Goal: Task Accomplishment & Management: Complete application form

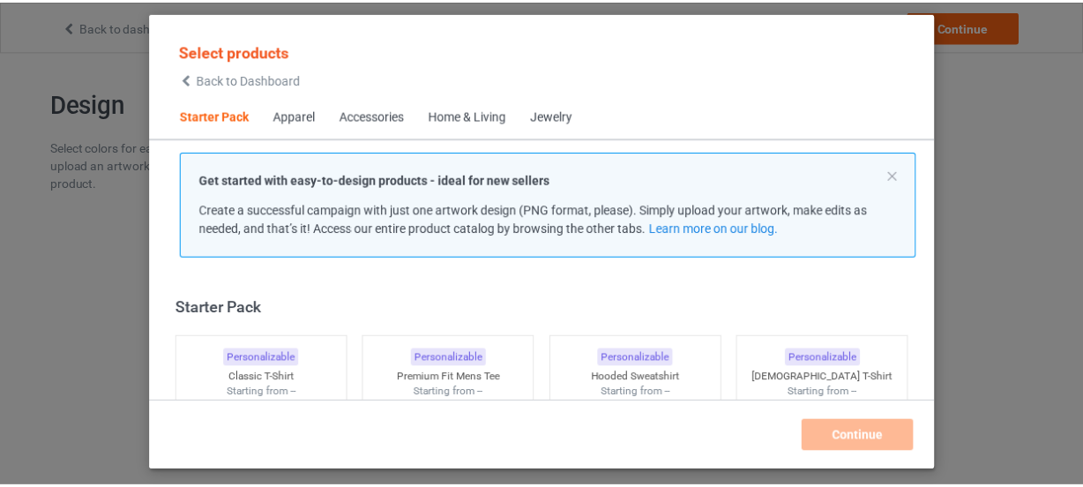
scroll to position [22, 0]
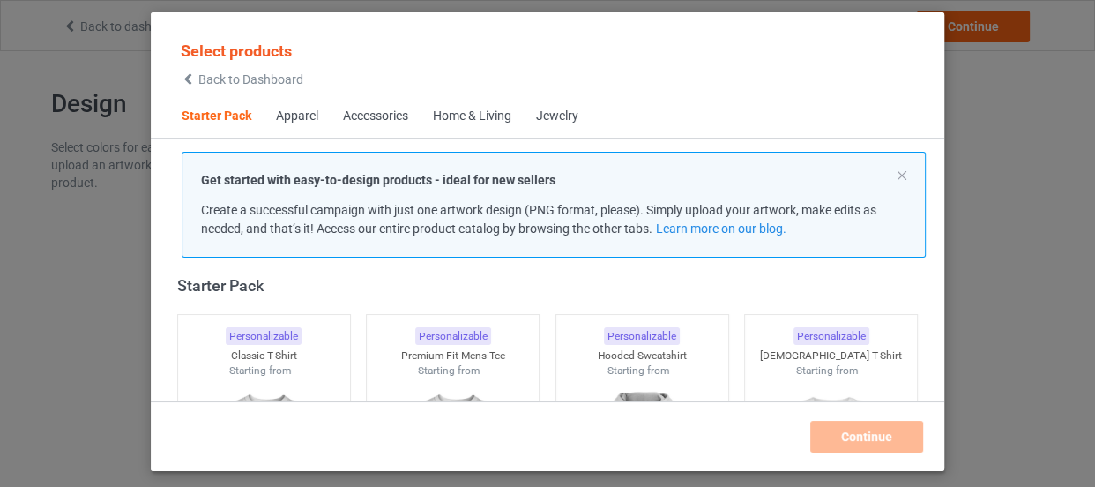
click at [245, 378] on div at bounding box center [264, 477] width 172 height 198
click at [432, 375] on div at bounding box center [453, 478] width 181 height 207
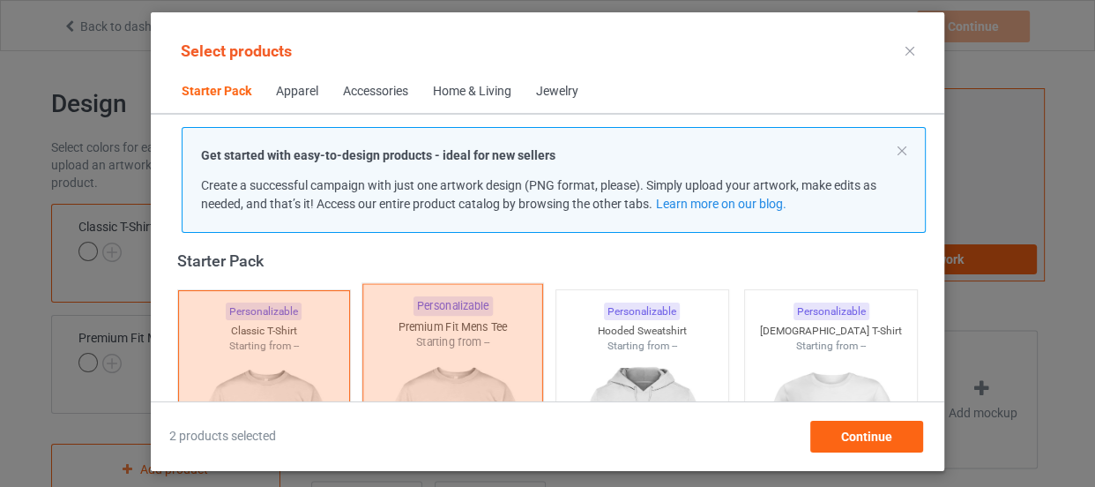
click at [705, 351] on div "Starting from --" at bounding box center [643, 346] width 172 height 15
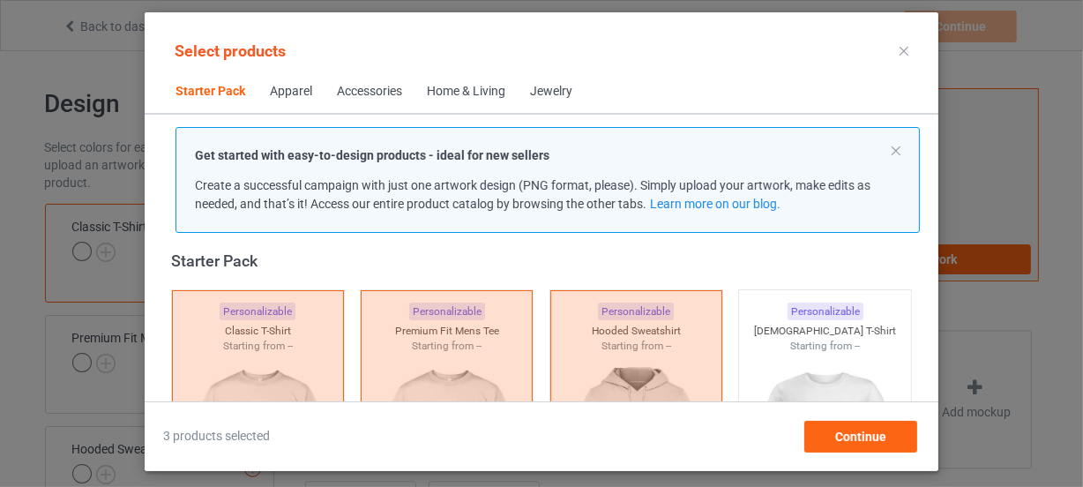
scroll to position [334, 0]
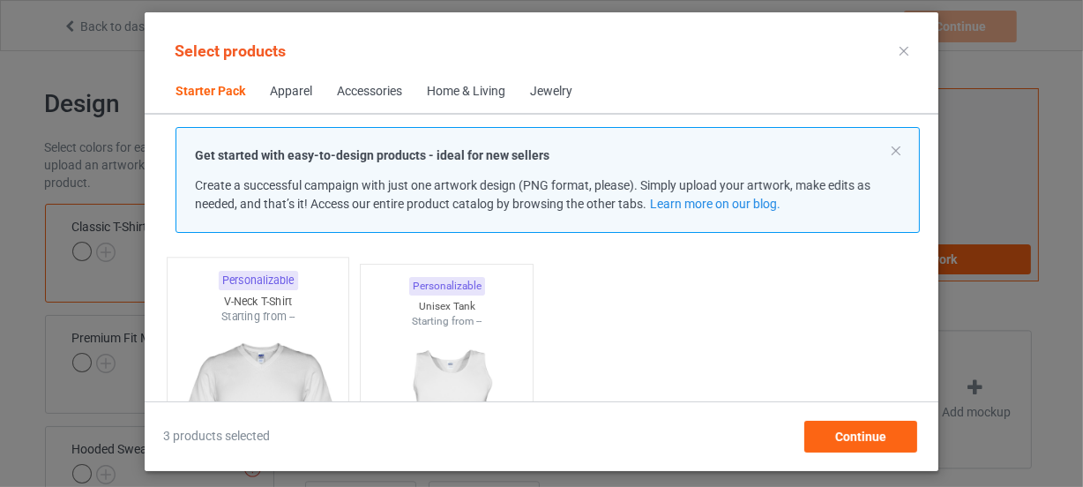
click at [279, 354] on img at bounding box center [258, 428] width 166 height 207
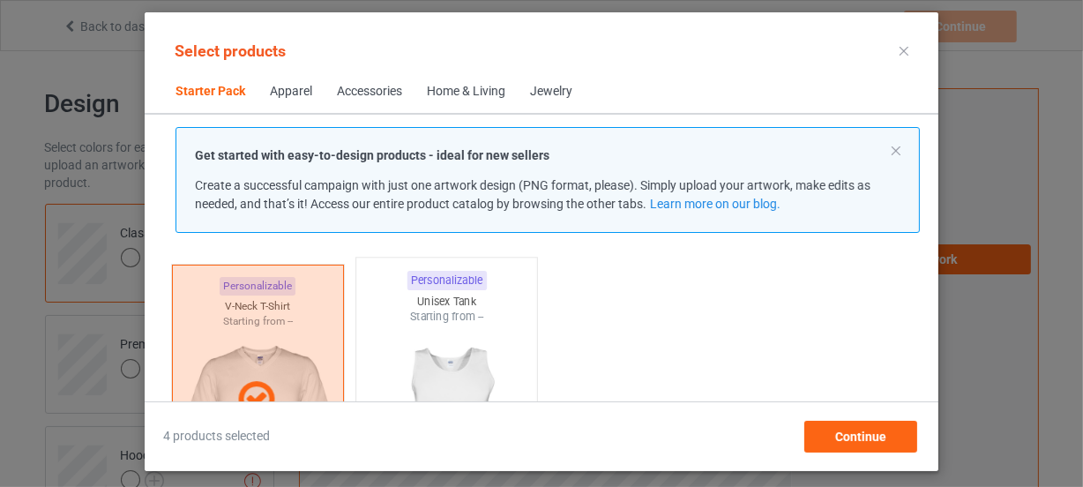
click at [415, 343] on img at bounding box center [447, 428] width 166 height 207
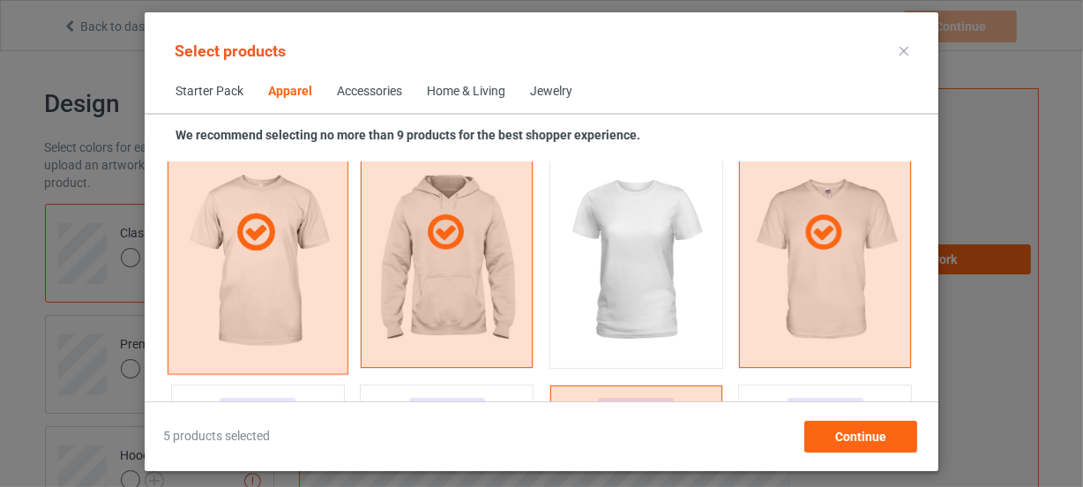
scroll to position [1287, 0]
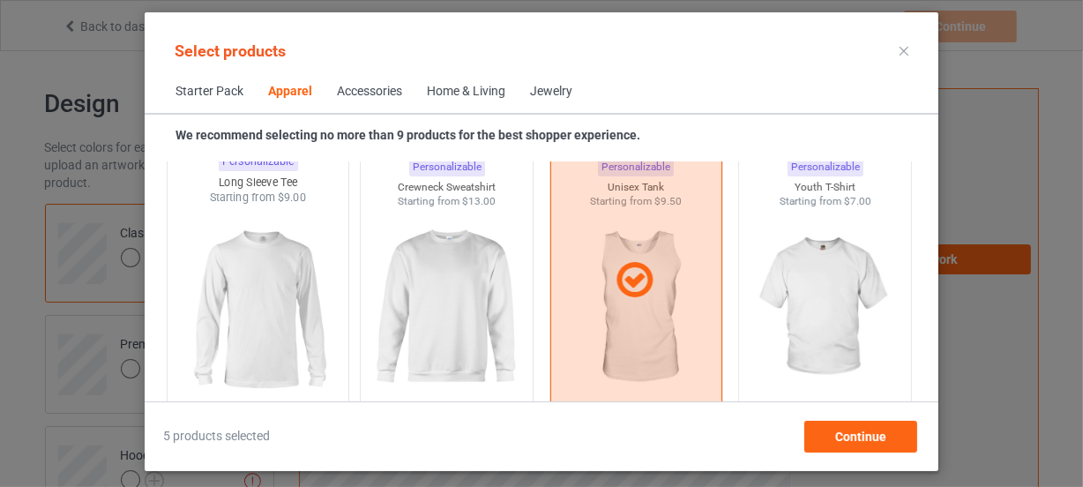
click at [264, 321] on img at bounding box center [258, 309] width 166 height 207
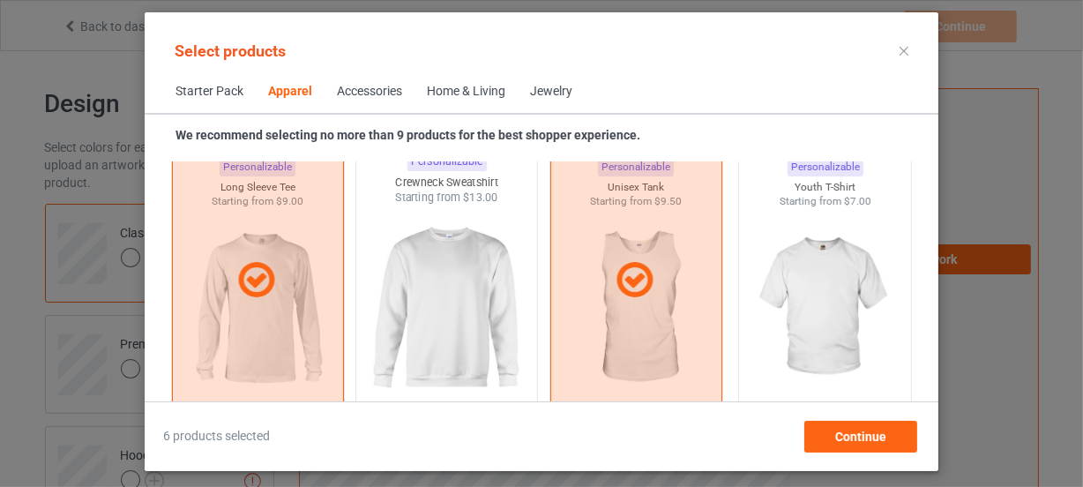
click at [409, 300] on img at bounding box center [447, 309] width 166 height 207
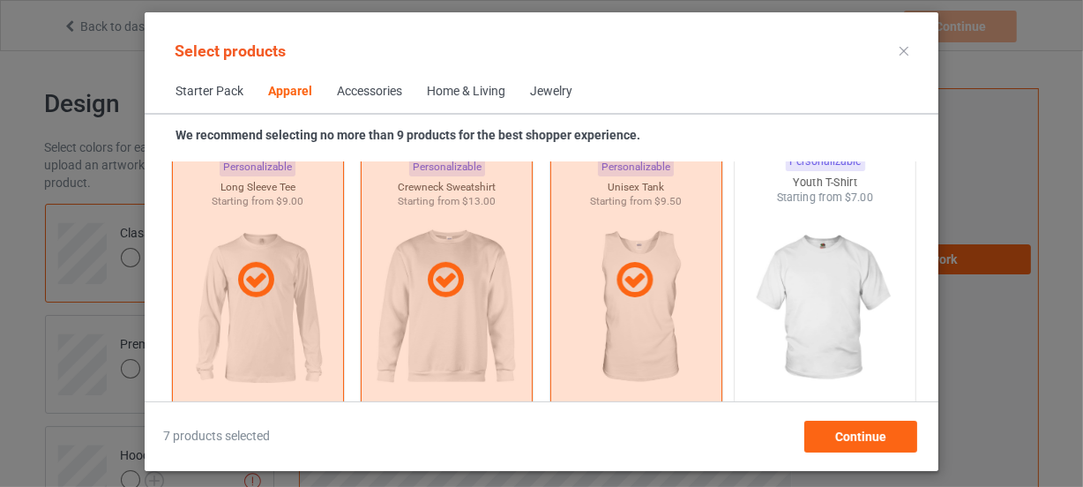
click at [758, 280] on img at bounding box center [826, 309] width 166 height 207
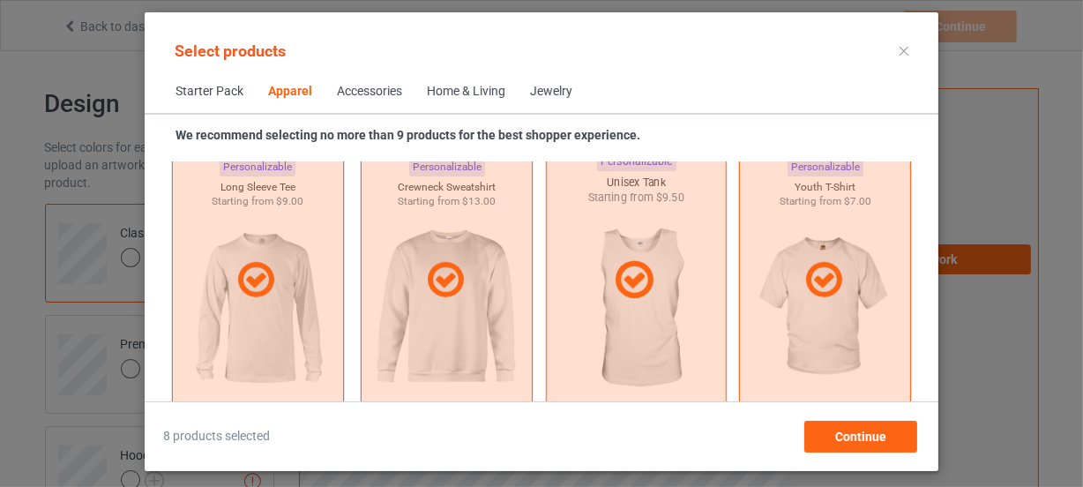
scroll to position [1527, 0]
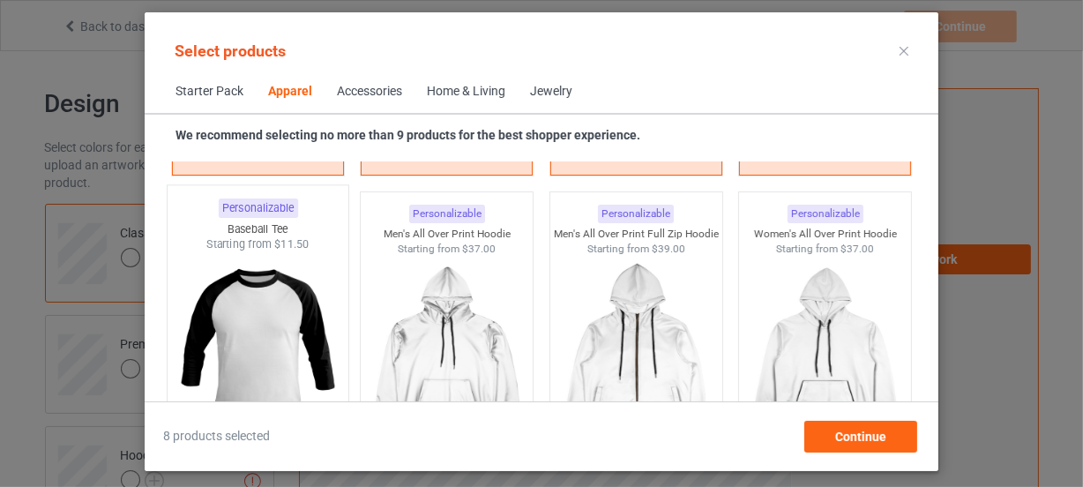
click at [299, 291] on img at bounding box center [258, 355] width 166 height 207
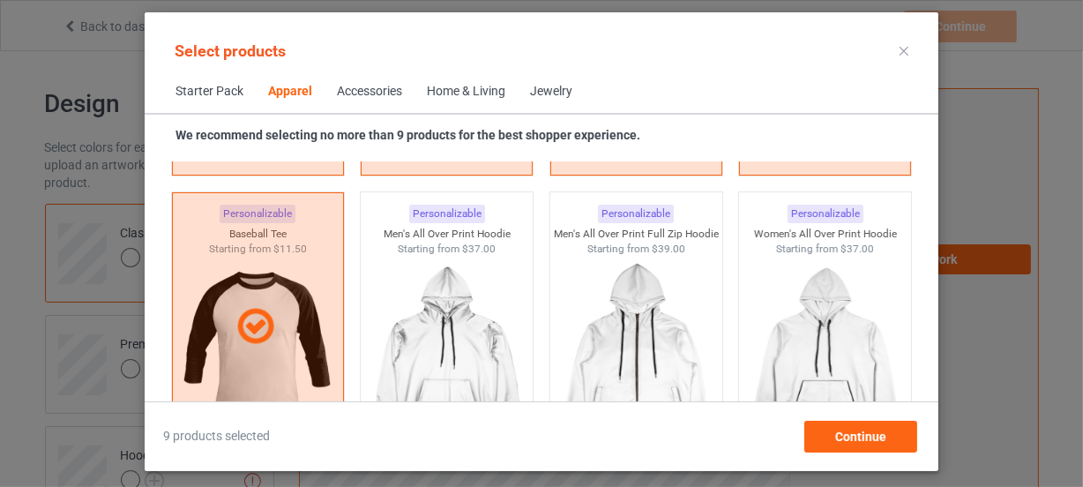
click at [477, 90] on div "Home & Living" at bounding box center [466, 92] width 78 height 18
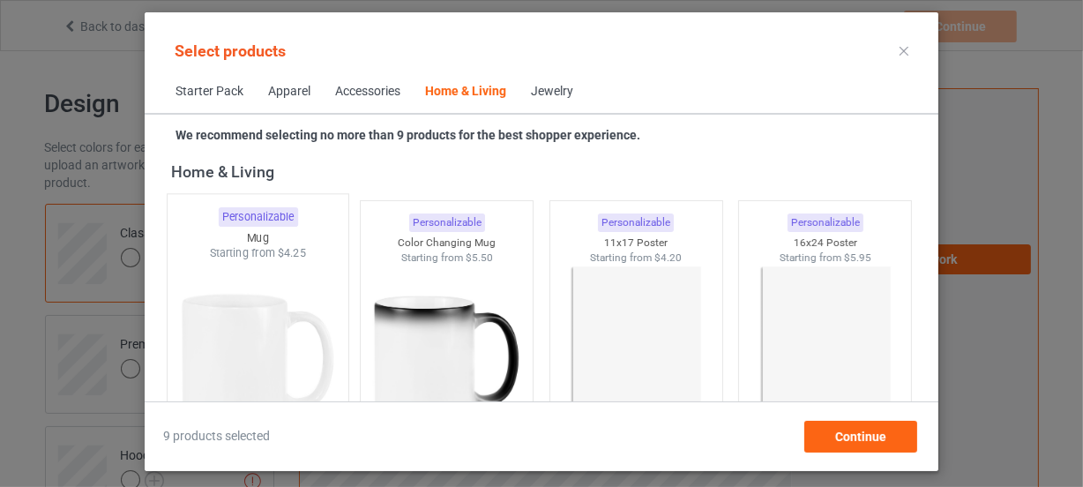
click at [287, 295] on img at bounding box center [258, 364] width 166 height 207
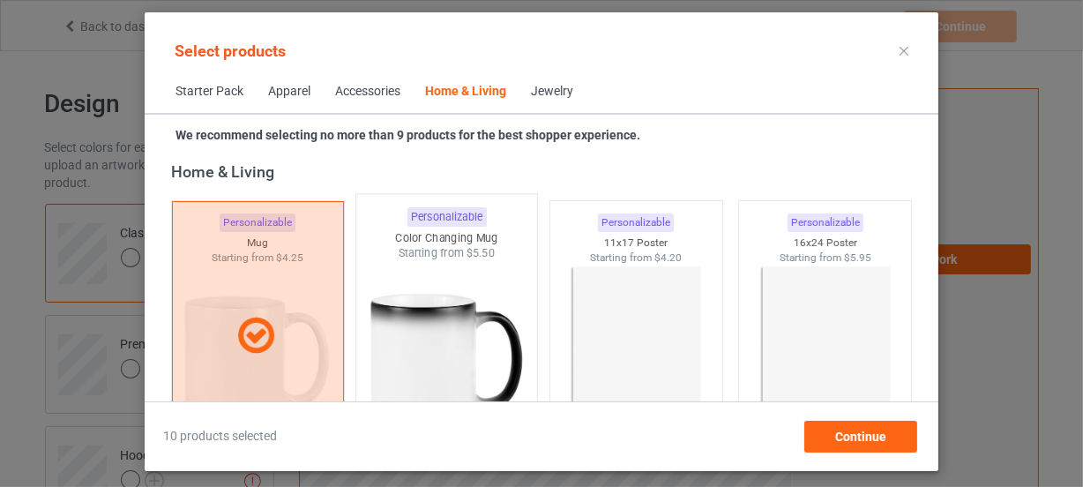
click at [413, 298] on img at bounding box center [447, 364] width 166 height 207
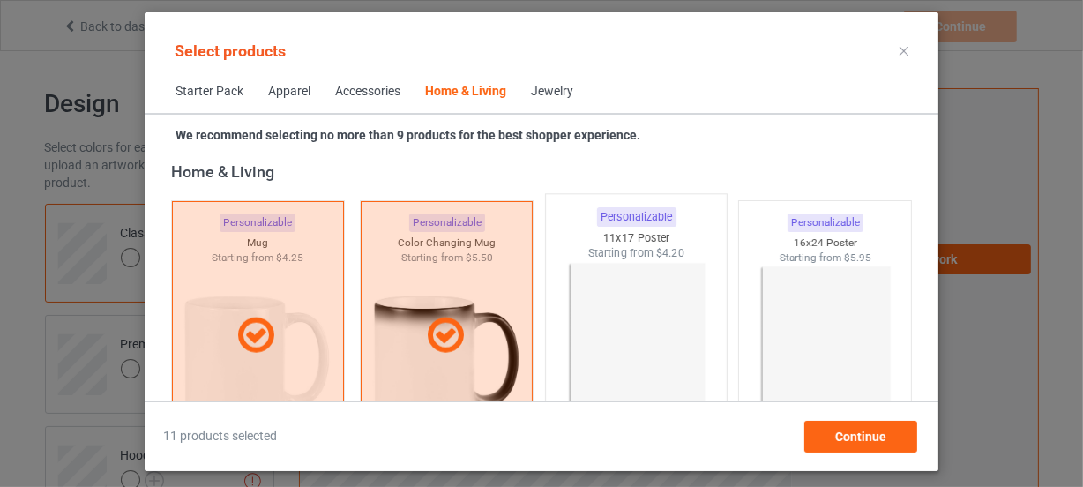
click at [670, 296] on img at bounding box center [636, 364] width 166 height 207
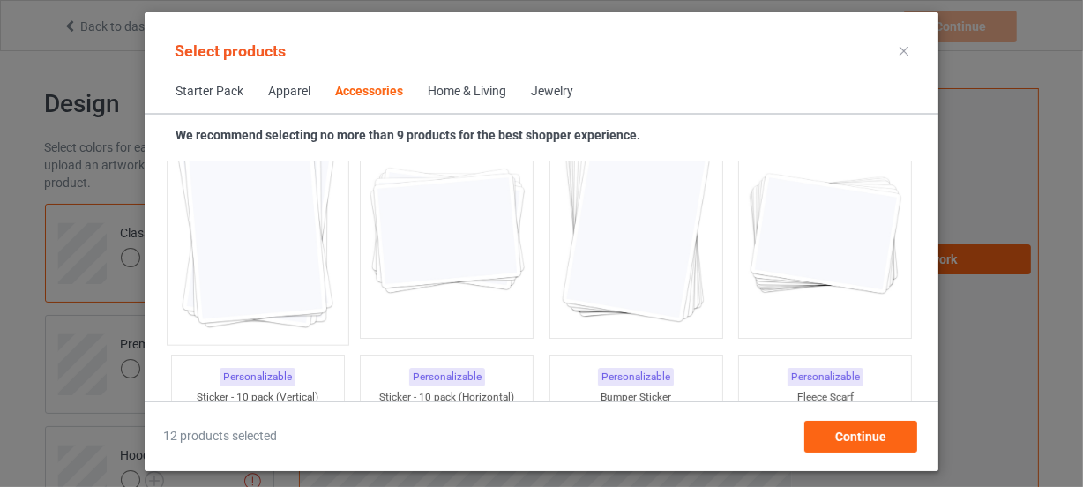
scroll to position [6833, 0]
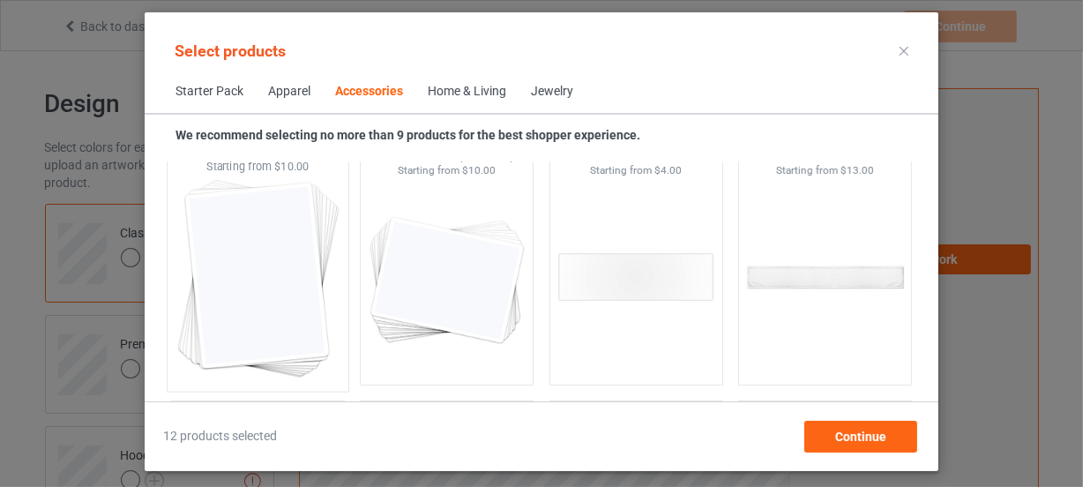
click at [298, 286] on img at bounding box center [258, 278] width 166 height 207
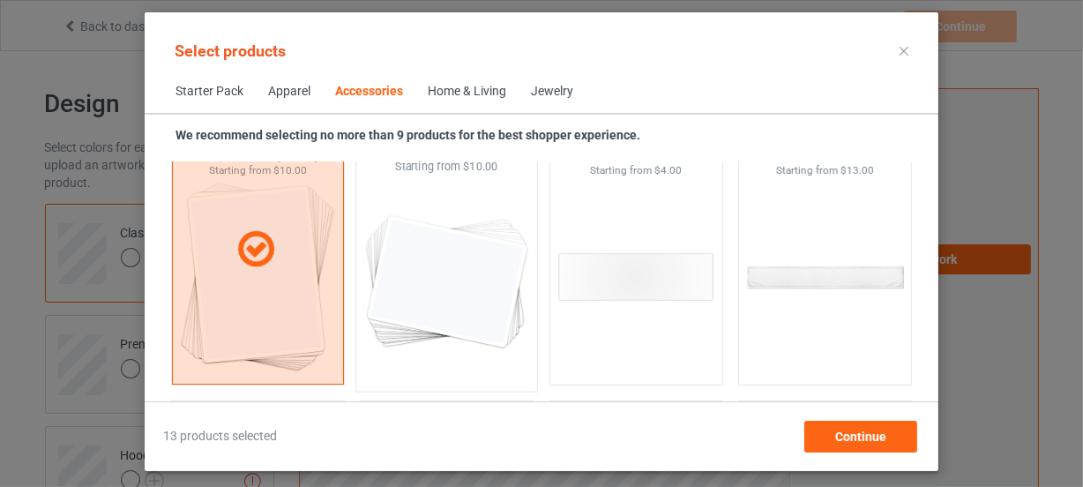
click at [431, 286] on img at bounding box center [447, 278] width 166 height 207
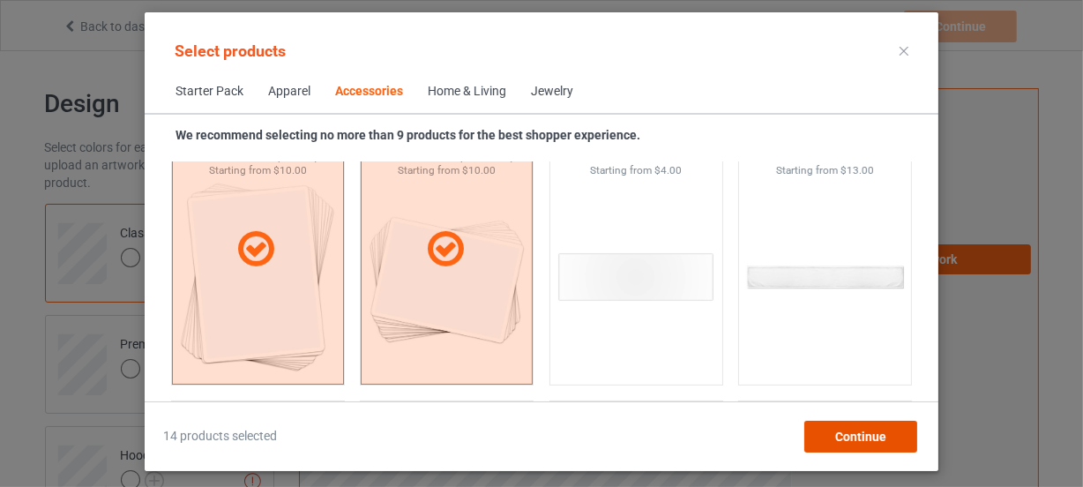
click at [829, 435] on div "Continue" at bounding box center [860, 437] width 113 height 32
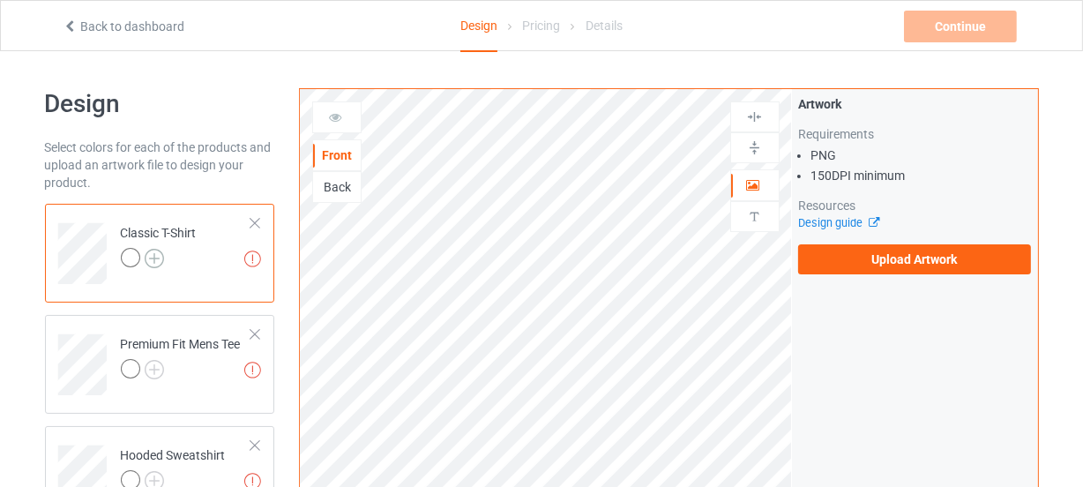
click at [156, 255] on img at bounding box center [154, 258] width 19 height 19
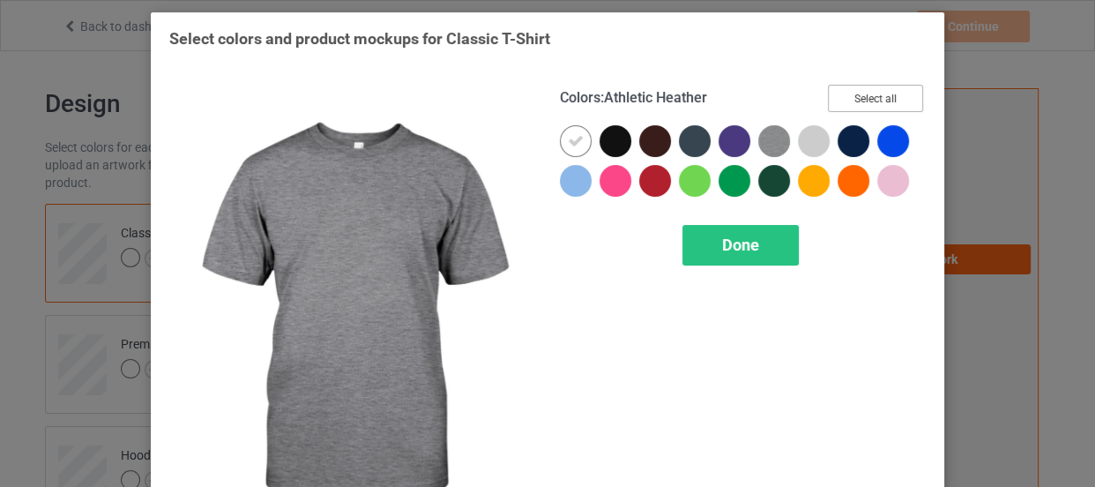
click at [845, 101] on button "Select all" at bounding box center [875, 98] width 95 height 27
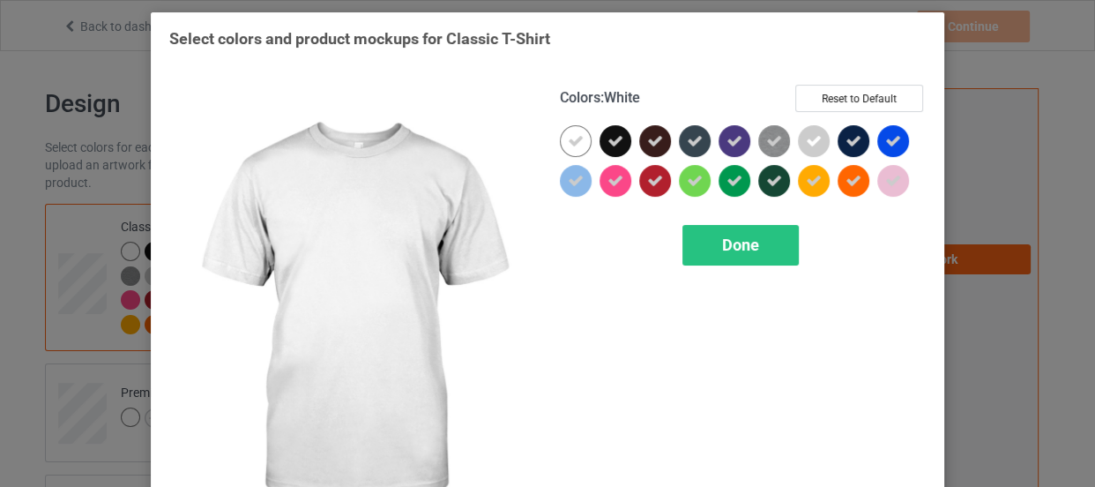
click at [568, 141] on icon at bounding box center [576, 141] width 16 height 16
click at [564, 141] on div at bounding box center [576, 141] width 32 height 32
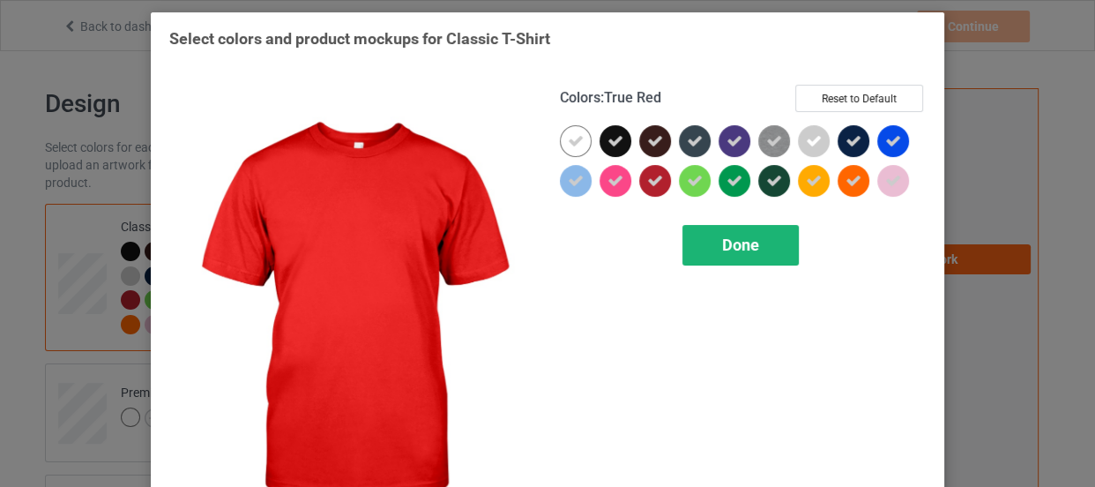
click at [712, 231] on div "Done" at bounding box center [741, 245] width 116 height 41
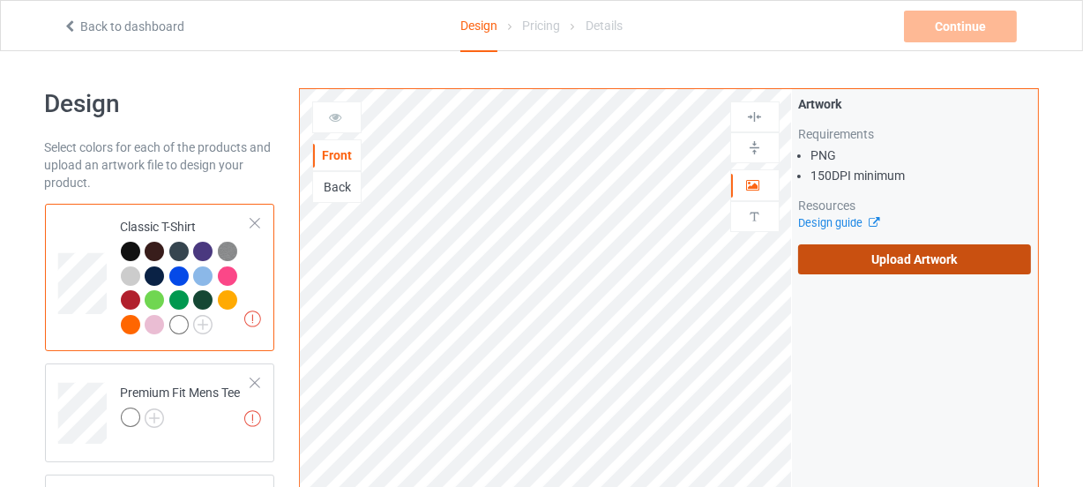
click at [859, 263] on label "Upload Artwork" at bounding box center [915, 259] width 234 height 30
click at [0, 0] on input "Upload Artwork" at bounding box center [0, 0] width 0 height 0
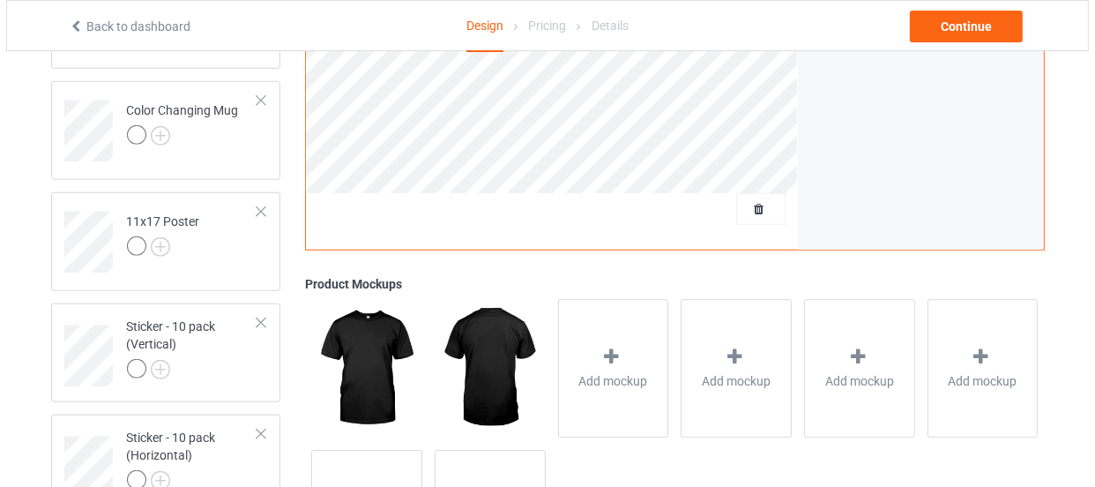
scroll to position [1428, 0]
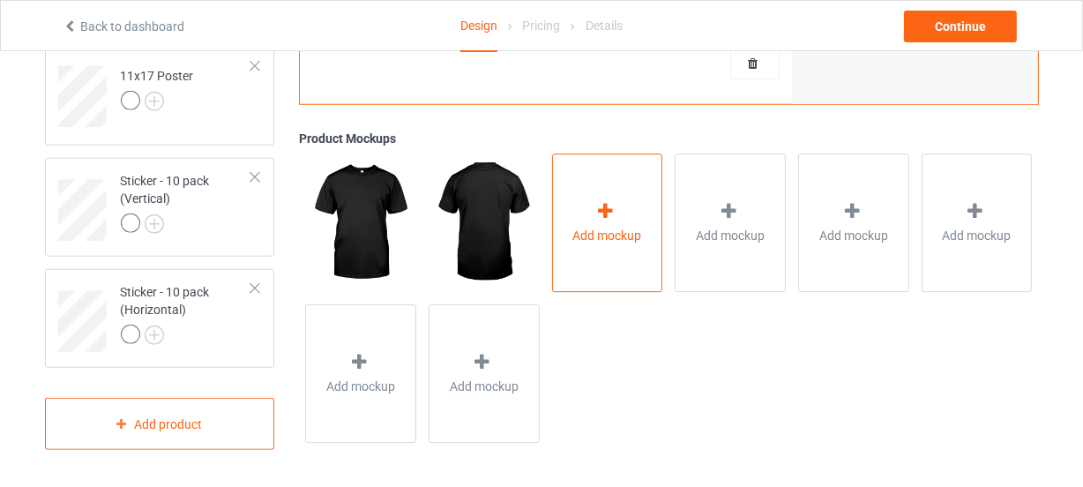
click at [590, 201] on div "Add mockup" at bounding box center [607, 223] width 111 height 138
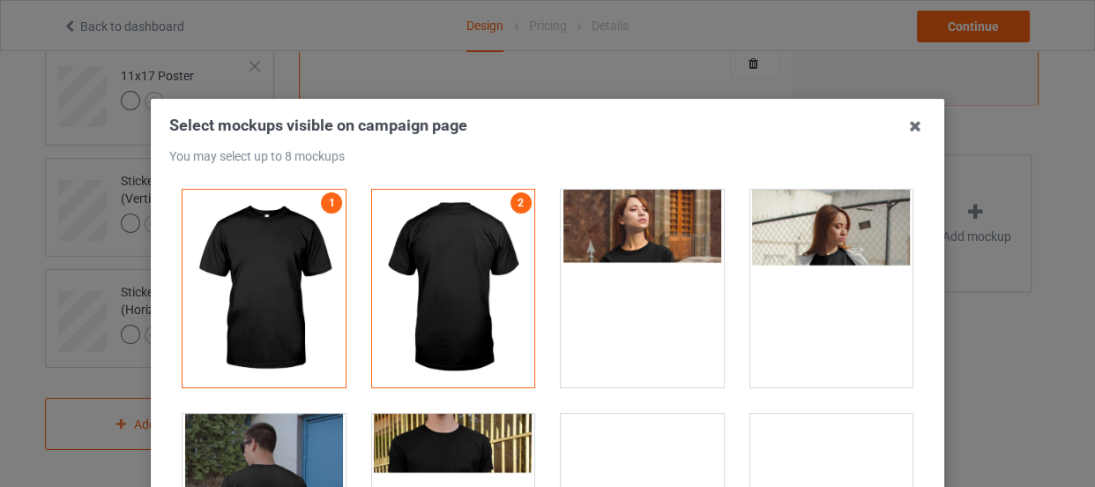
scroll to position [160, 0]
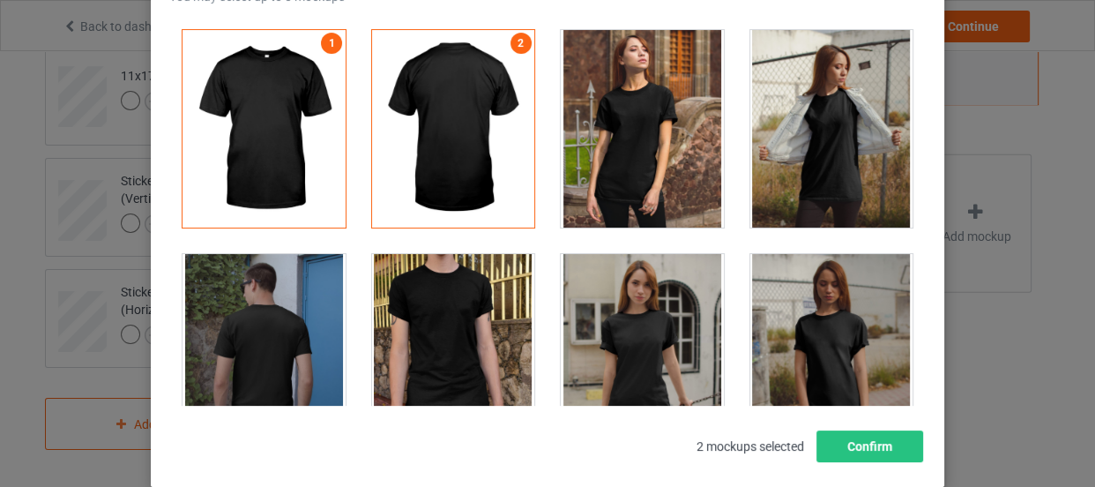
click at [907, 416] on div "Select mockups visible on campaign page You may select up to 8 mockups 1 2 2 mo…" at bounding box center [547, 208] width 757 height 507
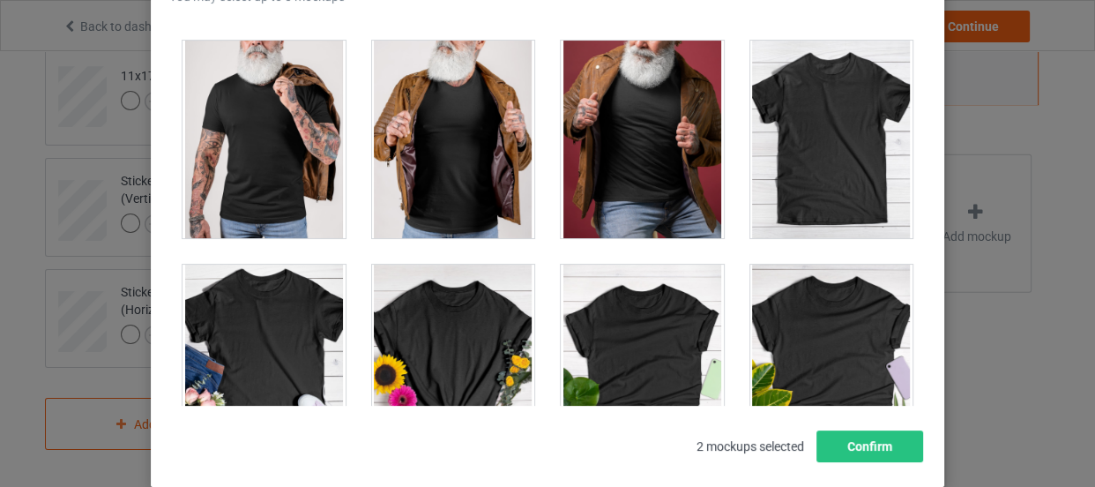
scroll to position [24631, 0]
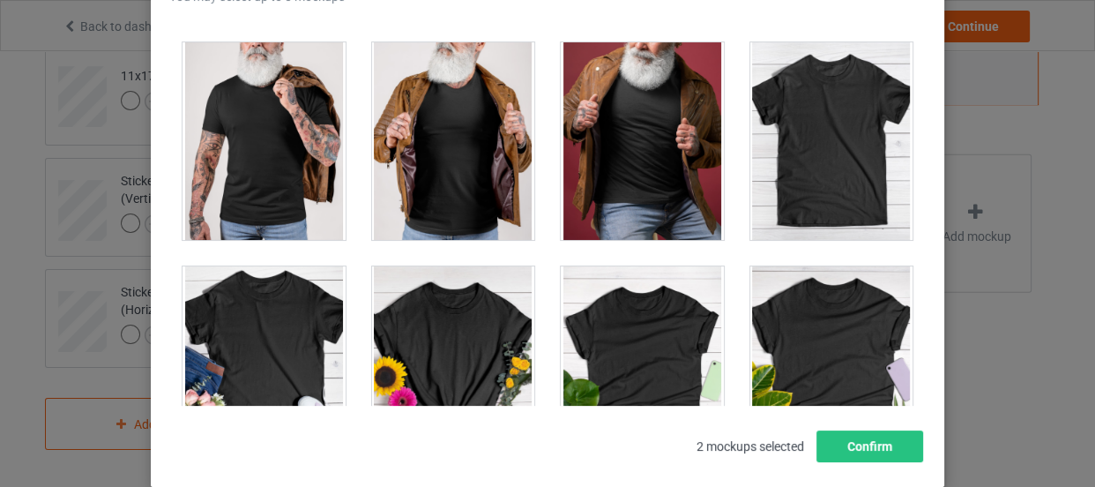
click at [778, 155] on div at bounding box center [832, 141] width 163 height 198
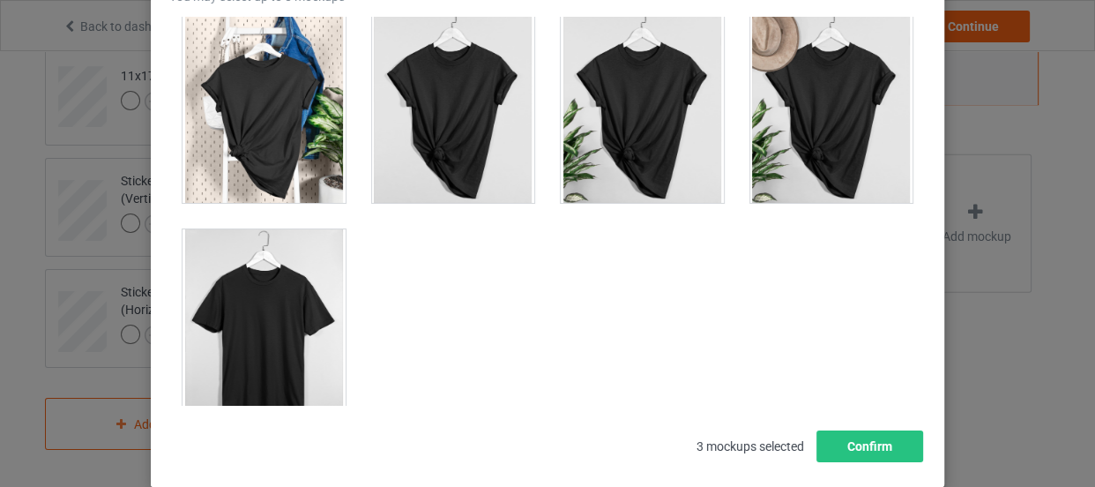
scroll to position [25352, 0]
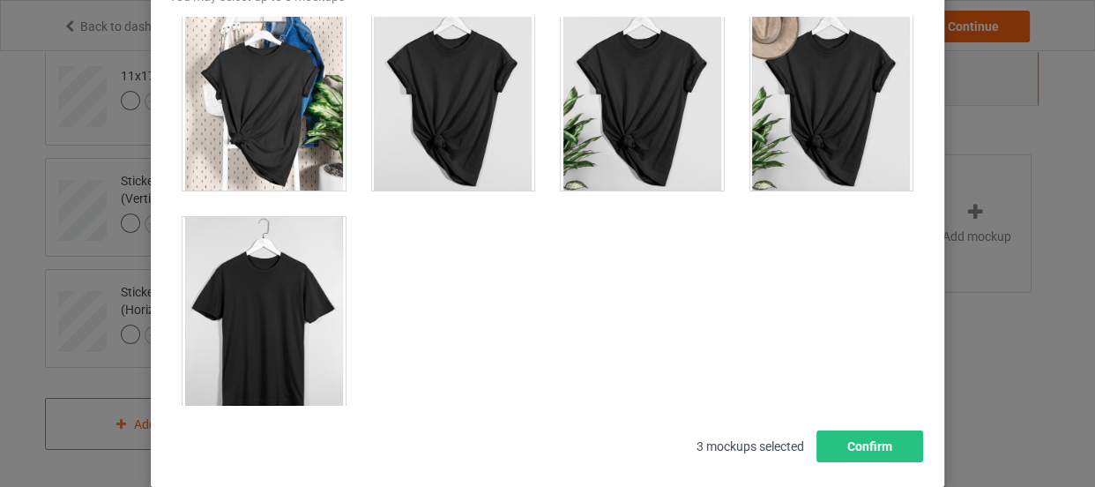
click at [323, 290] on div at bounding box center [264, 316] width 163 height 198
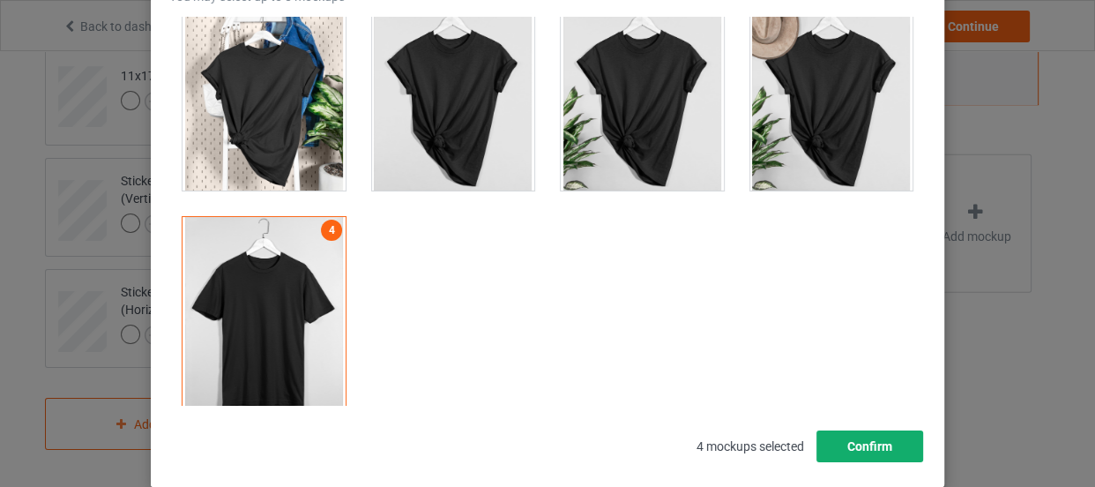
click at [866, 448] on button "Confirm" at bounding box center [870, 446] width 107 height 32
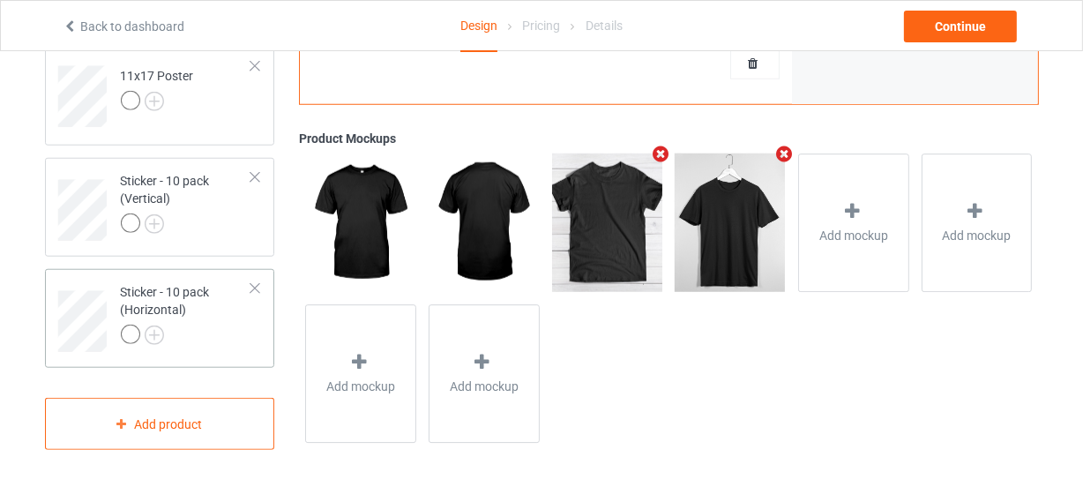
click at [215, 326] on div at bounding box center [186, 337] width 131 height 25
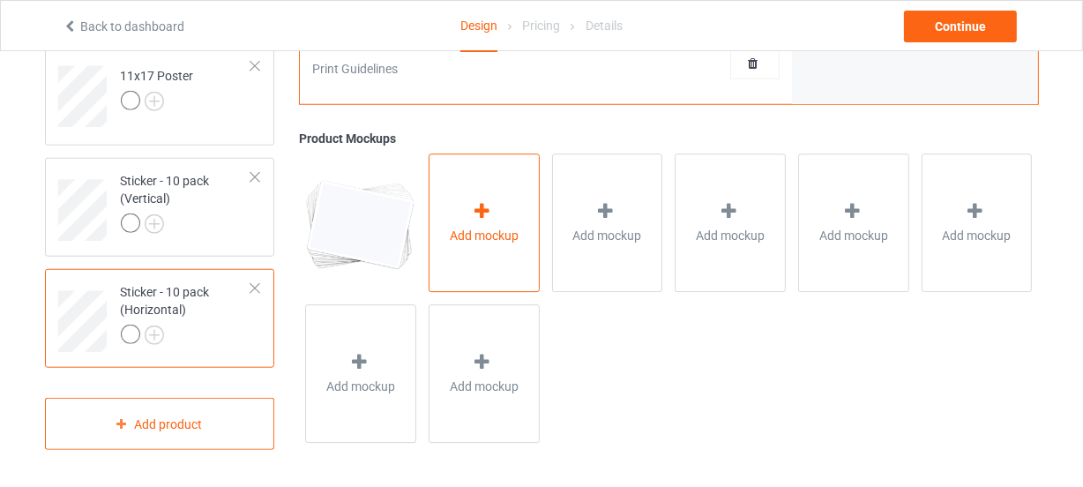
click at [473, 198] on div "Add mockup" at bounding box center [484, 223] width 111 height 138
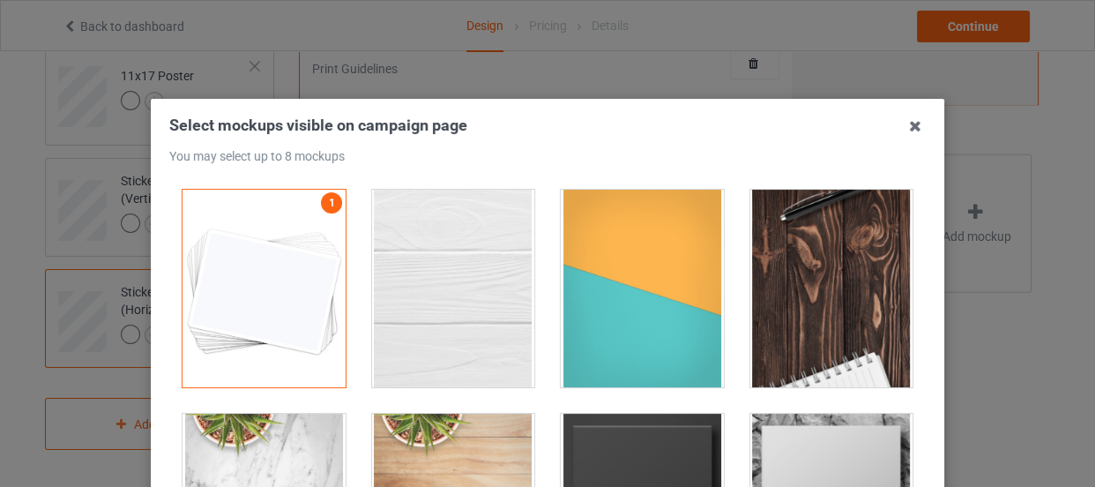
drag, startPoint x: 479, startPoint y: 225, endPoint x: 588, endPoint y: 258, distance: 114.1
click at [479, 226] on div at bounding box center [453, 289] width 163 height 198
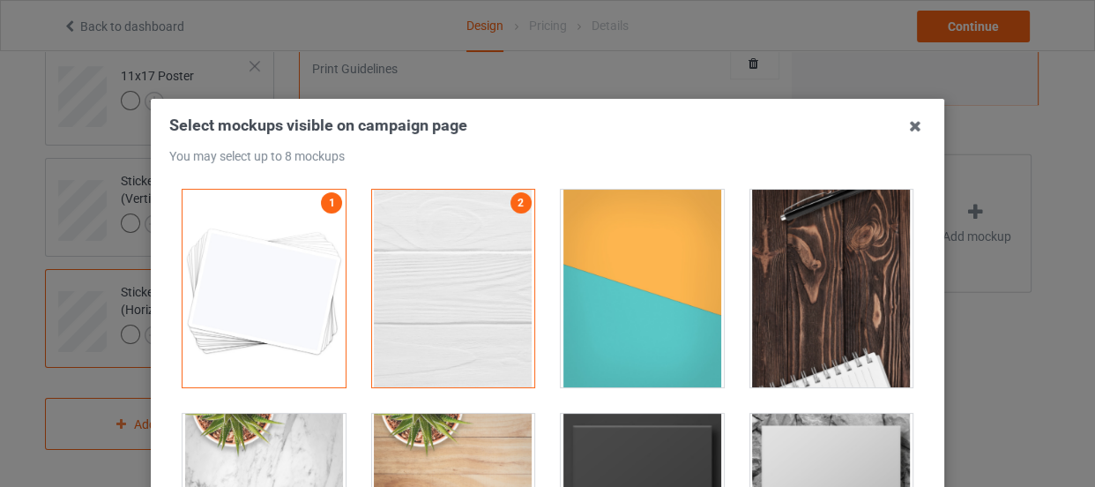
click at [591, 258] on div at bounding box center [642, 289] width 163 height 198
click at [816, 256] on div at bounding box center [832, 289] width 163 height 198
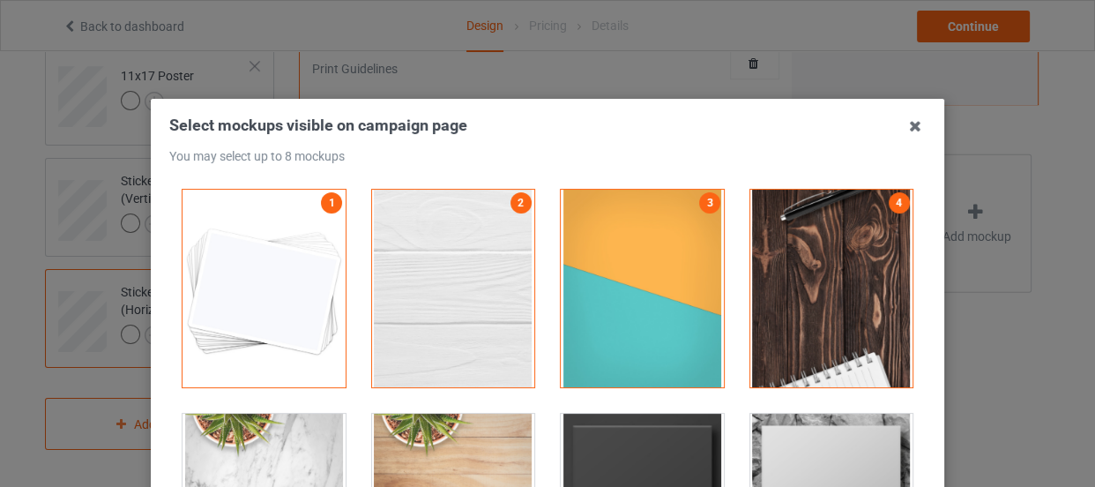
scroll to position [160, 0]
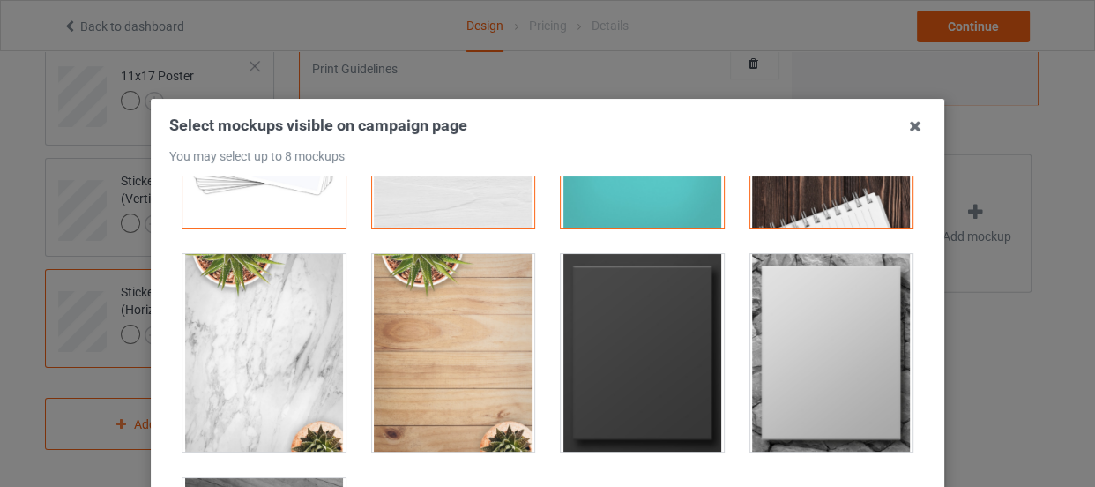
click at [664, 301] on div at bounding box center [642, 353] width 163 height 198
click at [782, 309] on div at bounding box center [832, 353] width 163 height 198
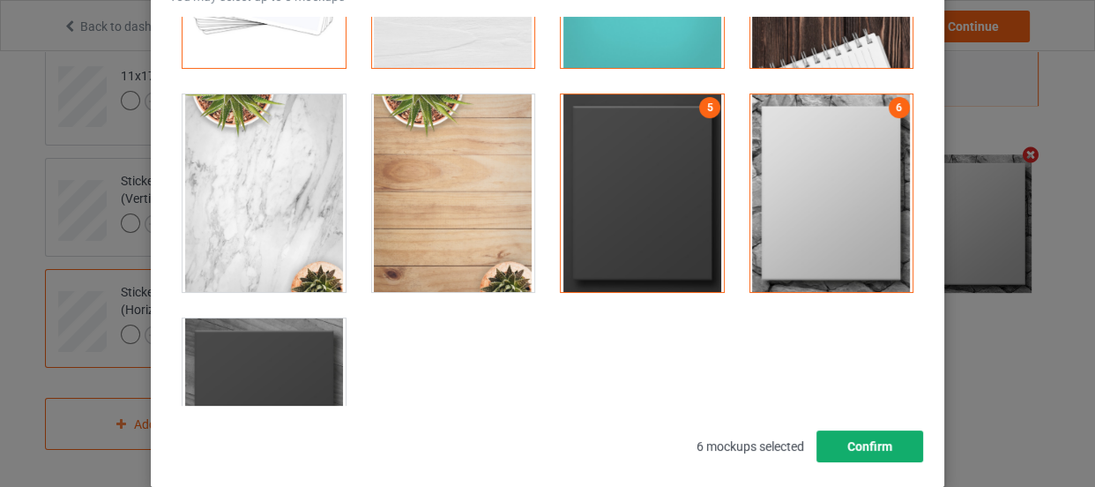
click at [871, 437] on button "Confirm" at bounding box center [870, 446] width 107 height 32
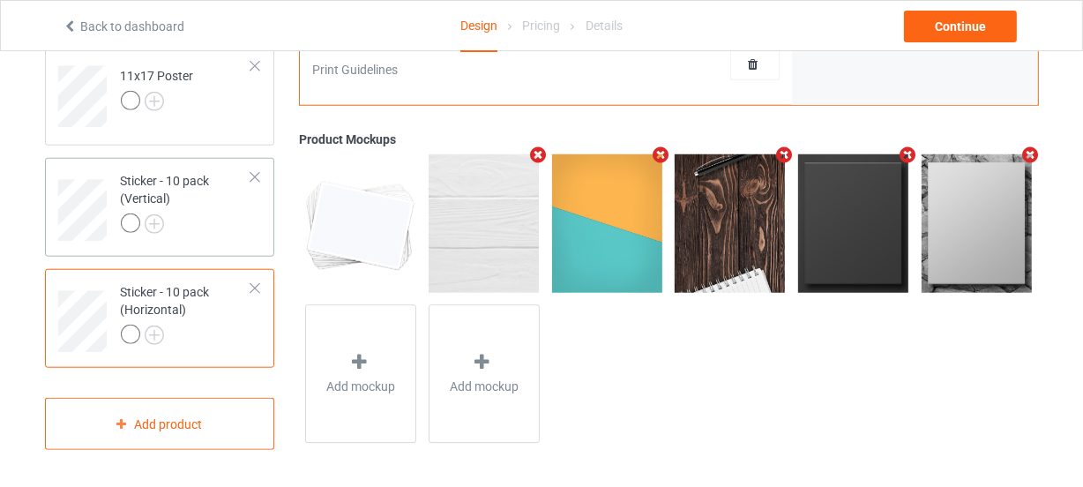
click at [216, 211] on div "Sticker - 10 pack (Vertical)" at bounding box center [186, 202] width 131 height 60
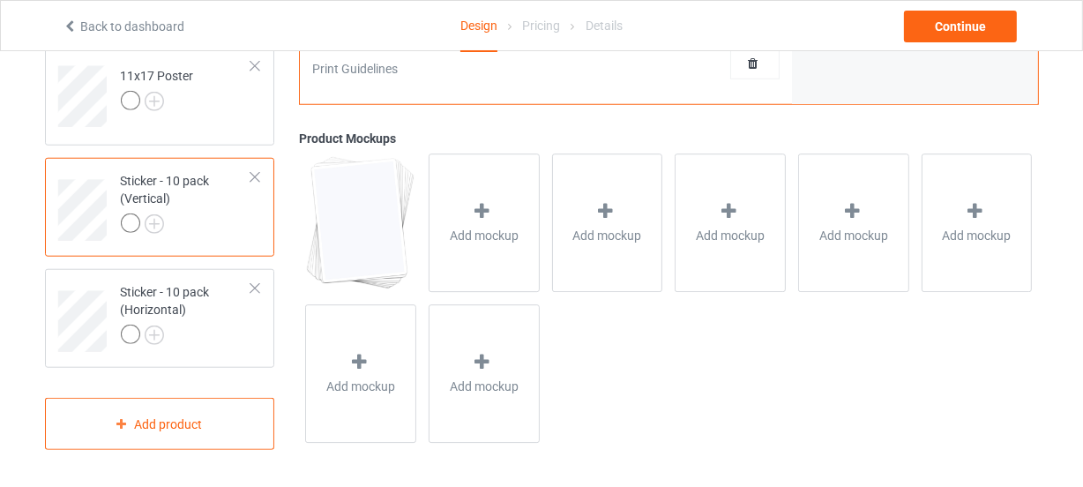
click at [506, 222] on div "Add mockup" at bounding box center [484, 223] width 111 height 138
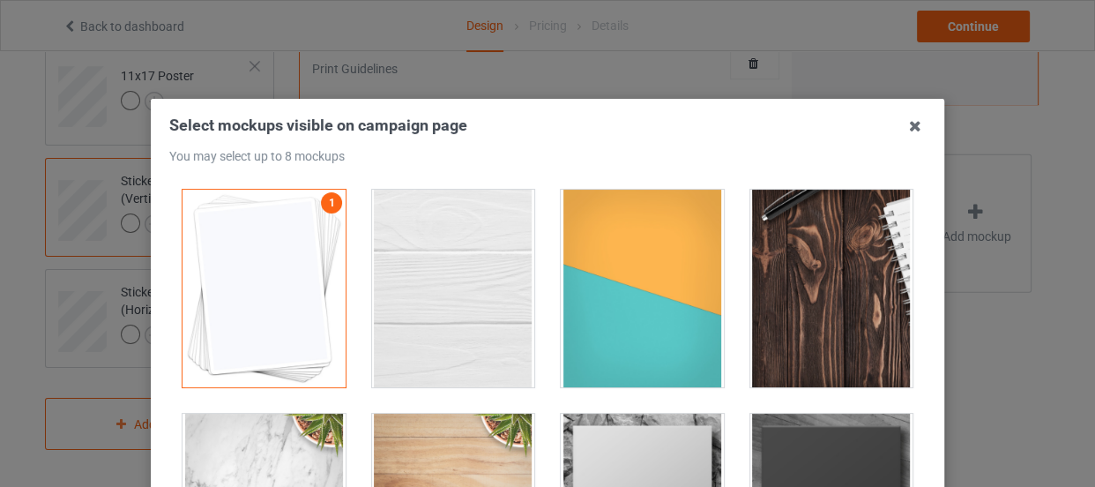
click at [506, 222] on div at bounding box center [453, 289] width 163 height 198
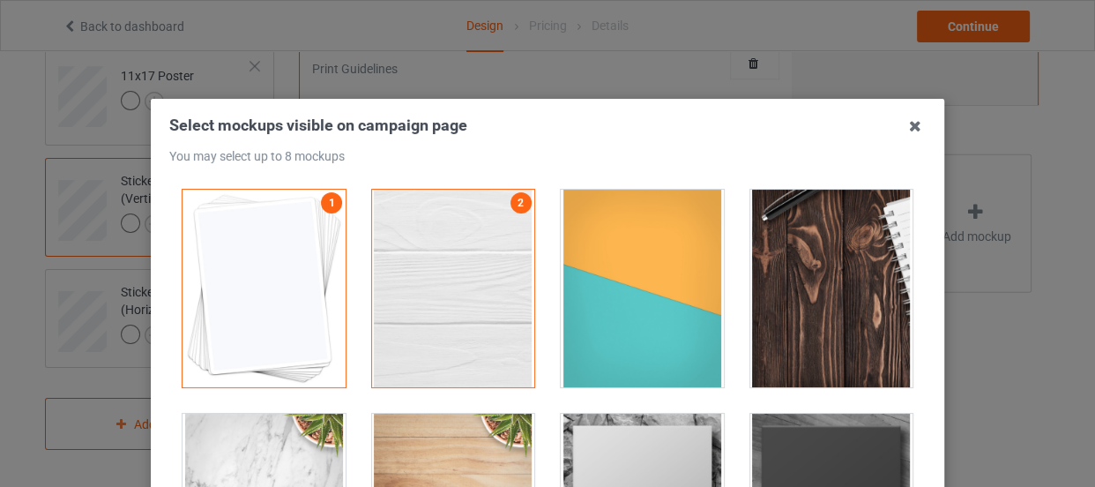
click at [603, 247] on div at bounding box center [642, 289] width 163 height 198
click at [799, 278] on div at bounding box center [832, 289] width 163 height 198
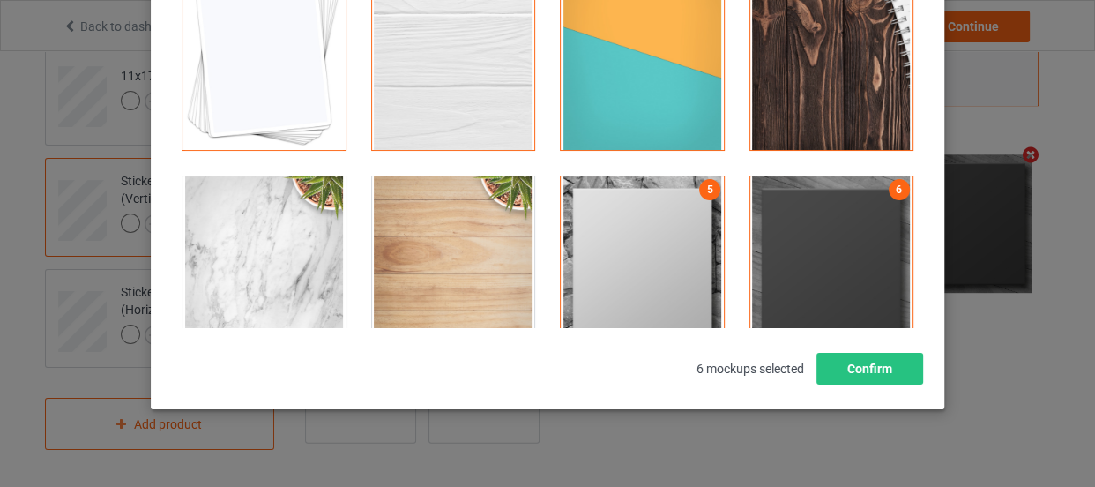
scroll to position [240, 0]
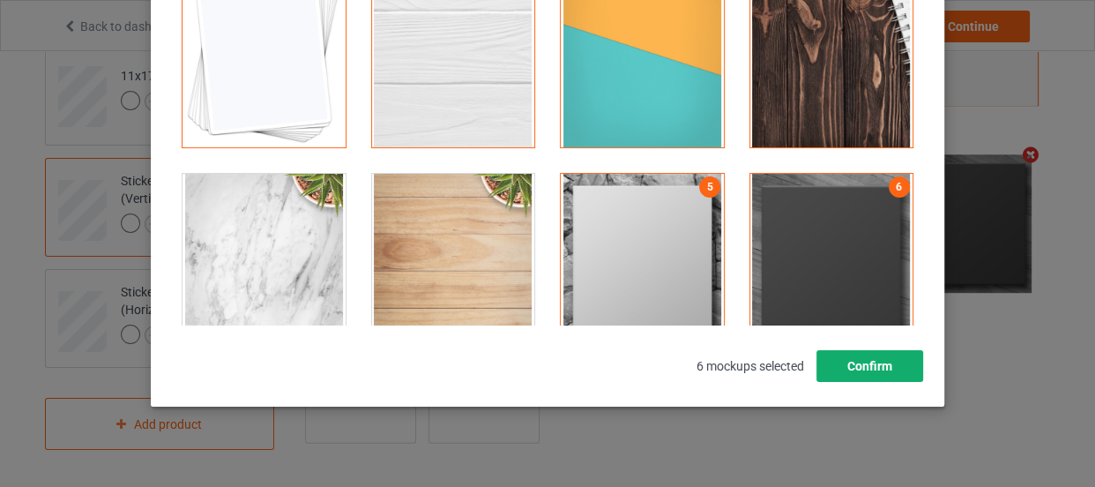
click at [897, 370] on button "Confirm" at bounding box center [870, 366] width 107 height 32
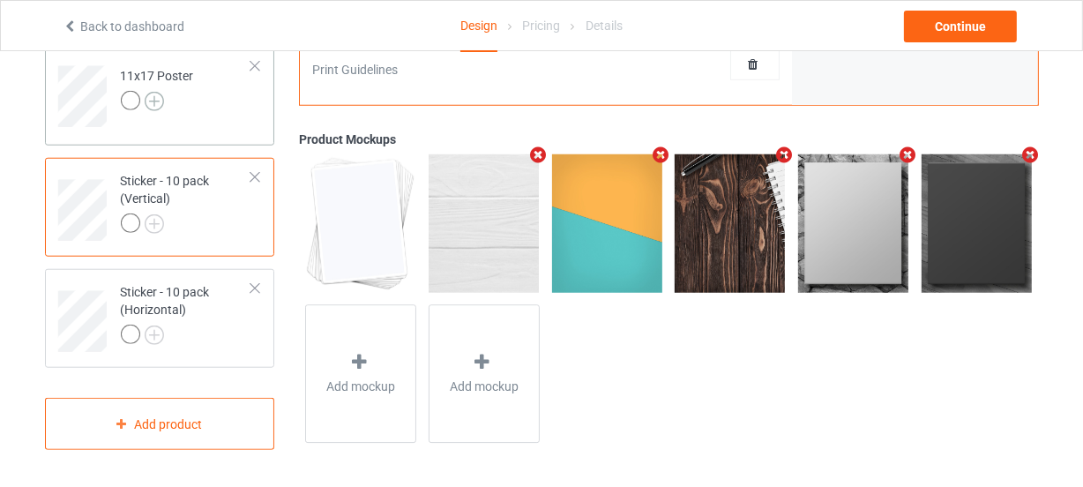
click at [154, 96] on img at bounding box center [154, 101] width 19 height 19
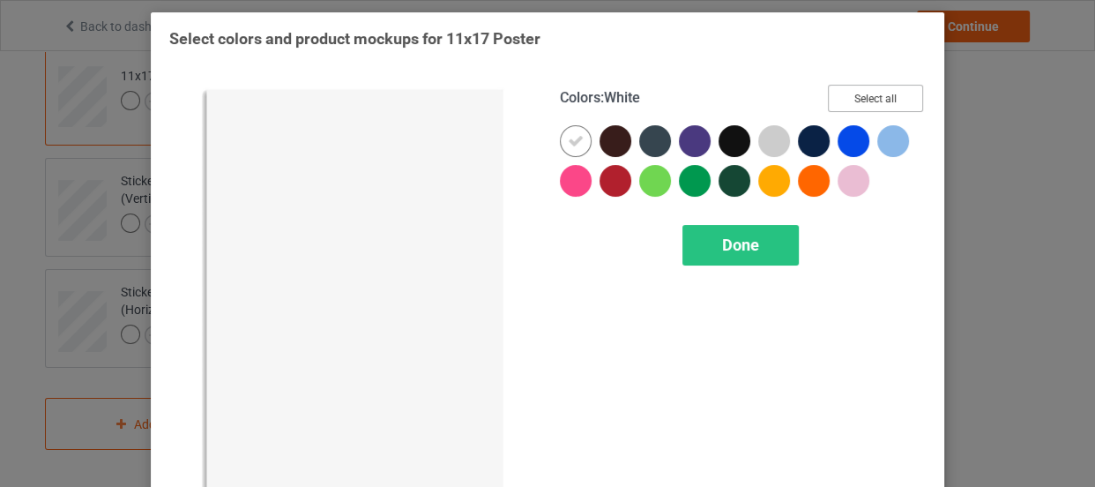
click at [886, 92] on button "Select all" at bounding box center [875, 98] width 95 height 27
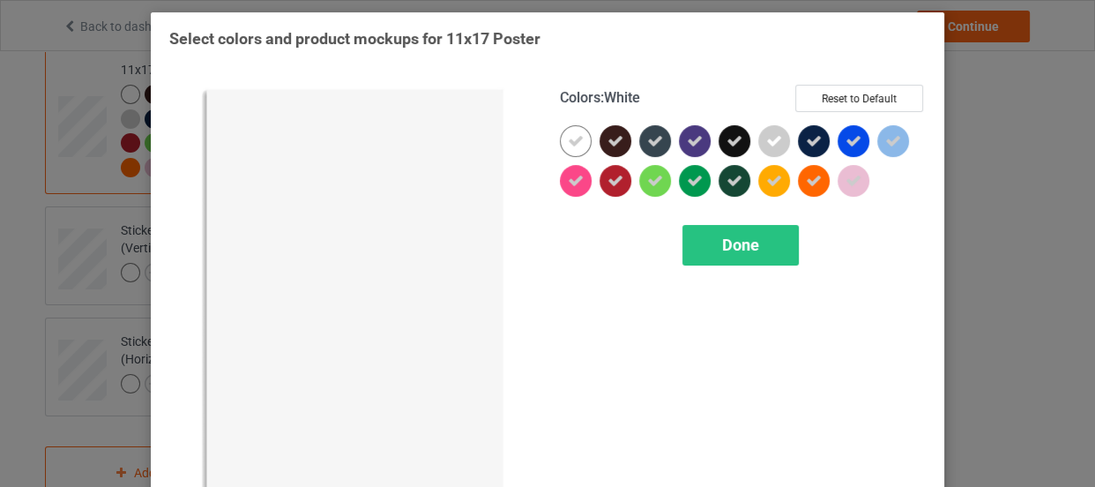
click at [572, 140] on icon at bounding box center [576, 141] width 16 height 16
click at [572, 140] on div at bounding box center [576, 141] width 32 height 32
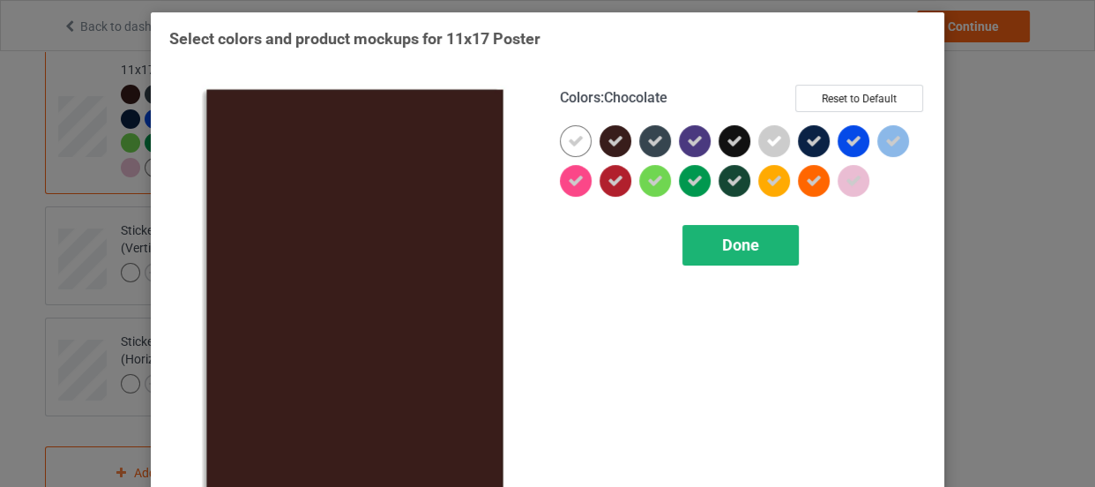
click at [734, 235] on span "Done" at bounding box center [740, 244] width 37 height 19
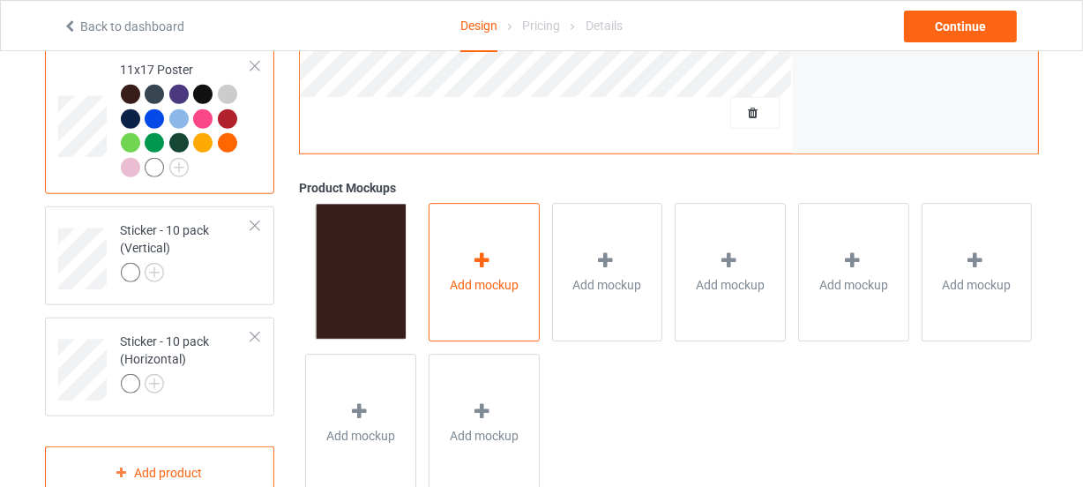
click at [490, 231] on div "Add mockup" at bounding box center [484, 272] width 111 height 138
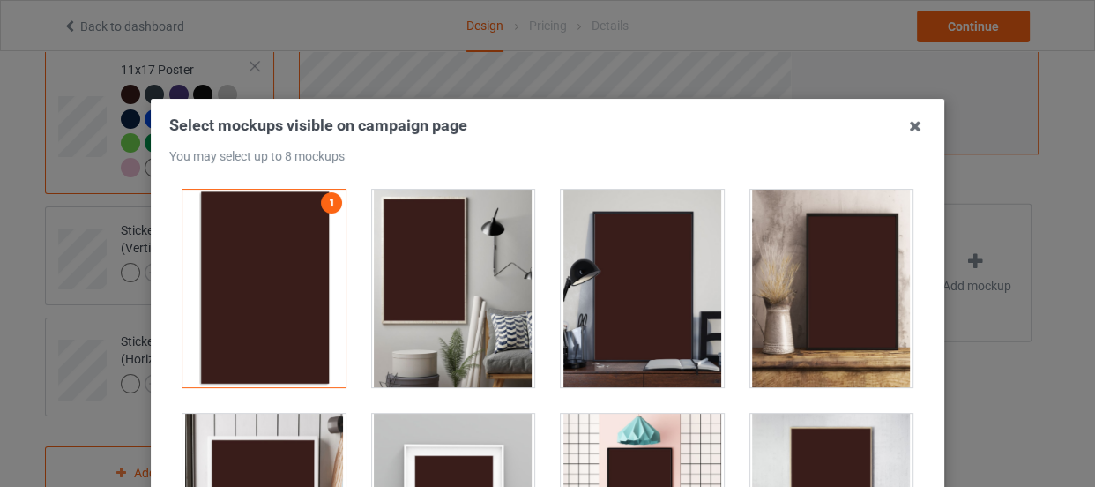
click at [490, 231] on div at bounding box center [453, 289] width 163 height 198
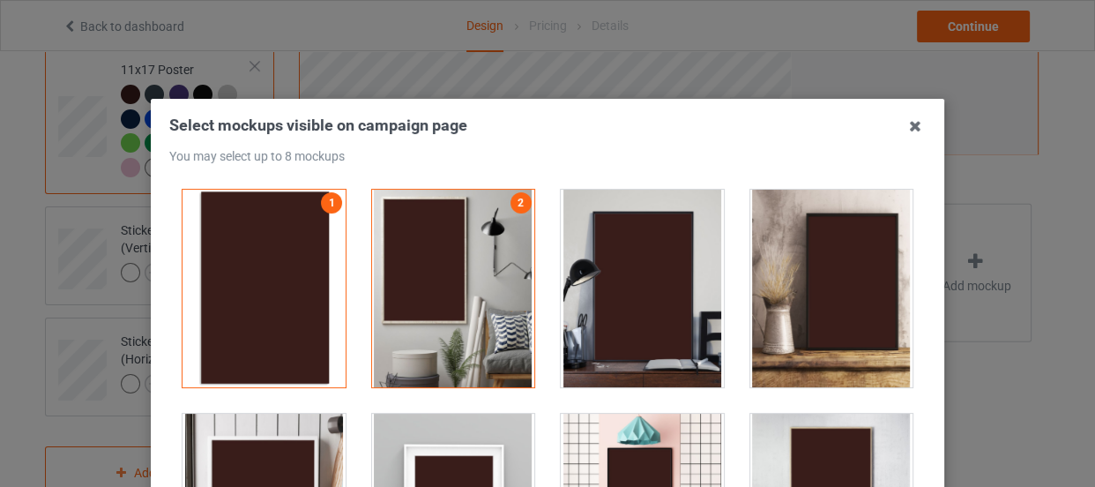
click at [577, 243] on div at bounding box center [642, 289] width 163 height 198
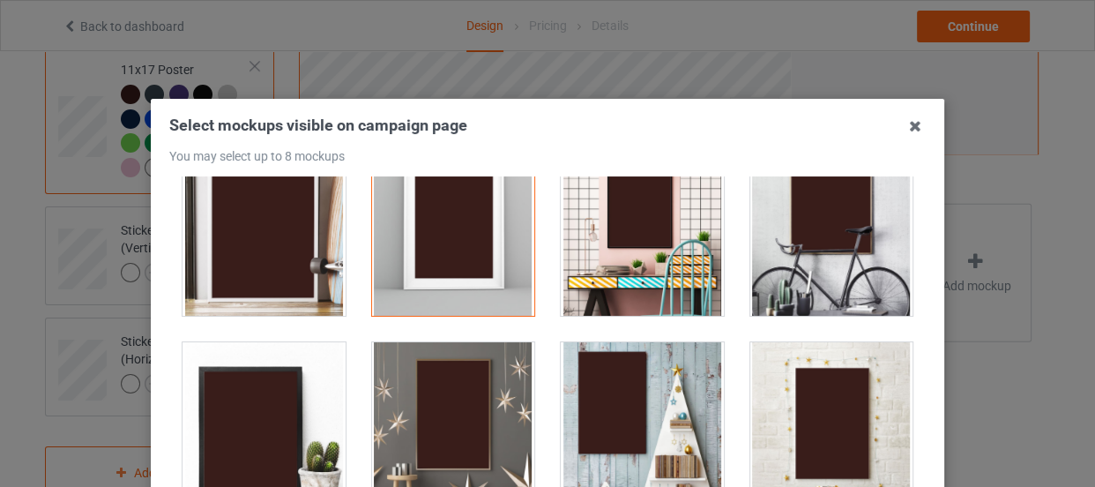
scroll to position [320, 0]
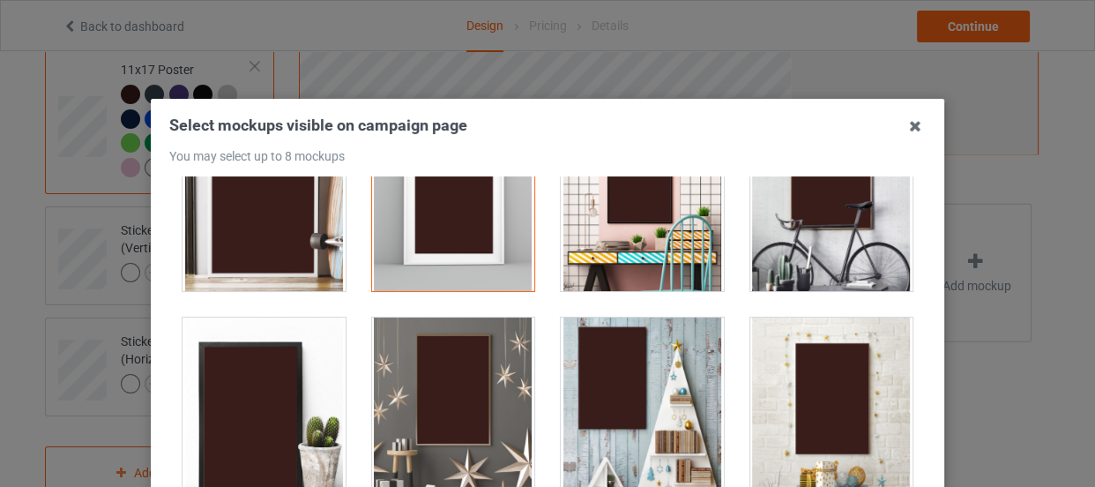
click at [454, 392] on div at bounding box center [453, 417] width 163 height 198
click at [617, 387] on div at bounding box center [642, 417] width 163 height 198
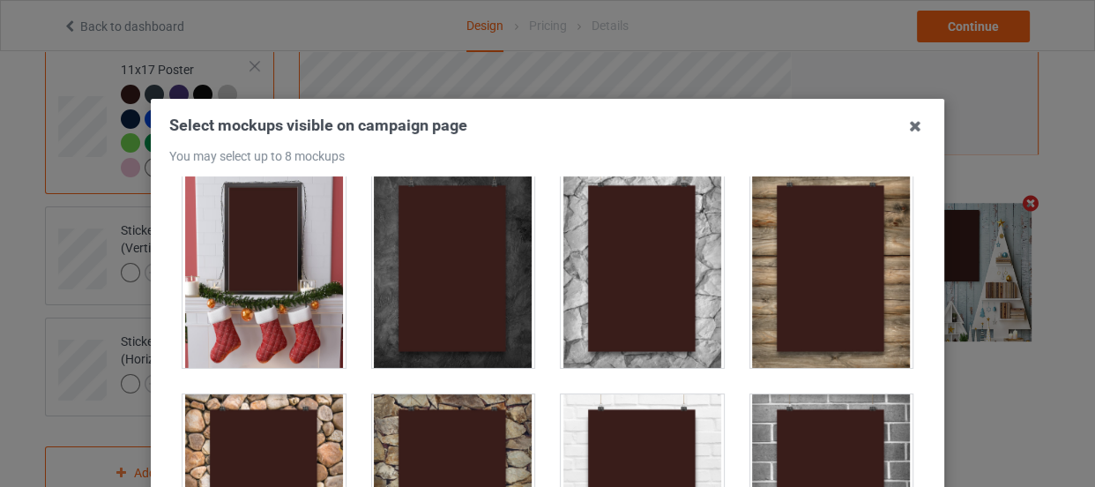
scroll to position [721, 0]
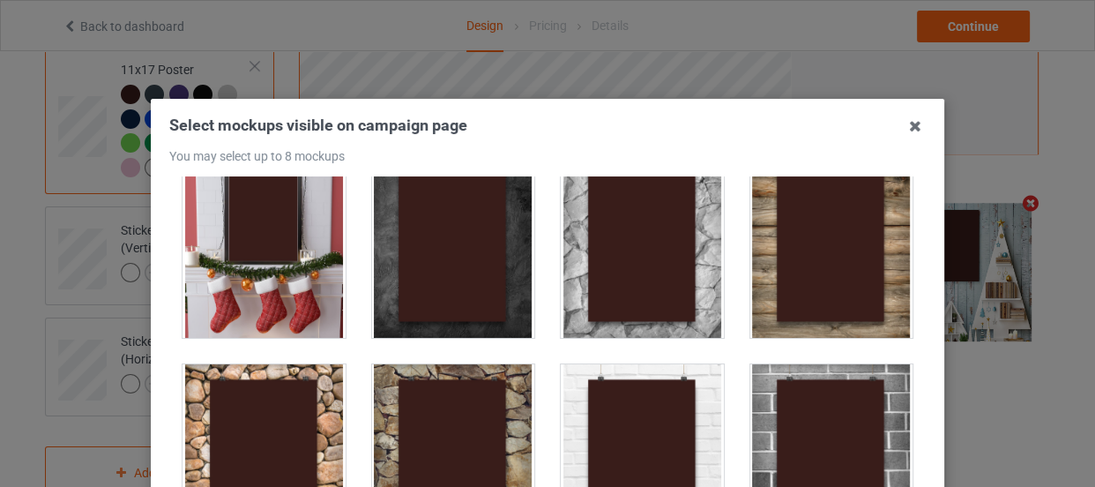
click at [802, 379] on div at bounding box center [832, 463] width 163 height 198
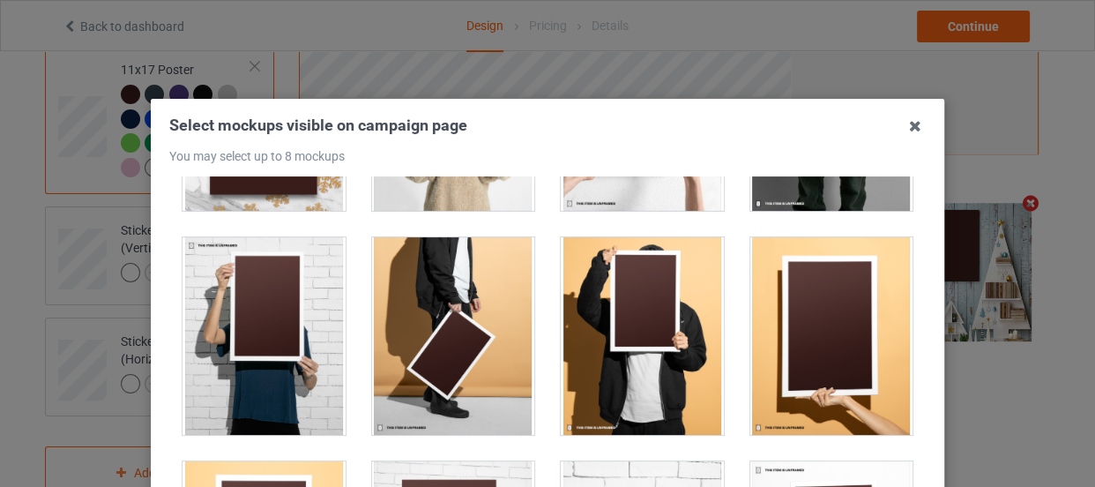
scroll to position [1684, 0]
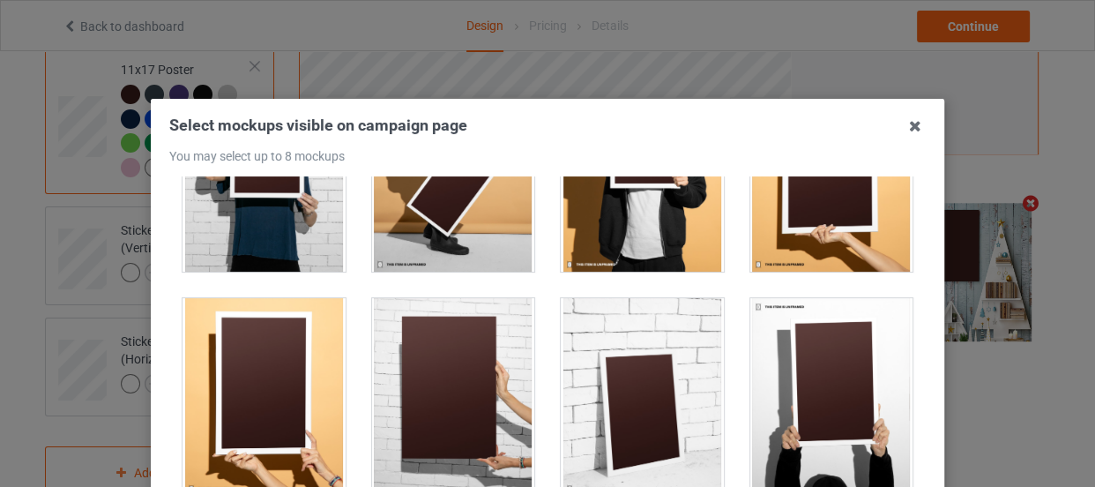
click at [425, 352] on div at bounding box center [453, 397] width 163 height 198
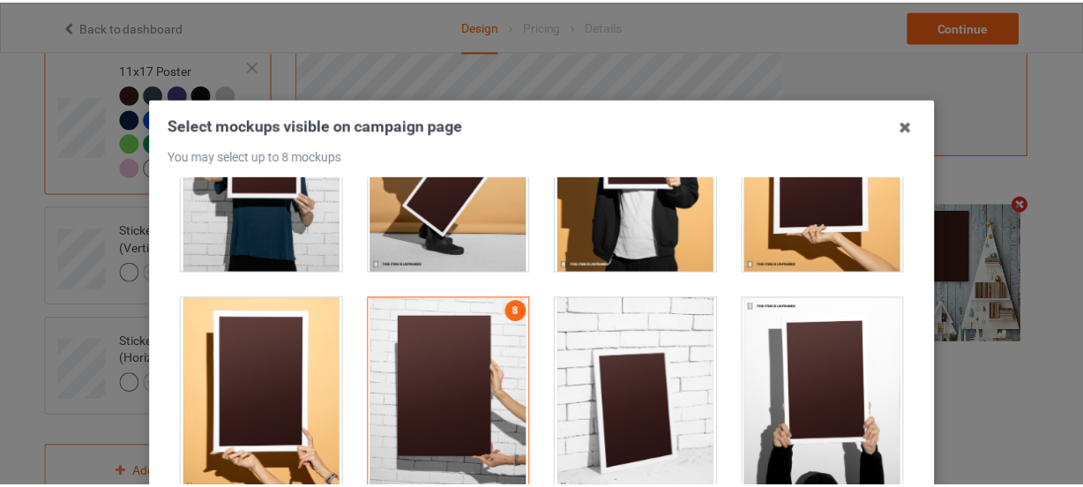
scroll to position [160, 0]
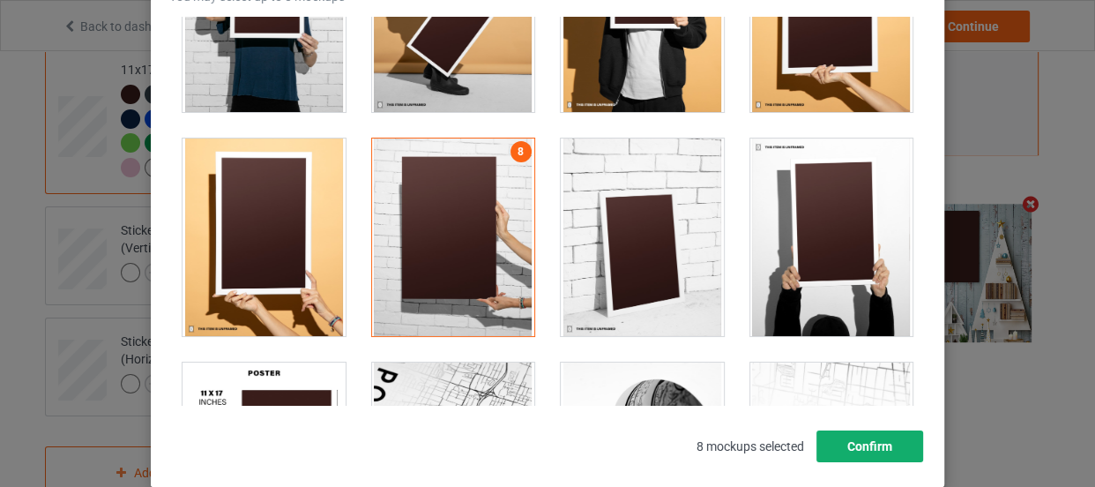
click at [881, 440] on button "Confirm" at bounding box center [870, 446] width 107 height 32
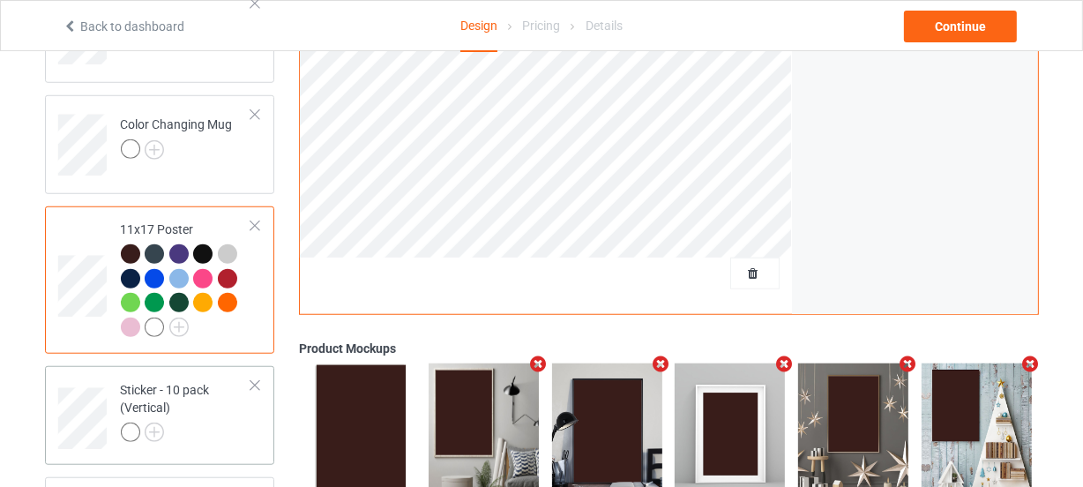
scroll to position [1267, 0]
click at [150, 143] on img at bounding box center [154, 150] width 19 height 19
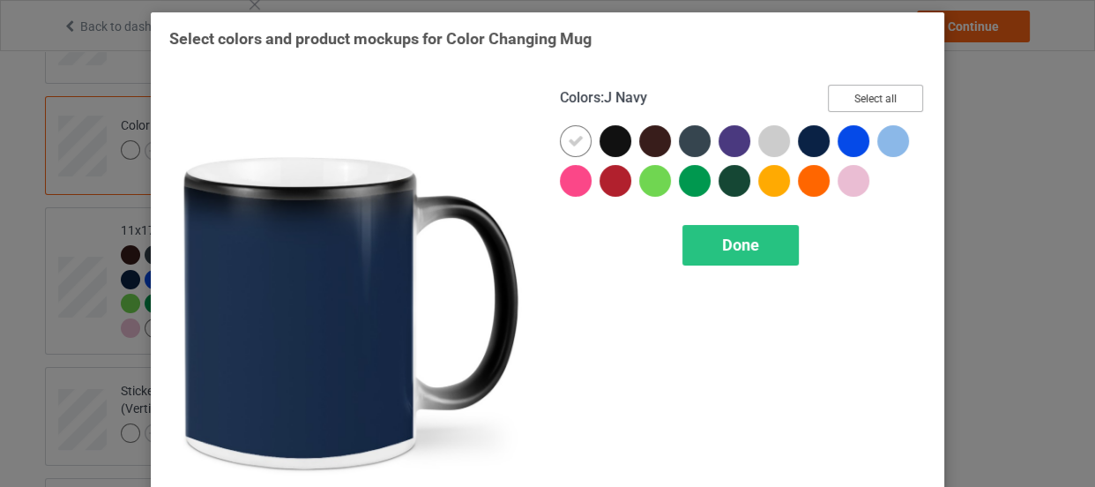
click at [863, 90] on button "Select all" at bounding box center [875, 98] width 95 height 27
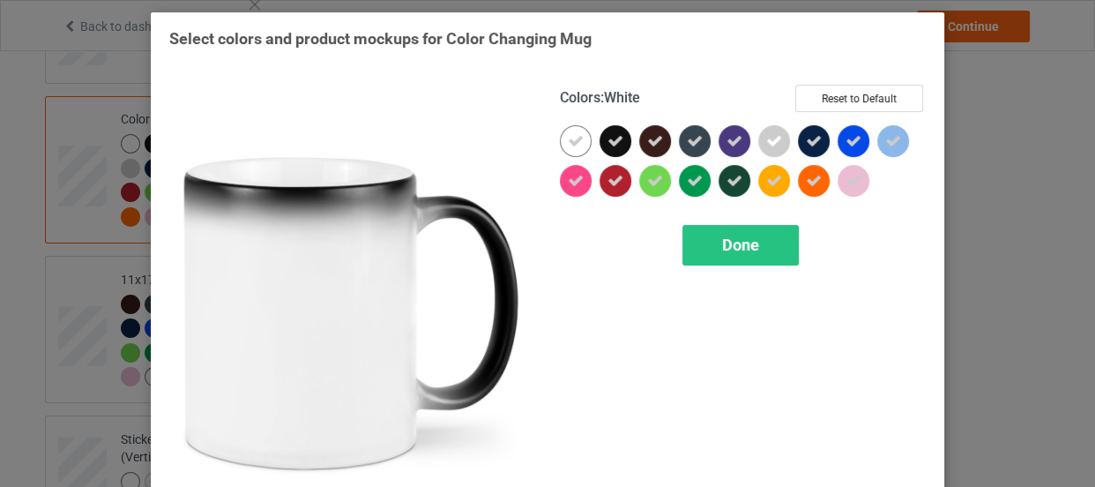
click at [568, 133] on icon at bounding box center [576, 141] width 16 height 16
drag, startPoint x: 564, startPoint y: 131, endPoint x: 721, endPoint y: 235, distance: 188.4
click at [565, 132] on div at bounding box center [576, 141] width 32 height 32
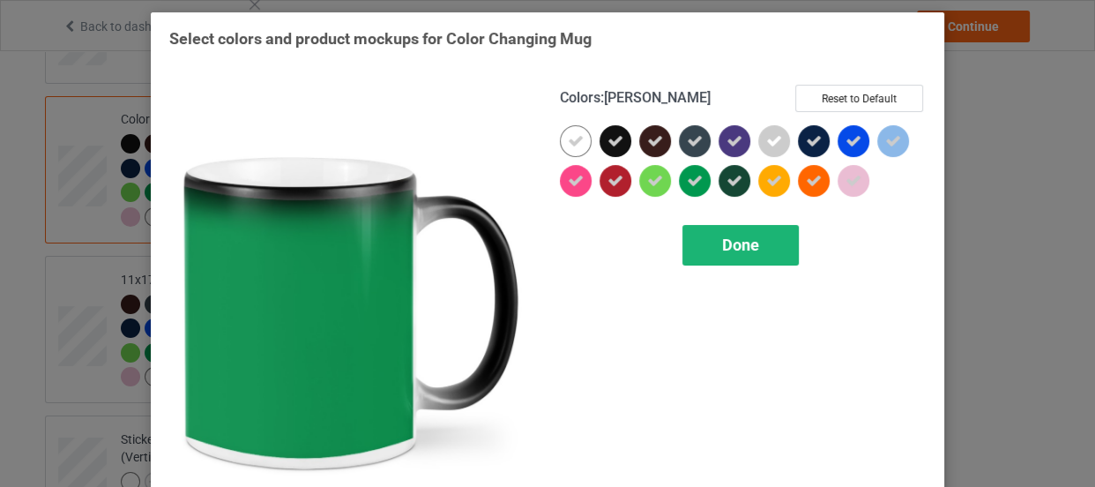
click at [723, 237] on span "Done" at bounding box center [740, 244] width 37 height 19
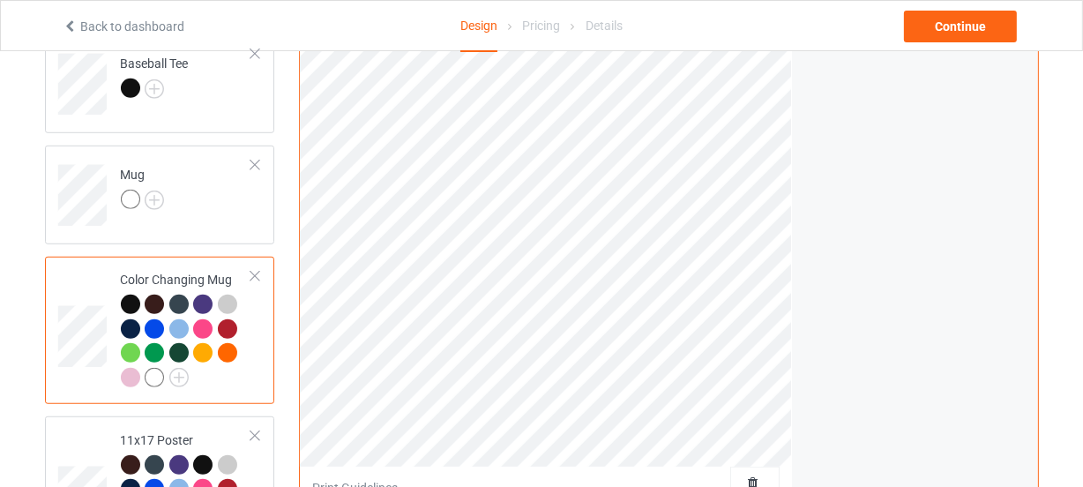
scroll to position [866, 0]
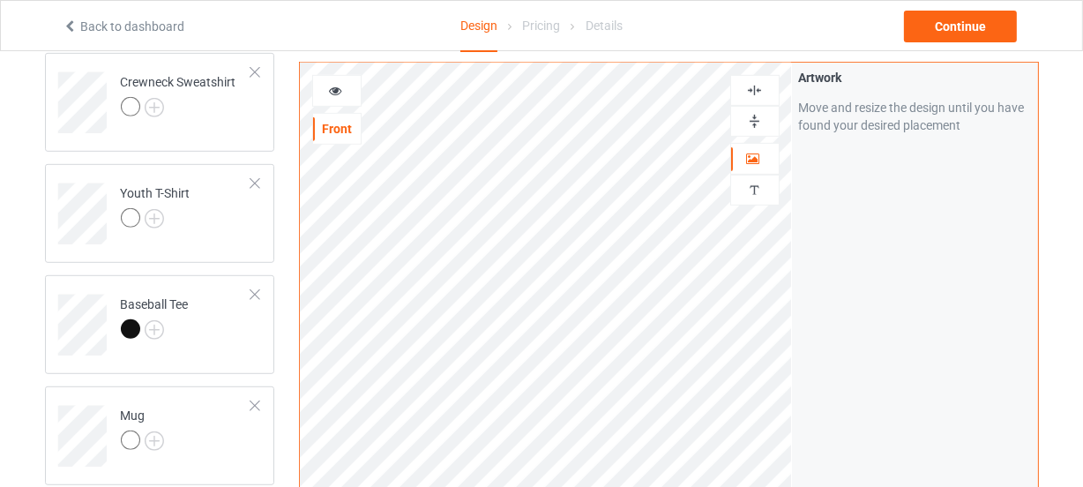
click at [744, 118] on div at bounding box center [755, 121] width 48 height 17
click at [754, 118] on img at bounding box center [754, 121] width 17 height 17
click at [350, 88] on div at bounding box center [337, 91] width 48 height 18
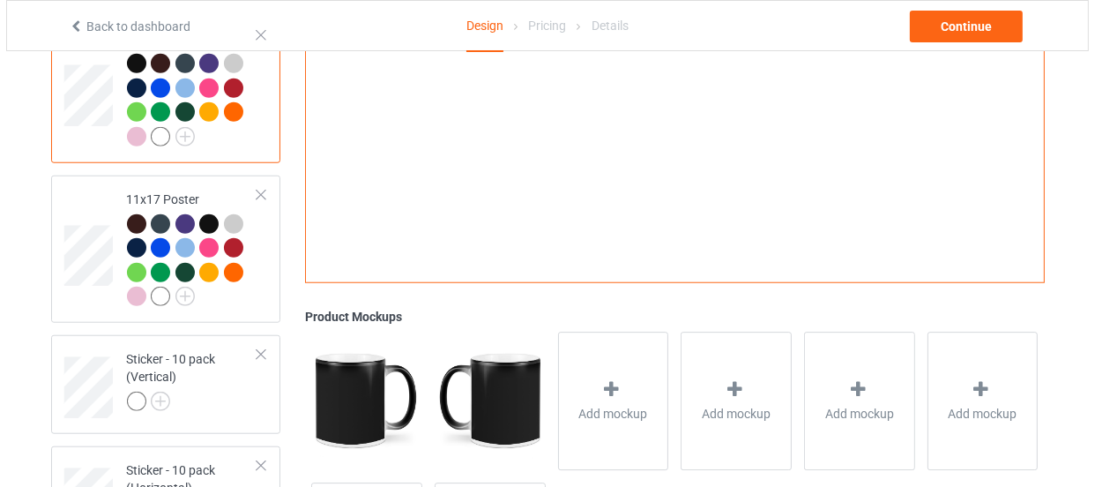
scroll to position [1526, 0]
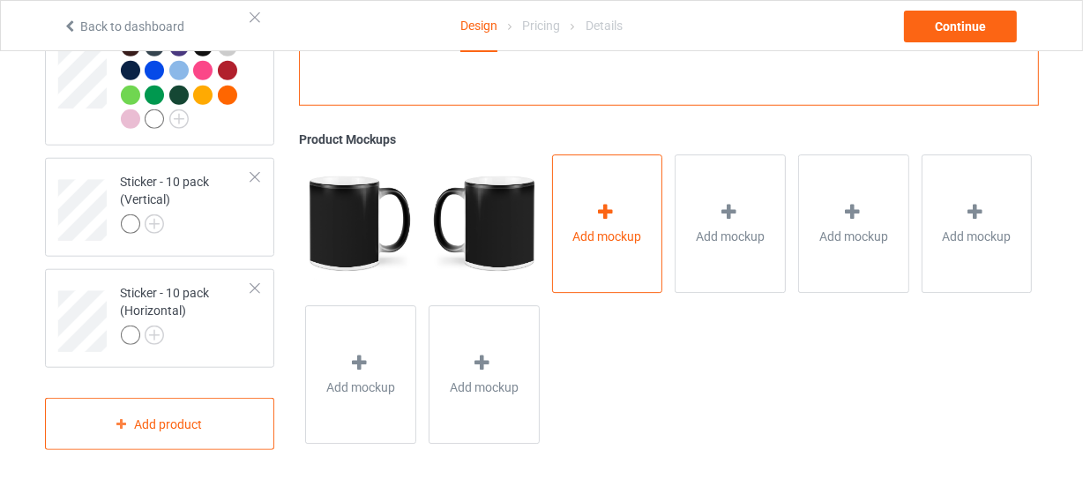
click at [581, 186] on div "Add mockup" at bounding box center [607, 223] width 111 height 138
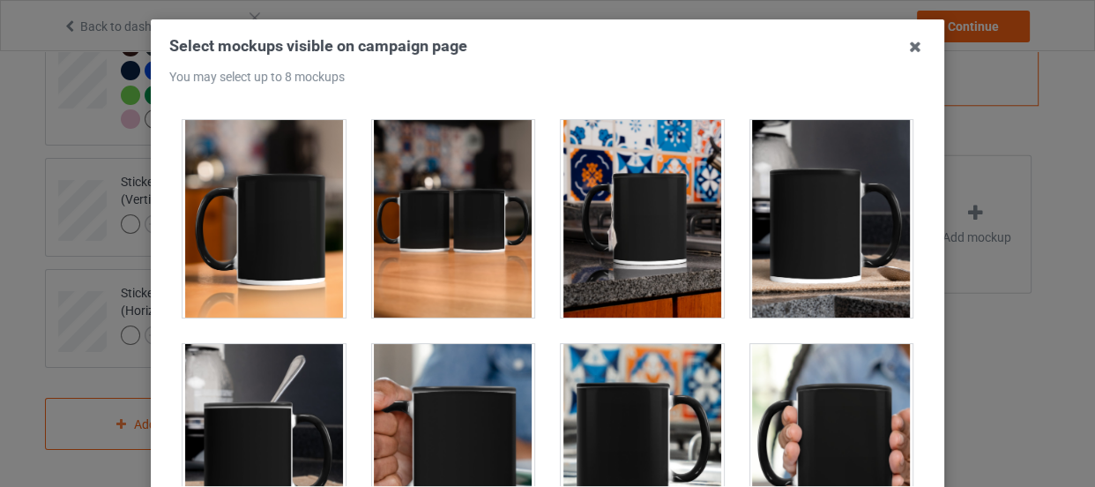
scroll to position [3125, 0]
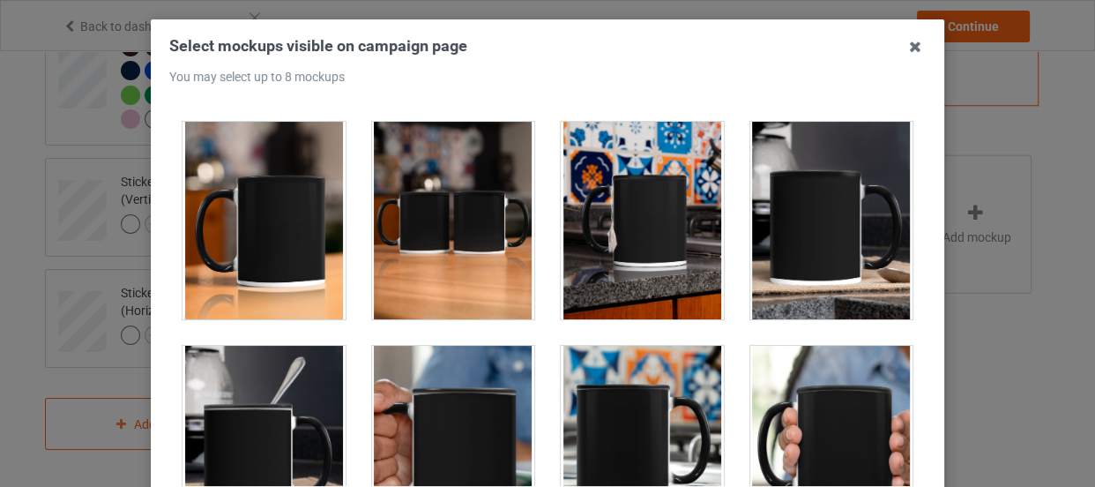
drag, startPoint x: 268, startPoint y: 181, endPoint x: 460, endPoint y: 208, distance: 194.2
click at [278, 181] on div at bounding box center [264, 221] width 163 height 198
click at [460, 208] on div at bounding box center [453, 221] width 163 height 198
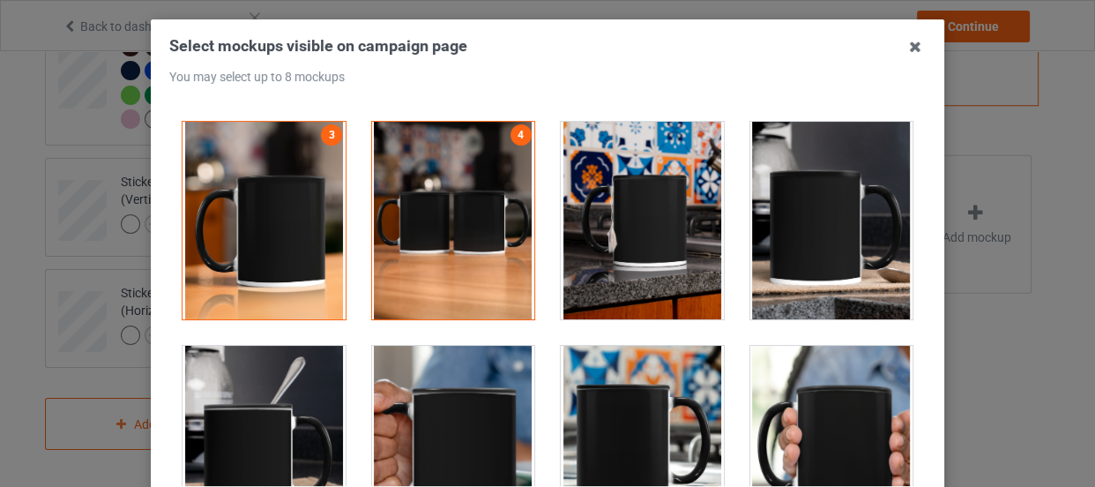
click at [586, 209] on div at bounding box center [642, 221] width 163 height 198
click at [781, 222] on div at bounding box center [832, 221] width 163 height 198
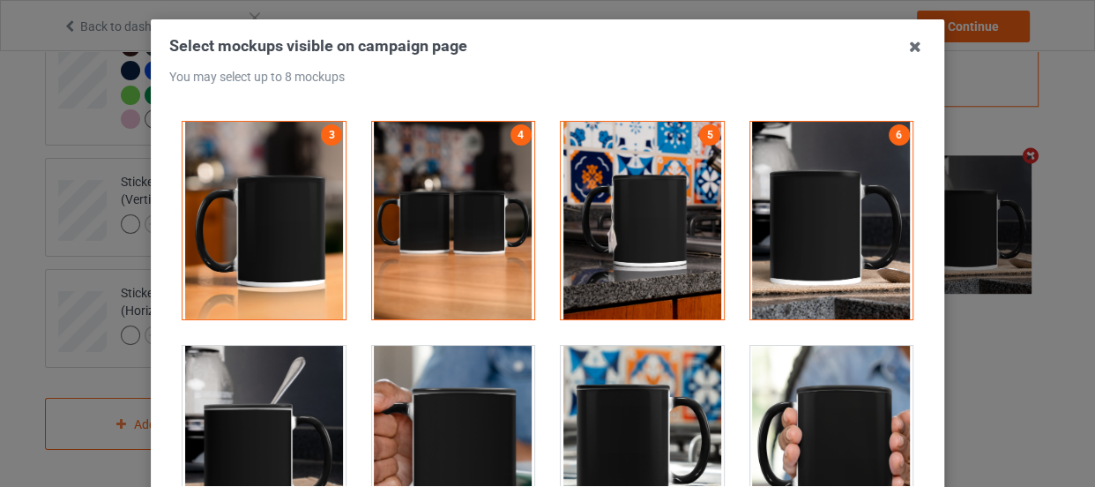
click at [271, 386] on div at bounding box center [264, 445] width 163 height 198
click at [605, 400] on div at bounding box center [642, 445] width 163 height 198
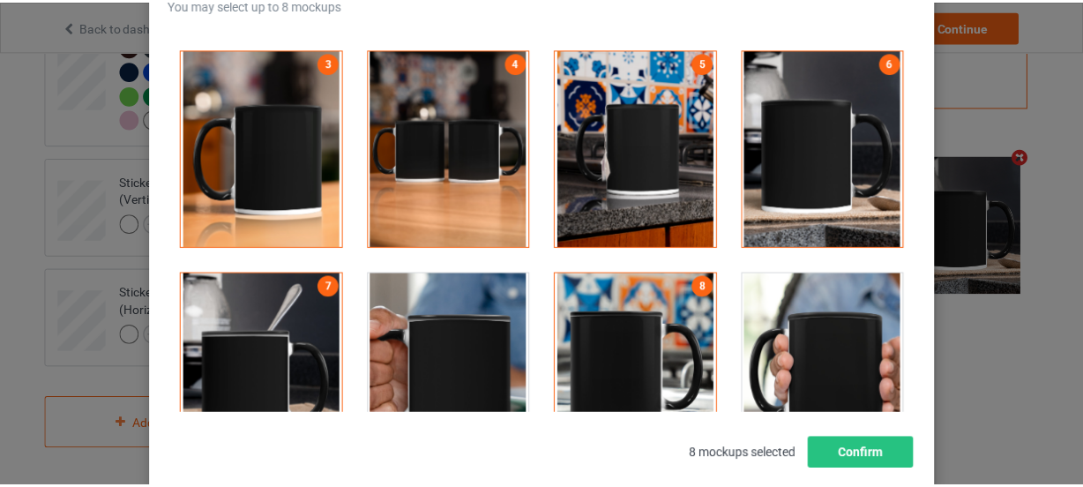
scroll to position [240, 0]
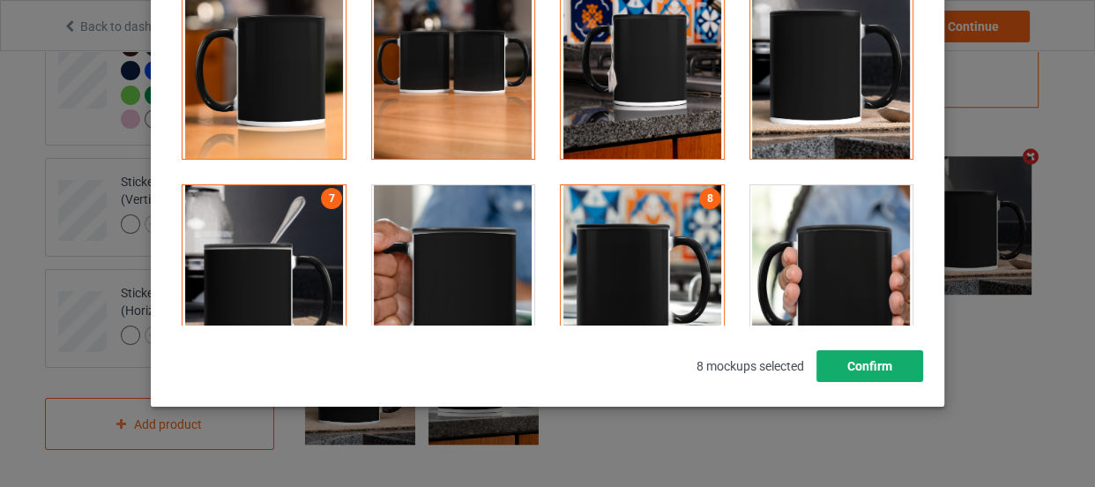
click at [878, 373] on button "Confirm" at bounding box center [870, 366] width 107 height 32
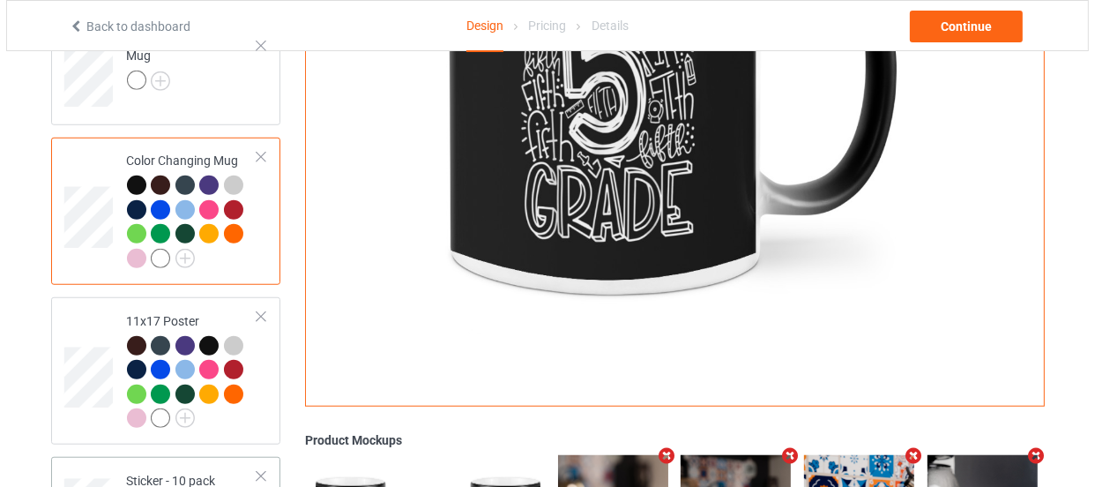
scroll to position [1205, 0]
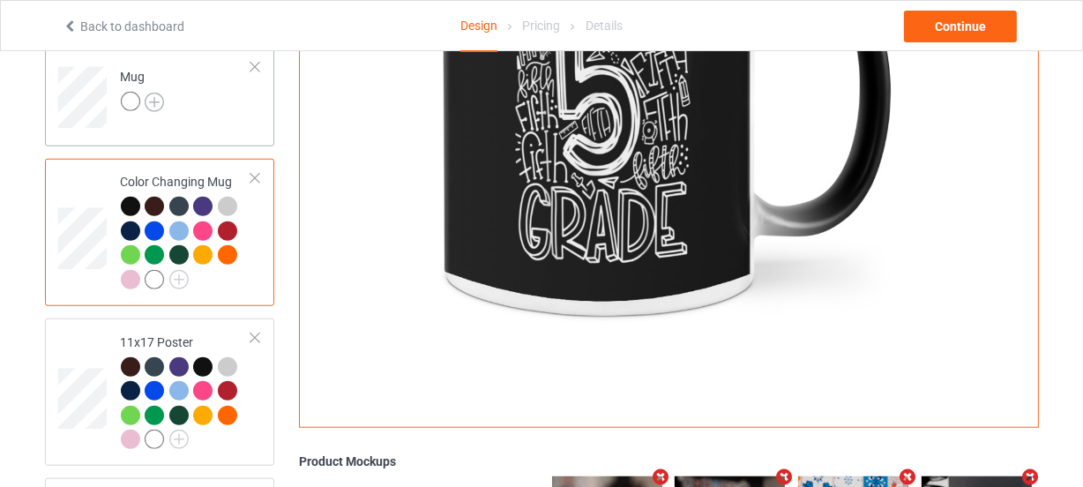
click at [161, 102] on img at bounding box center [154, 102] width 19 height 19
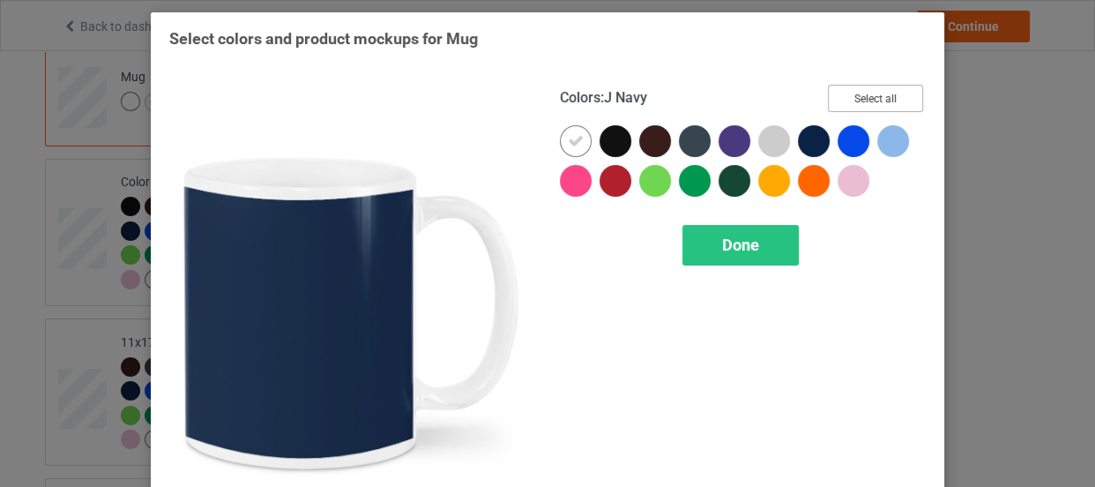
click at [874, 96] on button "Select all" at bounding box center [875, 98] width 95 height 27
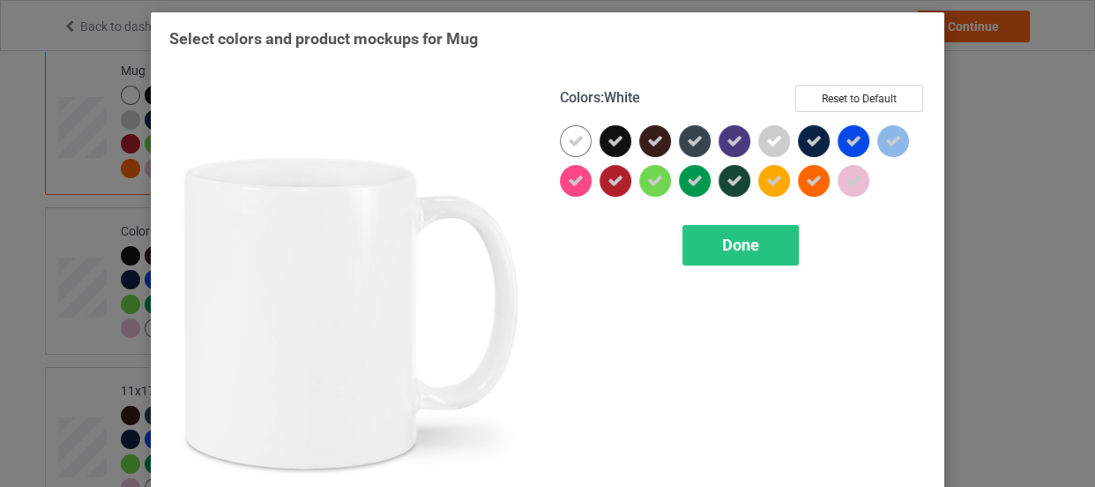
click at [560, 141] on div at bounding box center [576, 141] width 32 height 32
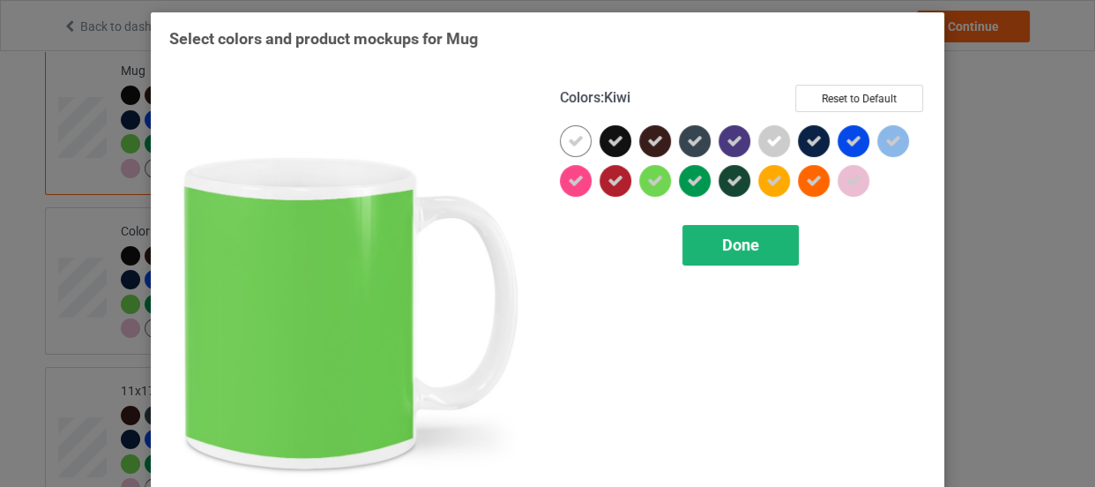
click at [754, 238] on div "Done" at bounding box center [741, 245] width 116 height 41
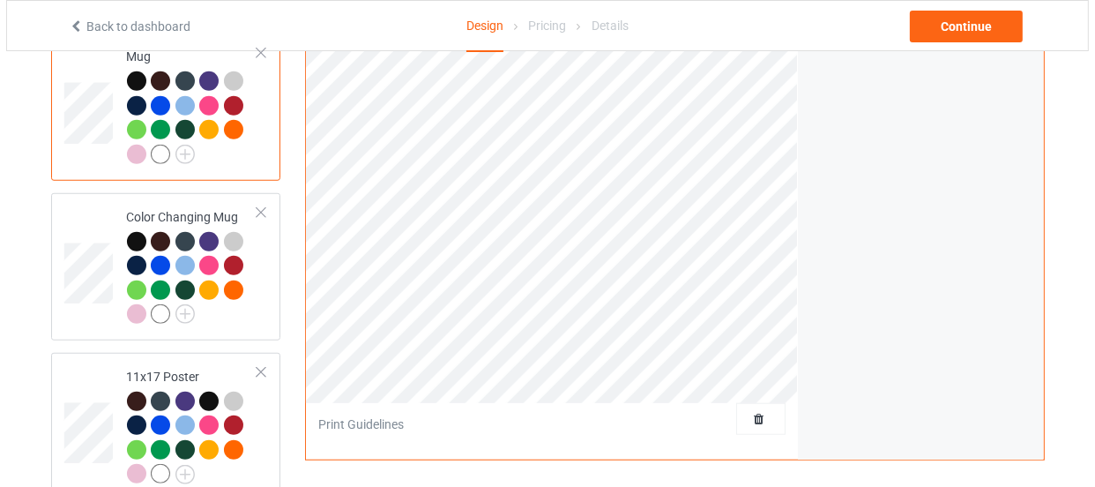
scroll to position [1574, 0]
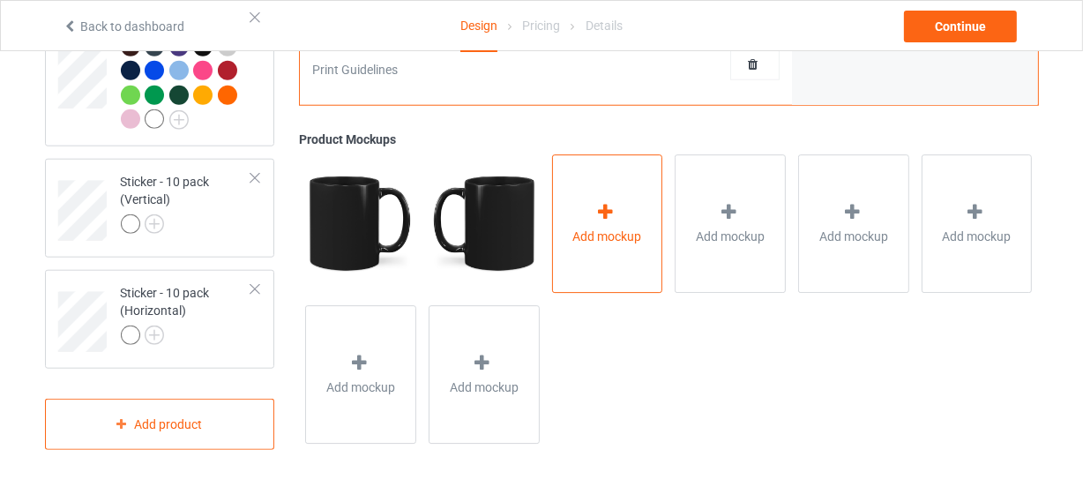
click at [611, 265] on div "Add mockup" at bounding box center [607, 223] width 111 height 138
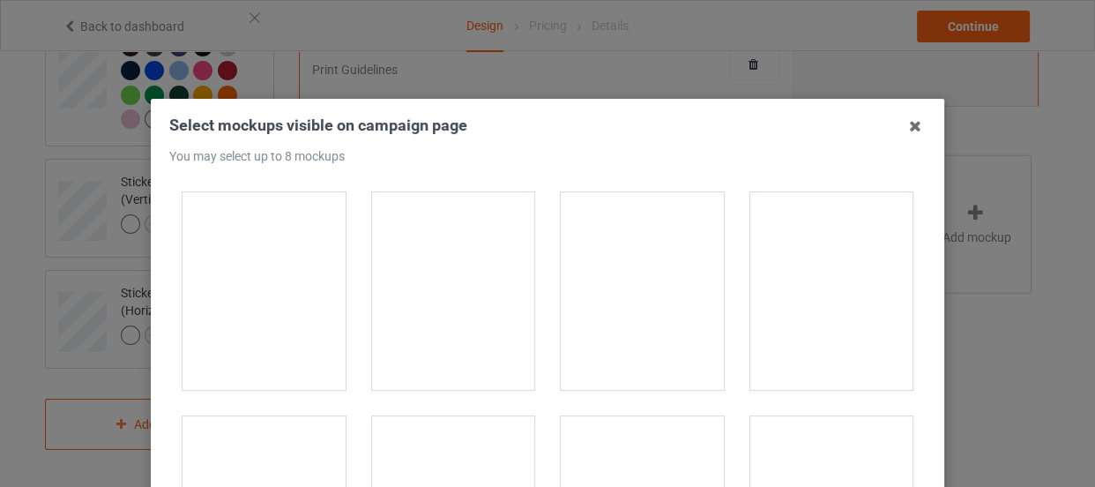
scroll to position [2886, 0]
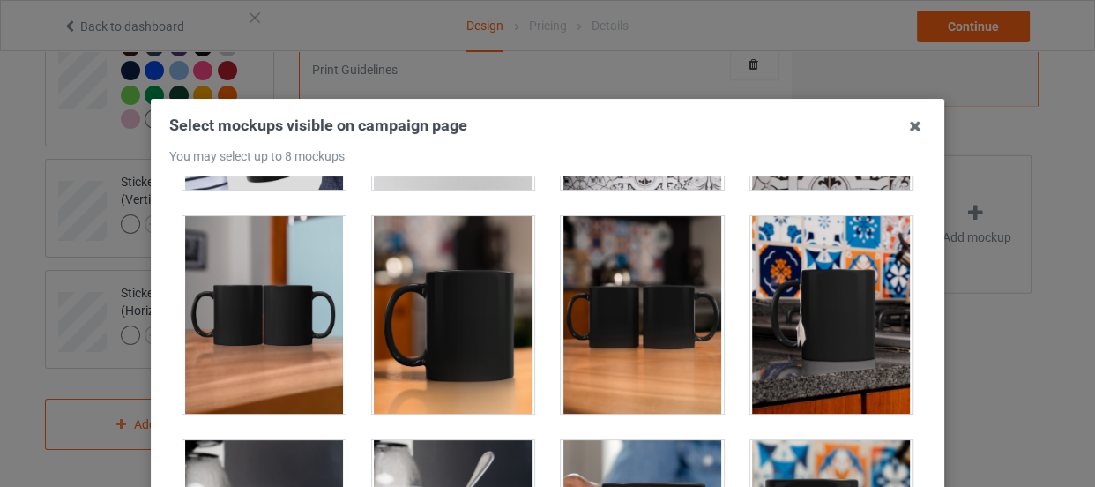
click at [499, 298] on div at bounding box center [453, 315] width 163 height 198
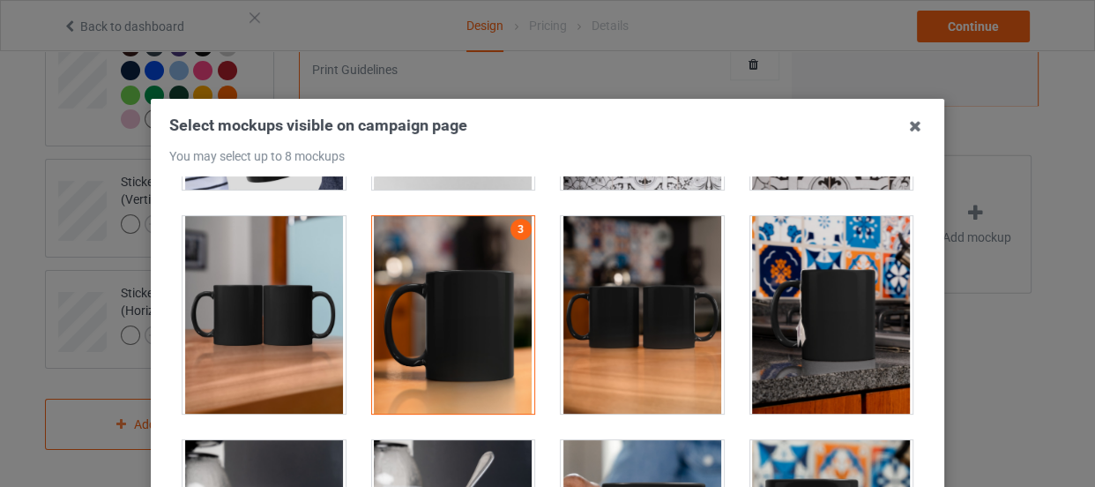
click at [633, 184] on div at bounding box center [642, 91] width 163 height 198
click at [782, 247] on div at bounding box center [832, 315] width 163 height 198
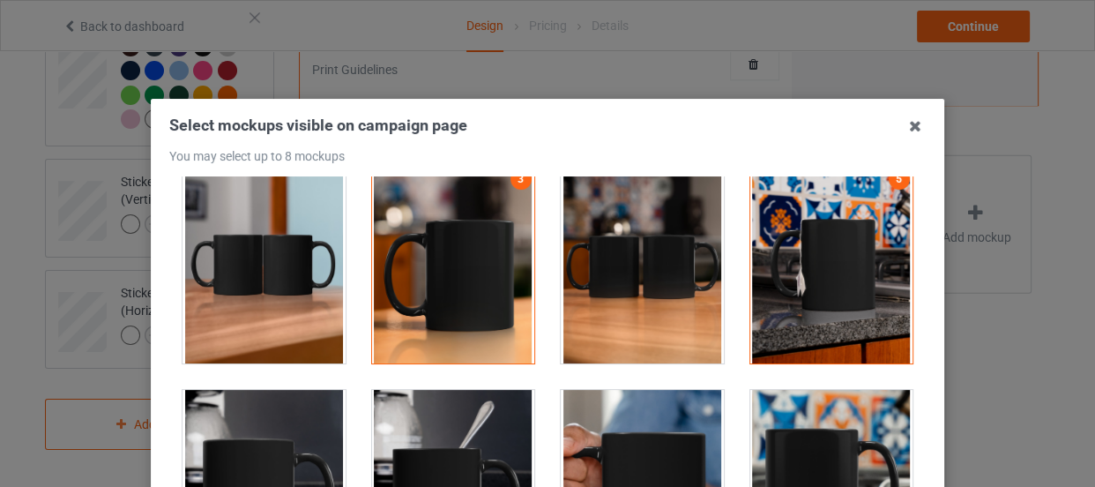
scroll to position [2966, 0]
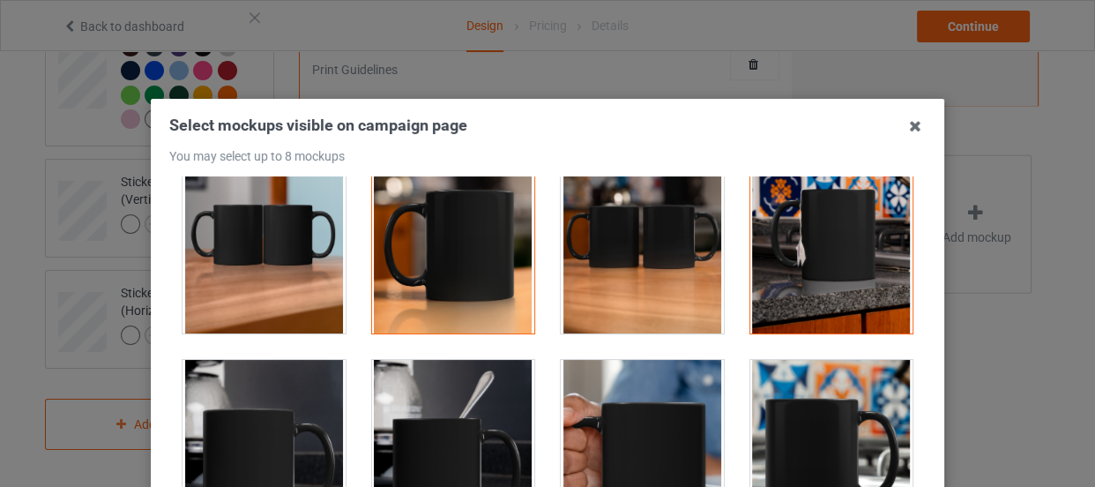
click at [422, 416] on div at bounding box center [453, 459] width 163 height 198
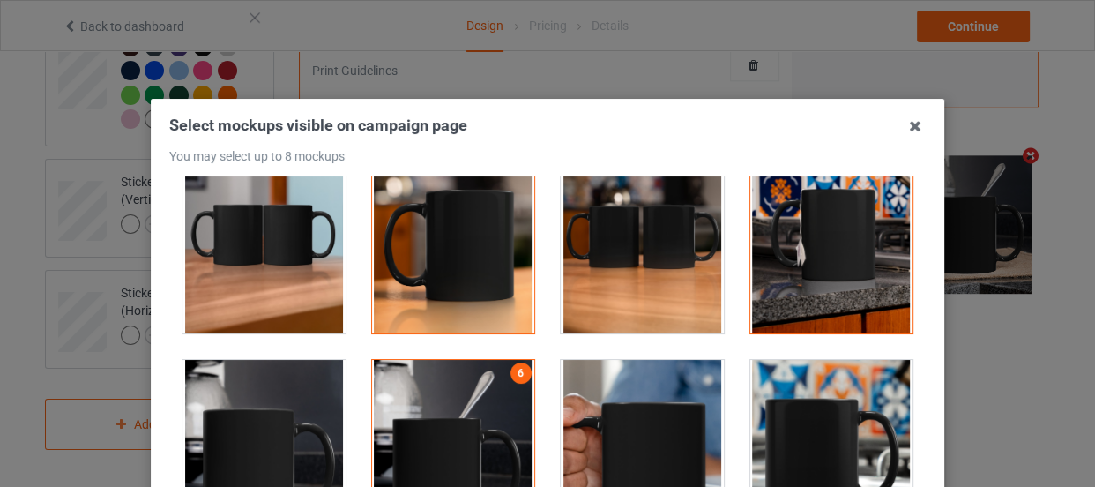
drag, startPoint x: 799, startPoint y: 406, endPoint x: 728, endPoint y: 395, distance: 72.2
click at [800, 406] on div at bounding box center [832, 459] width 163 height 198
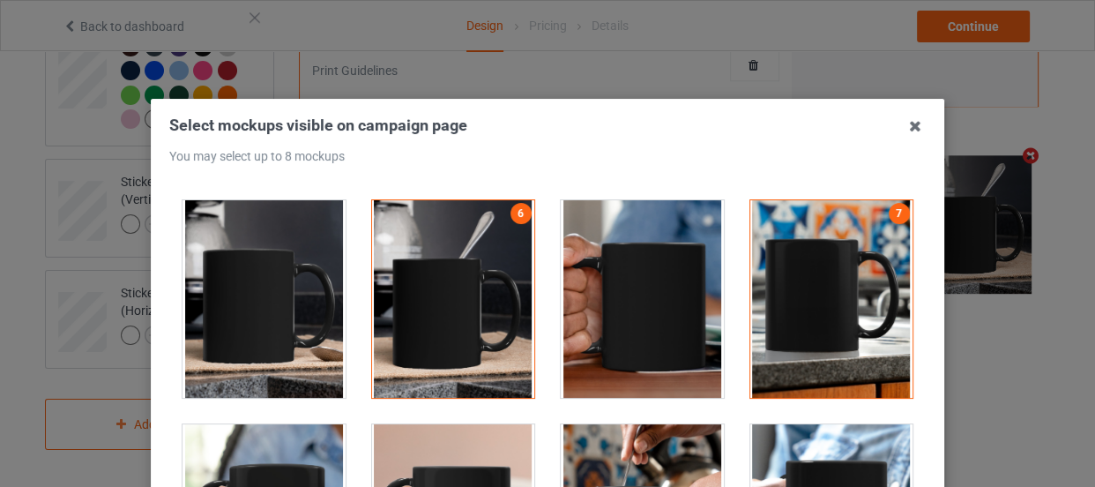
scroll to position [3127, 0]
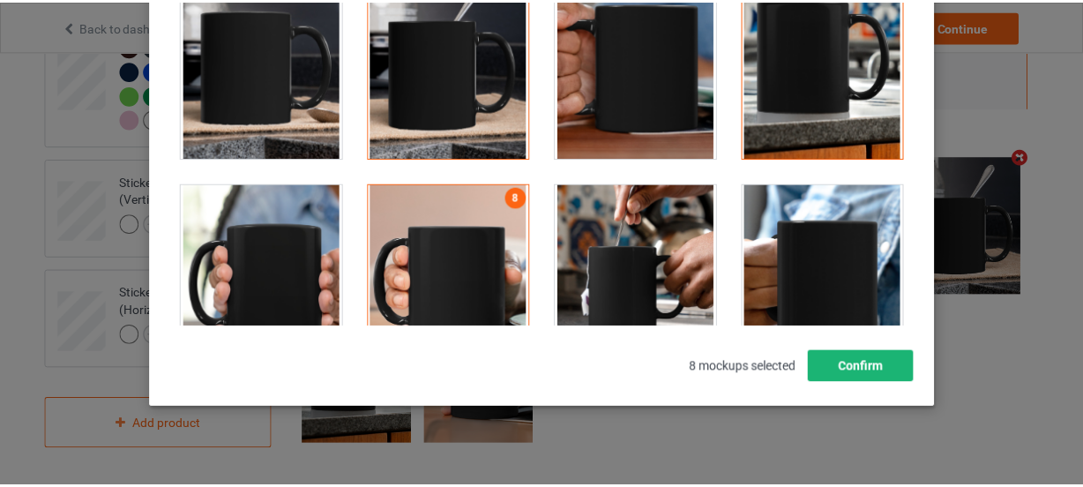
scroll to position [240, 0]
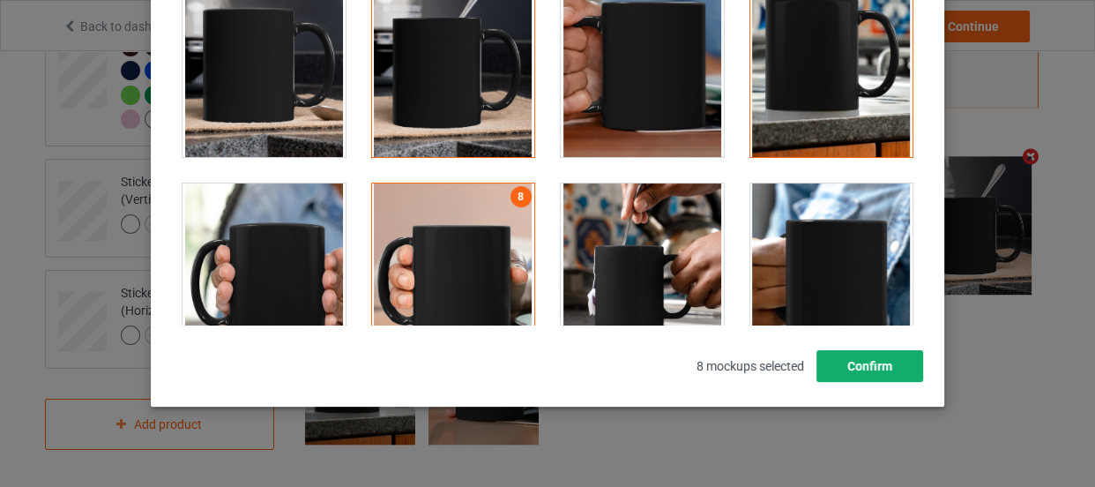
click at [866, 369] on button "Confirm" at bounding box center [870, 366] width 107 height 32
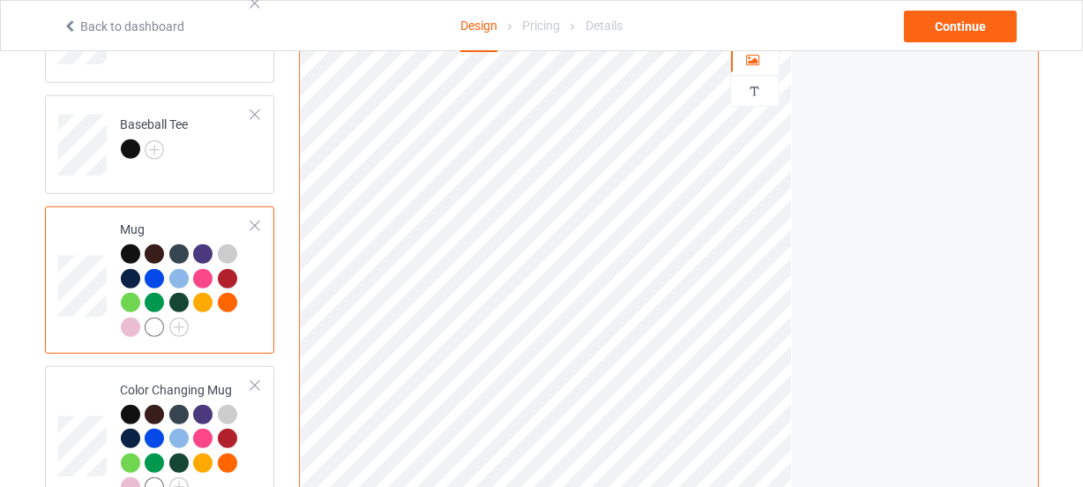
scroll to position [933, 0]
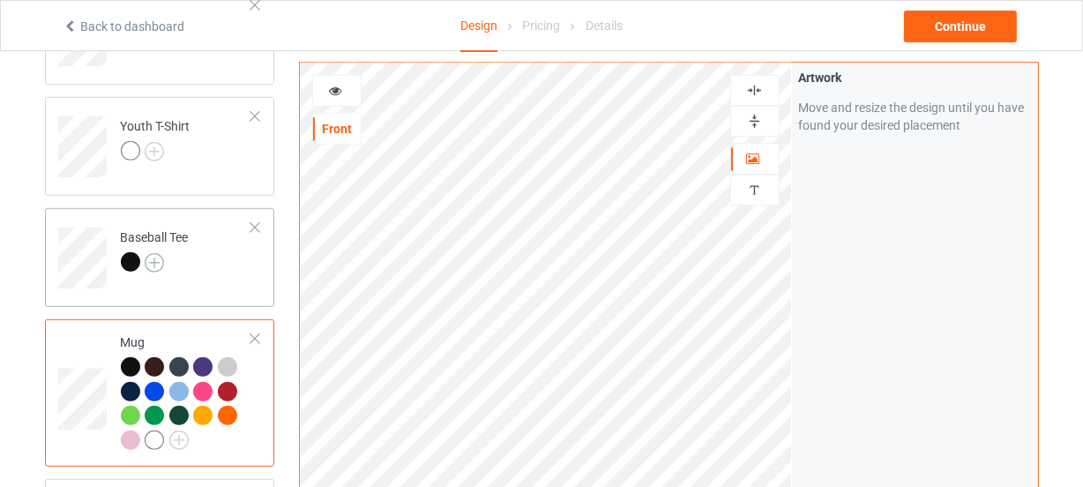
click at [163, 260] on img at bounding box center [154, 262] width 19 height 19
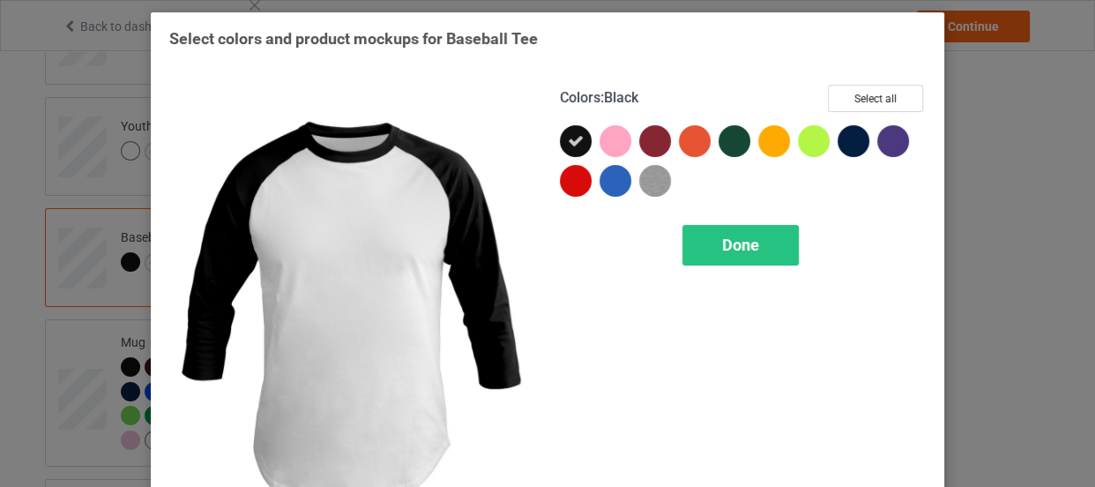
click at [889, 79] on div "Colors : Black Select all Done" at bounding box center [743, 313] width 391 height 482
click at [881, 99] on button "Select all" at bounding box center [875, 98] width 95 height 27
click at [757, 229] on div "Done" at bounding box center [741, 245] width 116 height 41
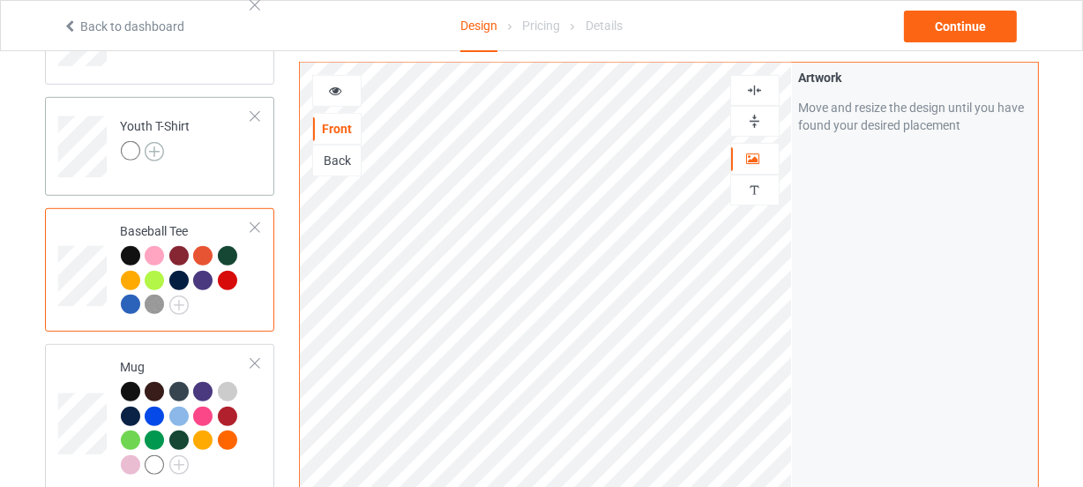
click at [163, 148] on img at bounding box center [154, 151] width 19 height 19
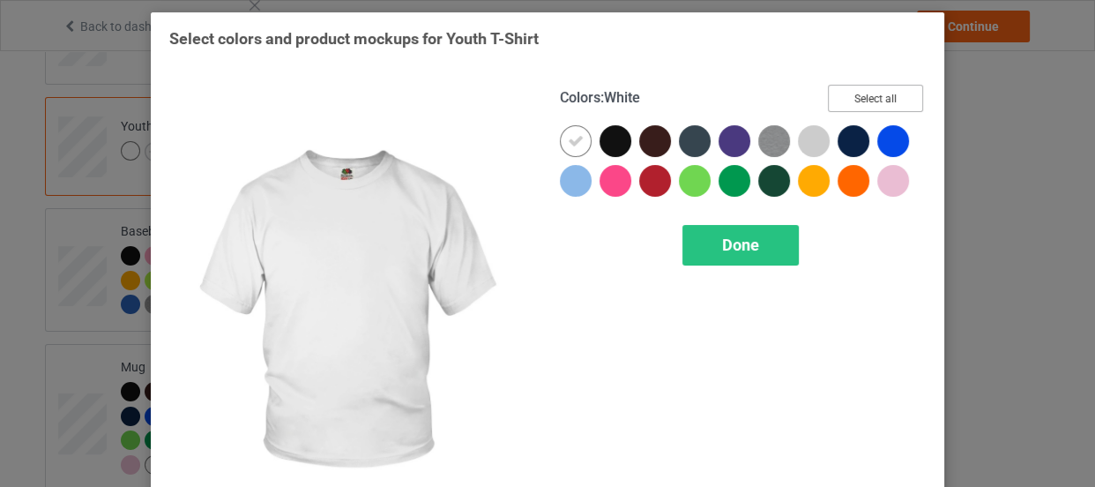
click at [875, 98] on button "Select all" at bounding box center [875, 98] width 95 height 27
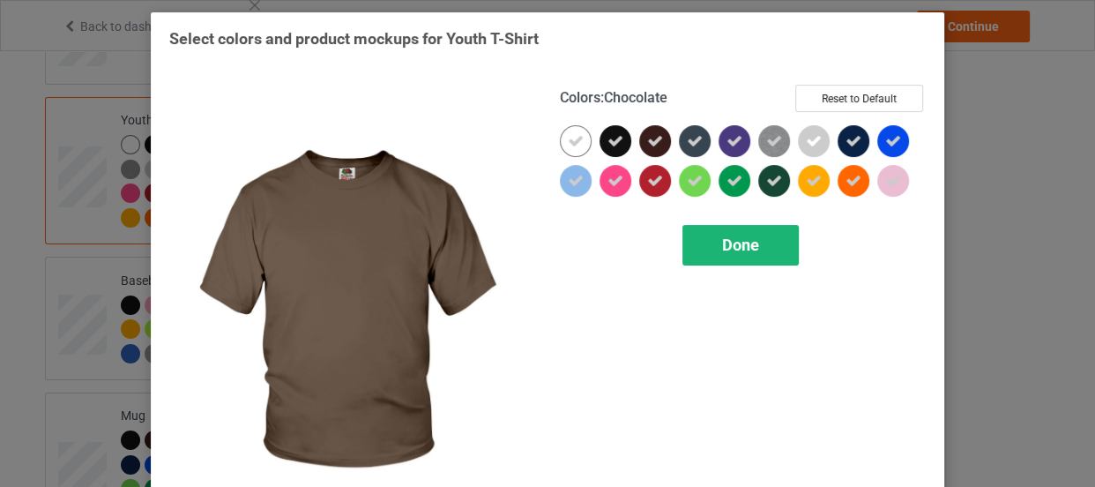
click at [573, 138] on icon at bounding box center [576, 141] width 16 height 16
click at [573, 138] on div at bounding box center [576, 141] width 32 height 32
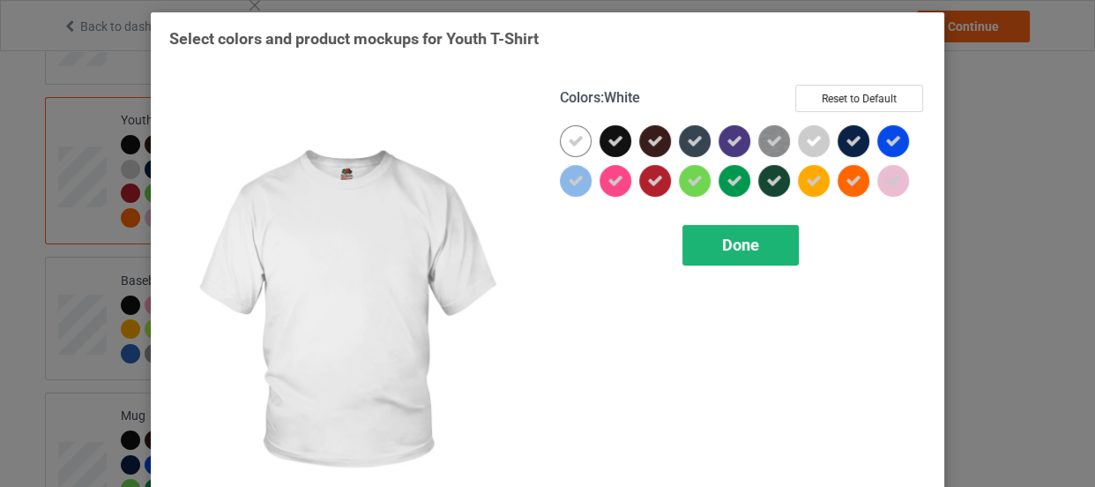
click at [722, 241] on span "Done" at bounding box center [740, 244] width 37 height 19
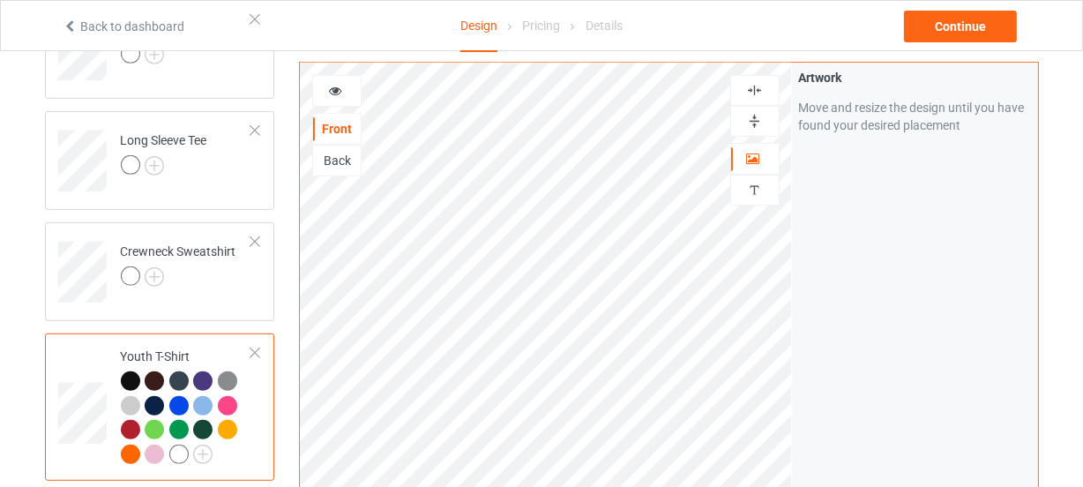
scroll to position [612, 0]
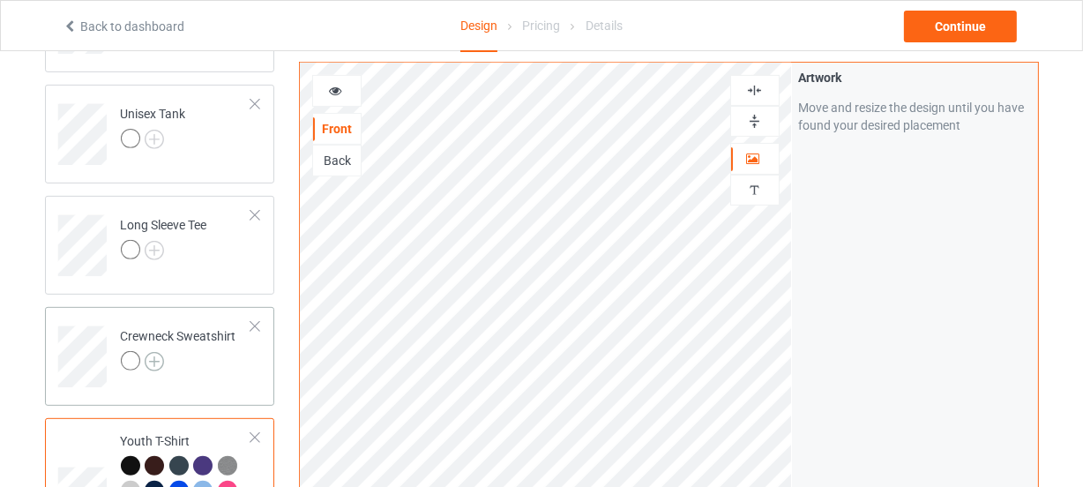
click at [148, 358] on img at bounding box center [154, 361] width 19 height 19
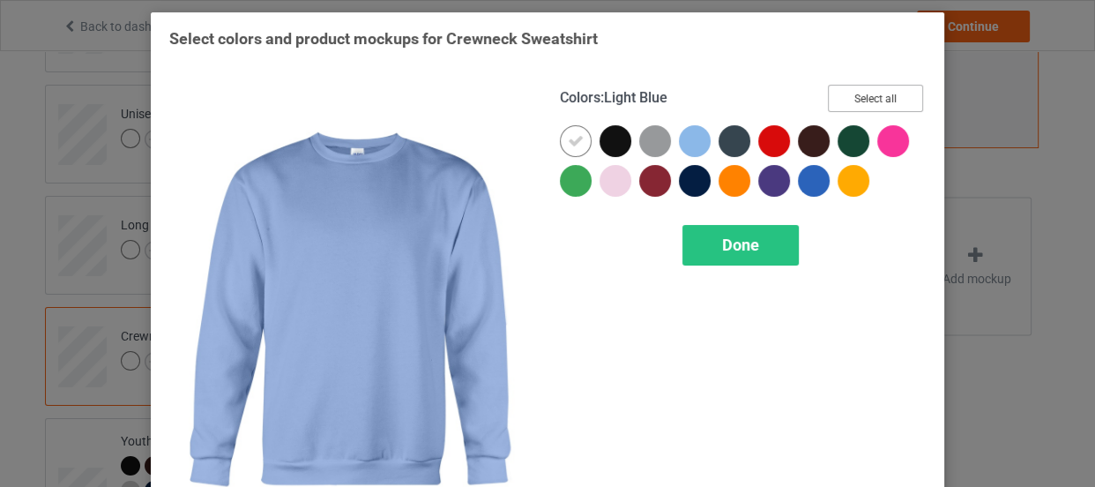
click at [877, 89] on button "Select all" at bounding box center [875, 98] width 95 height 27
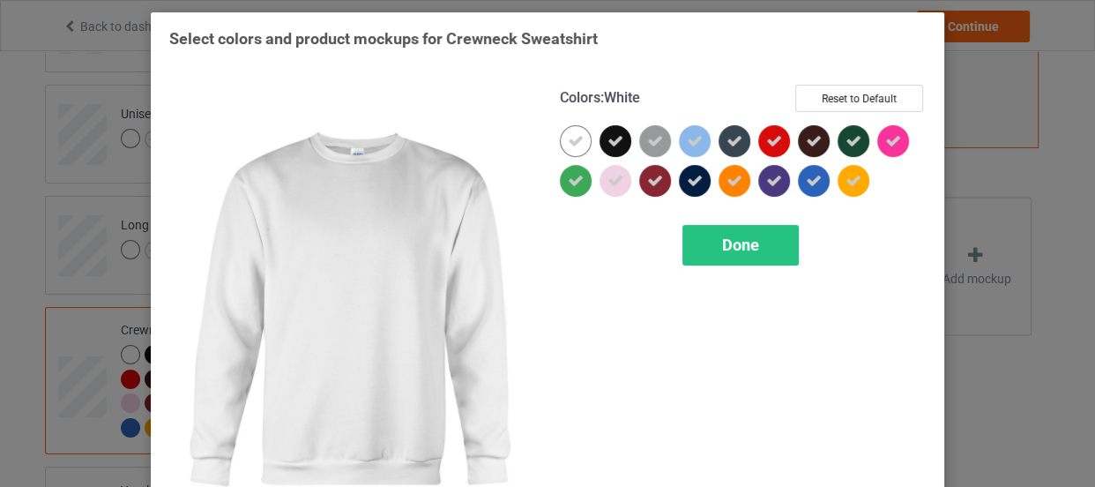
click at [578, 140] on icon at bounding box center [576, 141] width 16 height 16
click at [578, 140] on div at bounding box center [576, 141] width 32 height 32
click at [733, 229] on div "Done" at bounding box center [741, 245] width 116 height 41
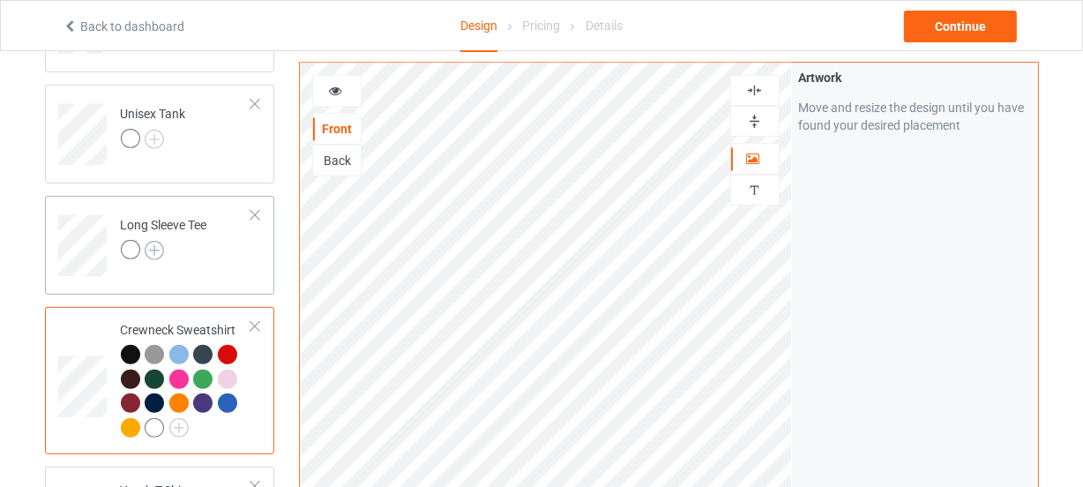
click at [159, 248] on img at bounding box center [154, 250] width 19 height 19
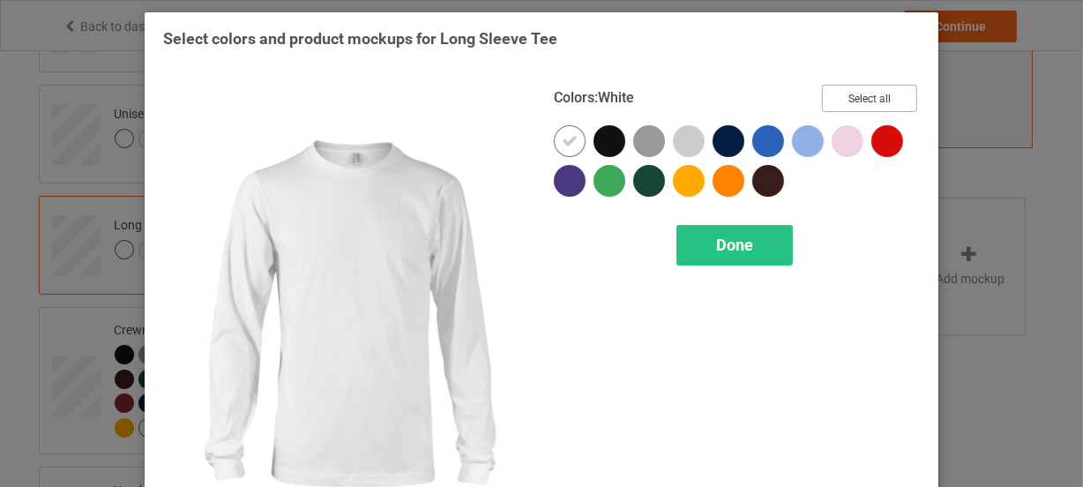
click at [874, 108] on button "Select all" at bounding box center [869, 98] width 95 height 27
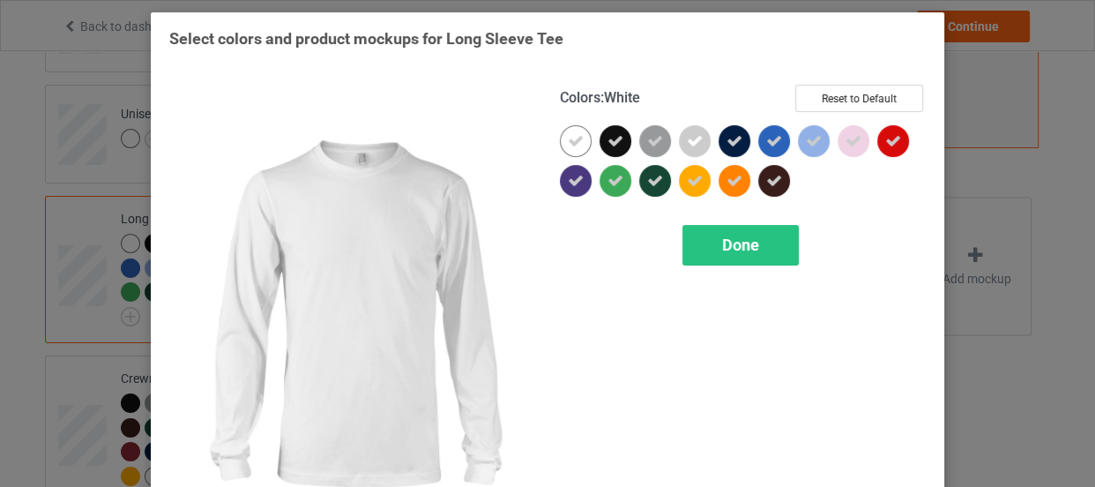
click at [577, 133] on icon at bounding box center [576, 141] width 16 height 16
drag, startPoint x: 577, startPoint y: 133, endPoint x: 714, endPoint y: 252, distance: 182.0
click at [577, 134] on div at bounding box center [576, 141] width 32 height 32
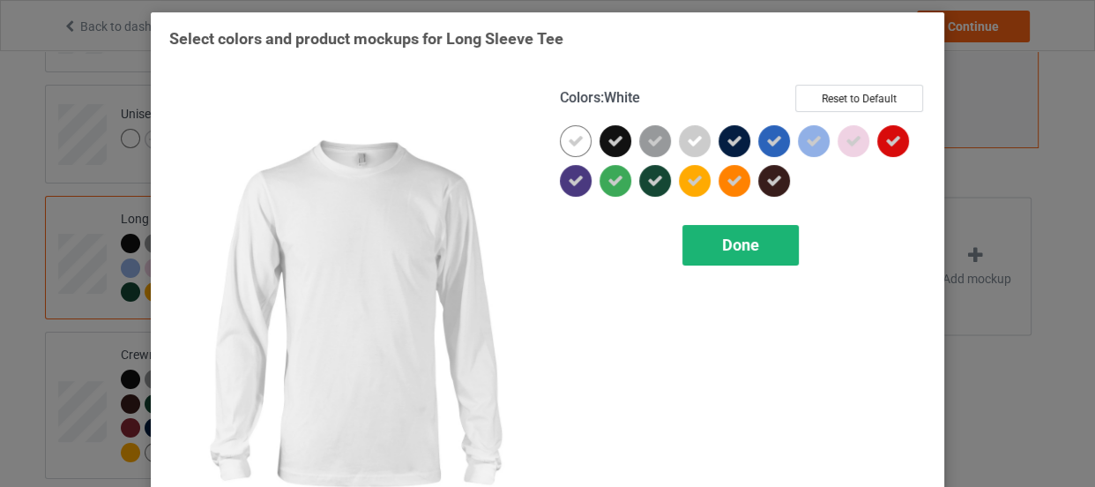
click at [714, 252] on div "Done" at bounding box center [741, 245] width 116 height 41
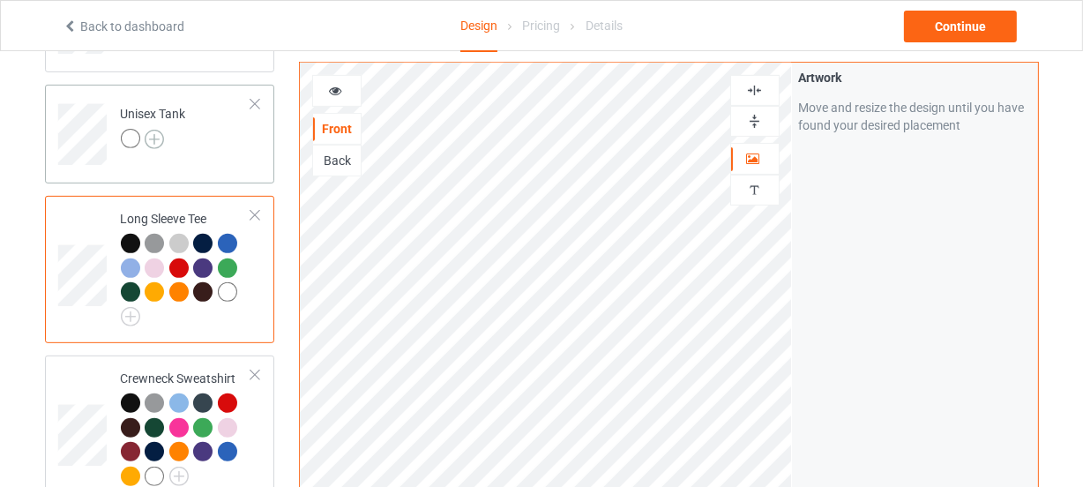
click at [161, 133] on img at bounding box center [154, 139] width 19 height 19
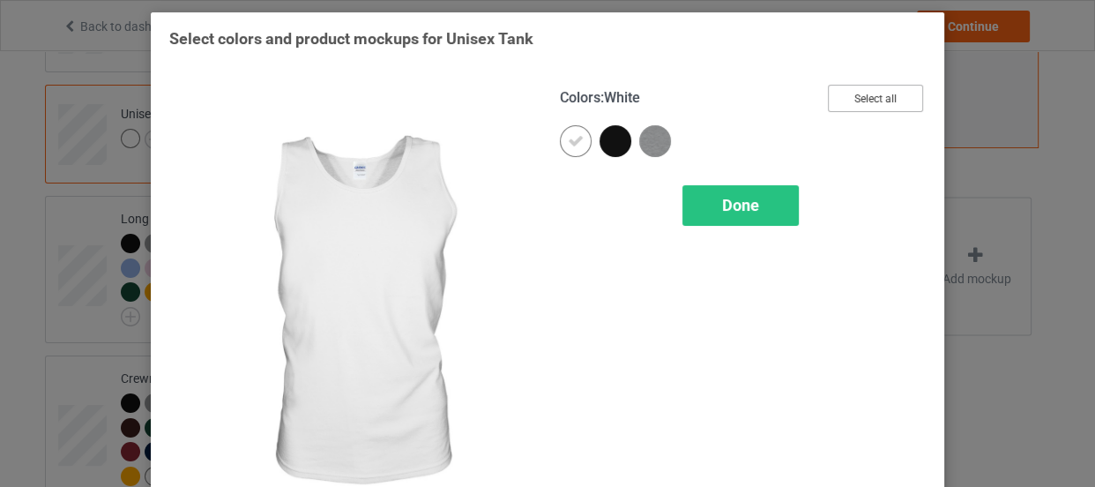
drag, startPoint x: 876, startPoint y: 94, endPoint x: 549, endPoint y: 139, distance: 330.3
click at [877, 94] on button "Select all" at bounding box center [875, 98] width 95 height 27
click at [573, 138] on icon at bounding box center [576, 141] width 16 height 16
click at [573, 138] on div at bounding box center [576, 141] width 32 height 32
click at [714, 203] on div "Done" at bounding box center [741, 205] width 116 height 41
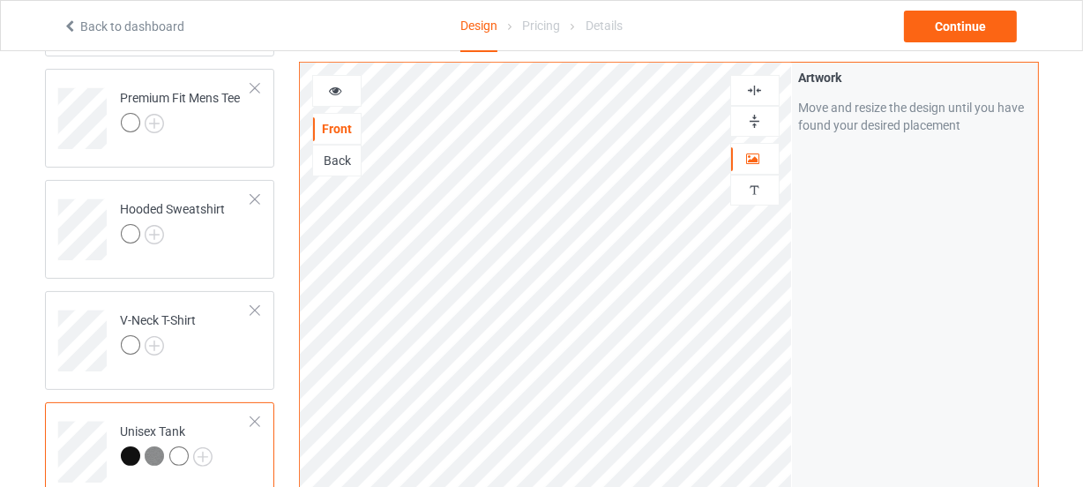
scroll to position [291, 0]
click at [153, 348] on img at bounding box center [154, 349] width 19 height 19
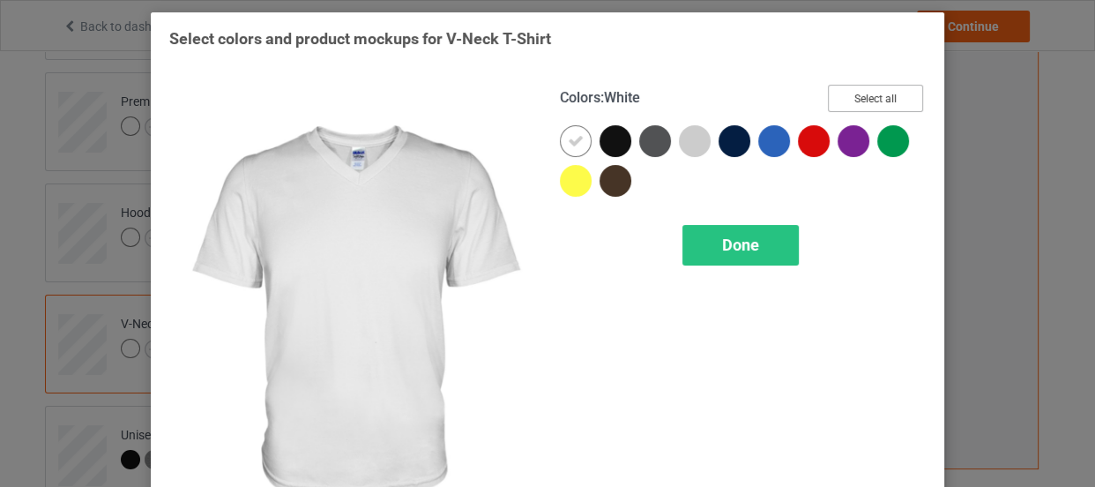
drag, startPoint x: 845, startPoint y: 90, endPoint x: 551, endPoint y: 140, distance: 298.0
click at [846, 91] on button "Select all" at bounding box center [875, 98] width 95 height 27
click at [568, 142] on icon at bounding box center [576, 141] width 16 height 16
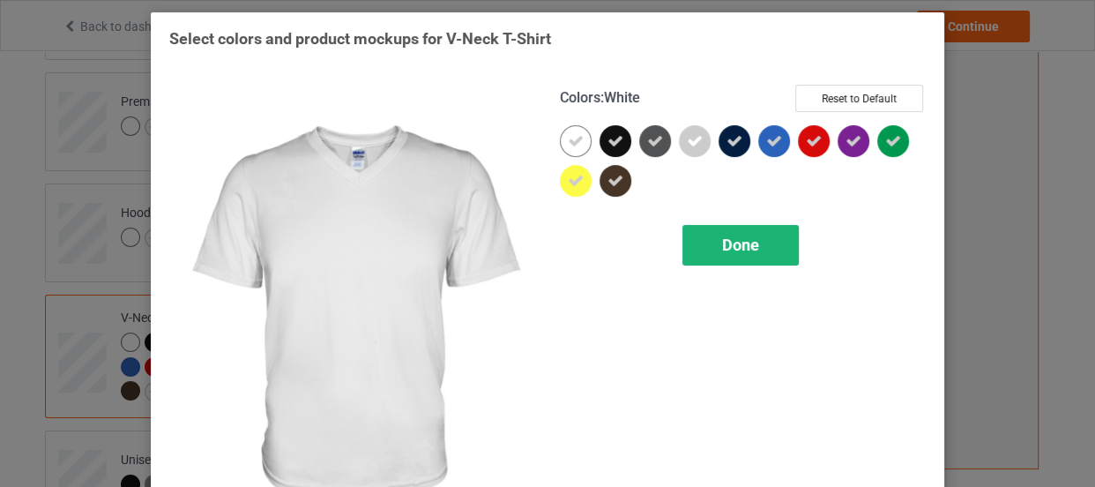
drag, startPoint x: 564, startPoint y: 142, endPoint x: 741, endPoint y: 251, distance: 207.6
click at [569, 142] on div at bounding box center [576, 141] width 32 height 32
click at [742, 251] on span "Done" at bounding box center [740, 244] width 37 height 19
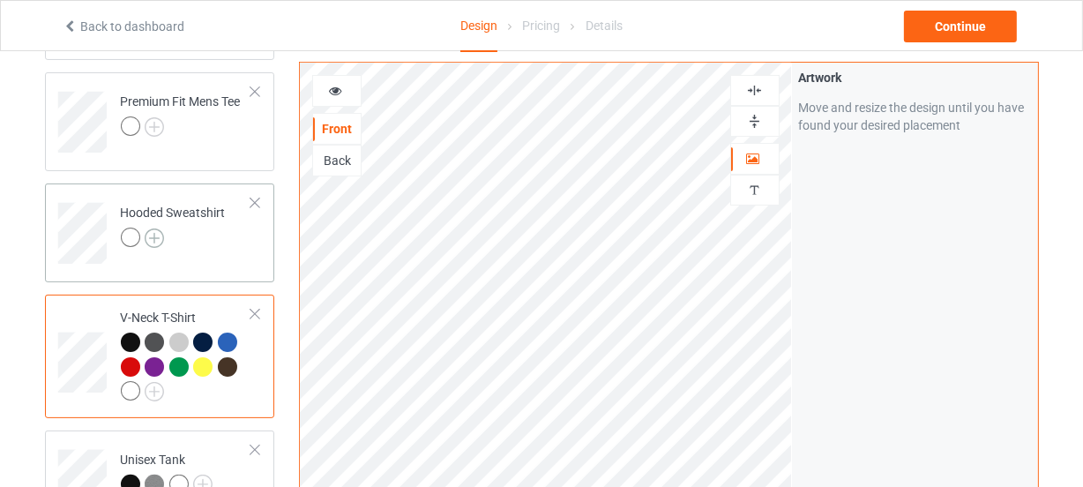
click at [158, 232] on img at bounding box center [154, 237] width 19 height 19
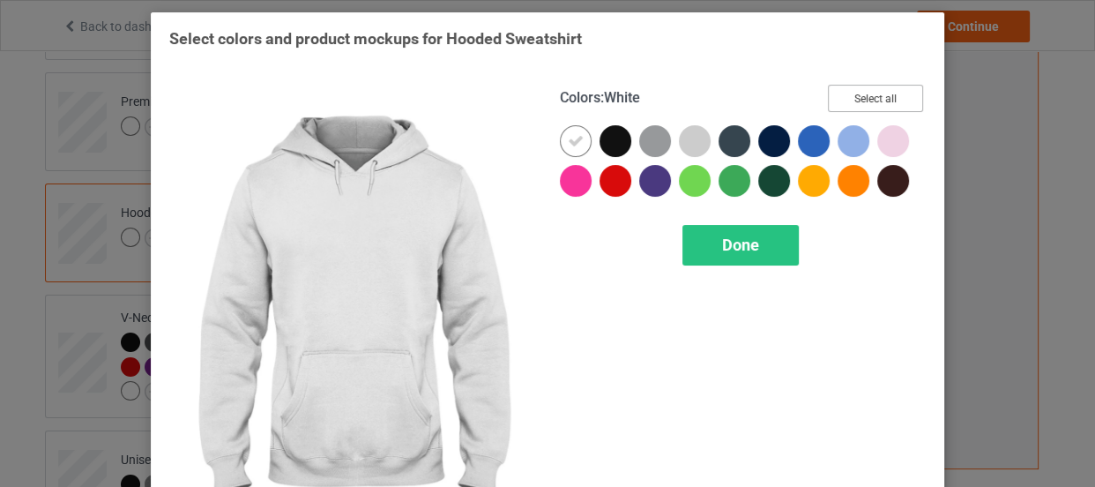
click at [885, 103] on button "Select all" at bounding box center [875, 98] width 95 height 27
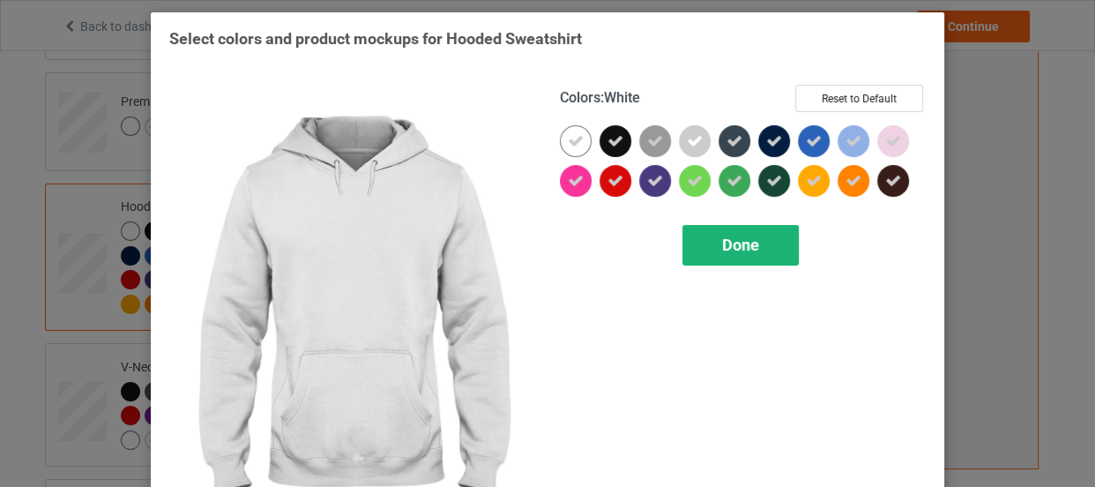
click at [576, 141] on icon at bounding box center [576, 141] width 16 height 16
click at [576, 141] on div at bounding box center [576, 141] width 32 height 32
click at [721, 259] on div "Done" at bounding box center [741, 245] width 116 height 41
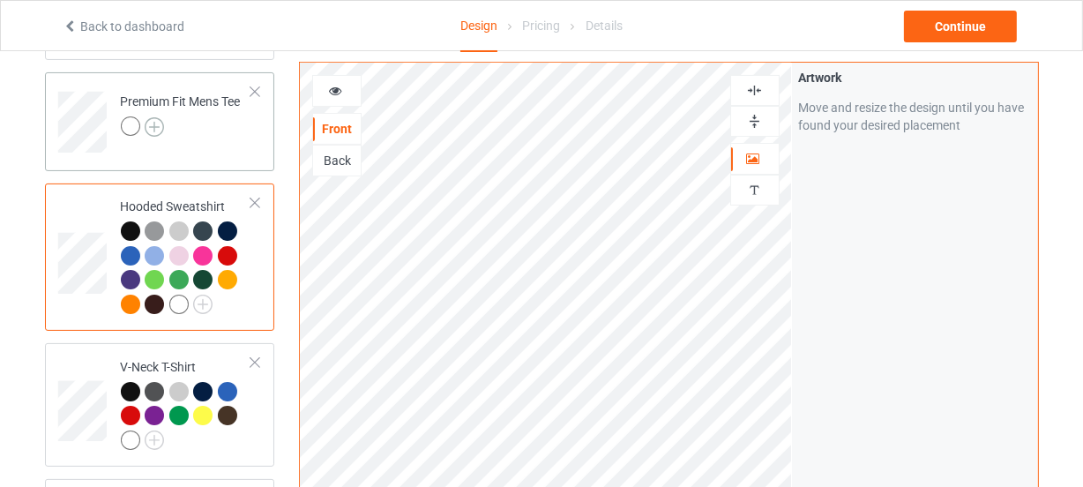
click at [161, 126] on img at bounding box center [154, 126] width 19 height 19
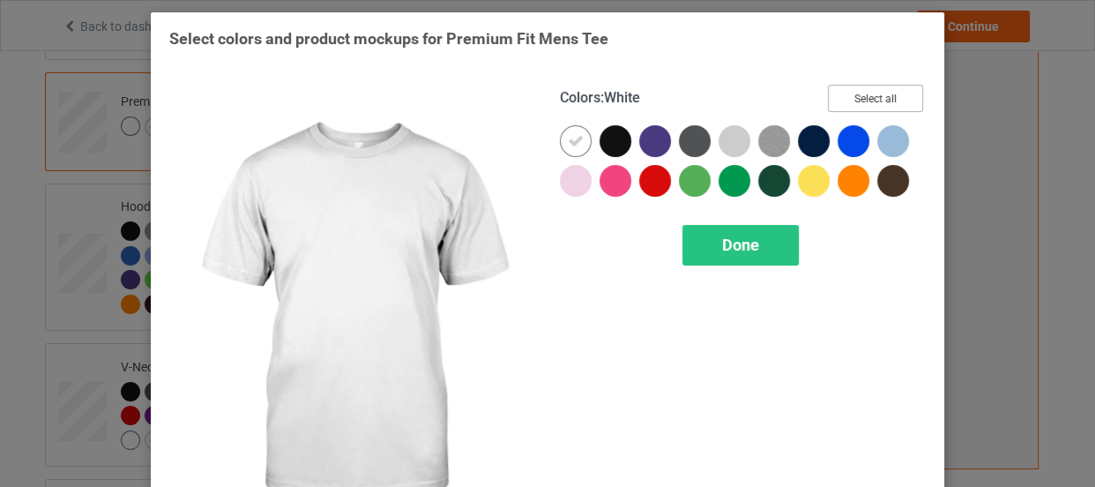
click at [853, 96] on button "Select all" at bounding box center [875, 98] width 95 height 27
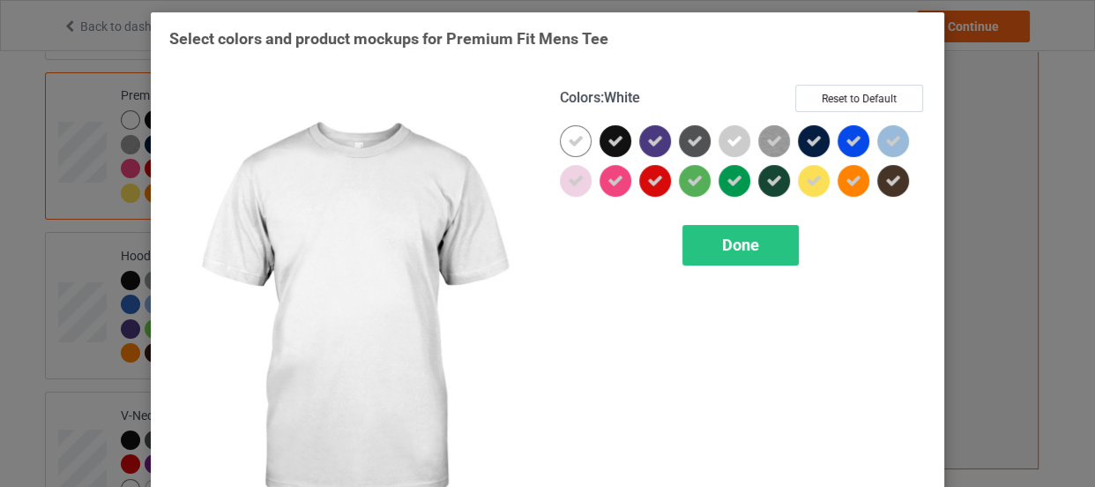
click at [578, 141] on icon at bounding box center [576, 141] width 16 height 16
drag, startPoint x: 578, startPoint y: 141, endPoint x: 737, endPoint y: 238, distance: 186.8
click at [579, 142] on div at bounding box center [576, 141] width 32 height 32
click at [737, 238] on span "Done" at bounding box center [740, 244] width 37 height 19
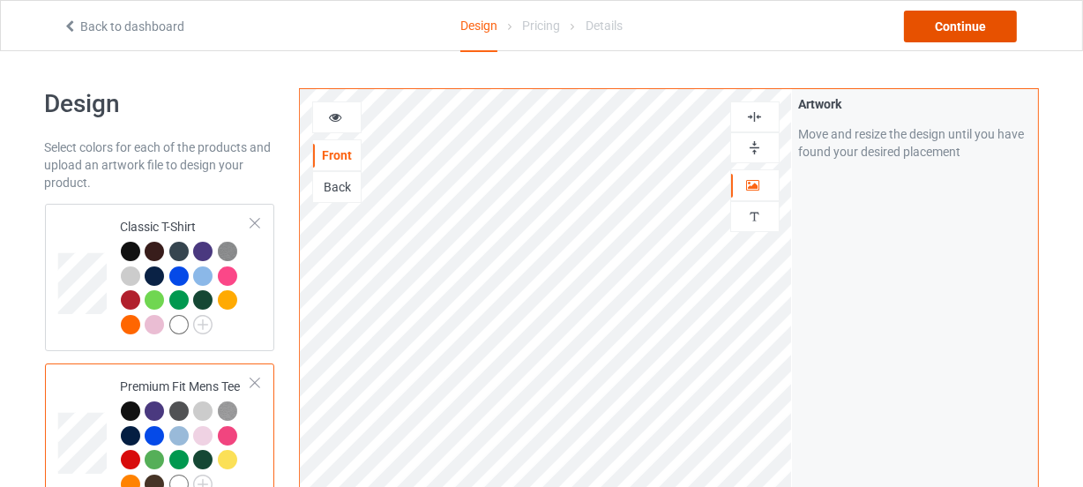
click at [1001, 14] on div "Continue" at bounding box center [960, 27] width 113 height 32
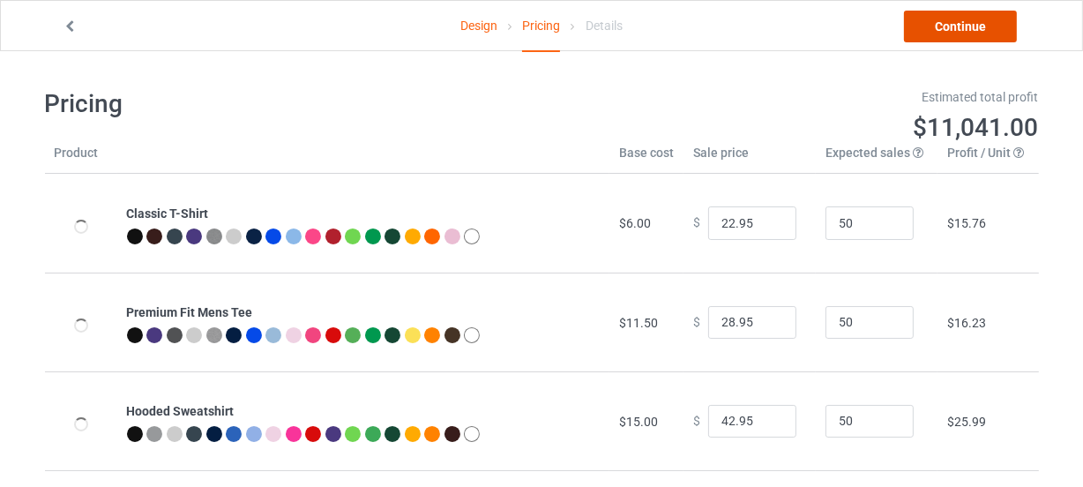
drag, startPoint x: 997, startPoint y: 16, endPoint x: 694, endPoint y: 48, distance: 304.2
click at [994, 26] on link "Continue" at bounding box center [960, 27] width 113 height 32
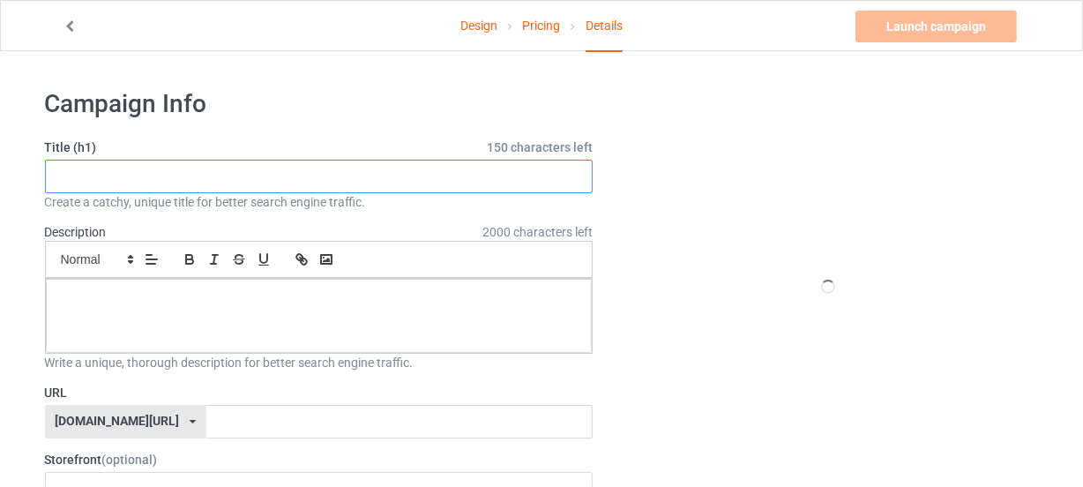
click at [291, 182] on input "text" at bounding box center [319, 177] width 549 height 34
paste input "5th Grade Typography Team"
type input "5th Grade Typography Team"
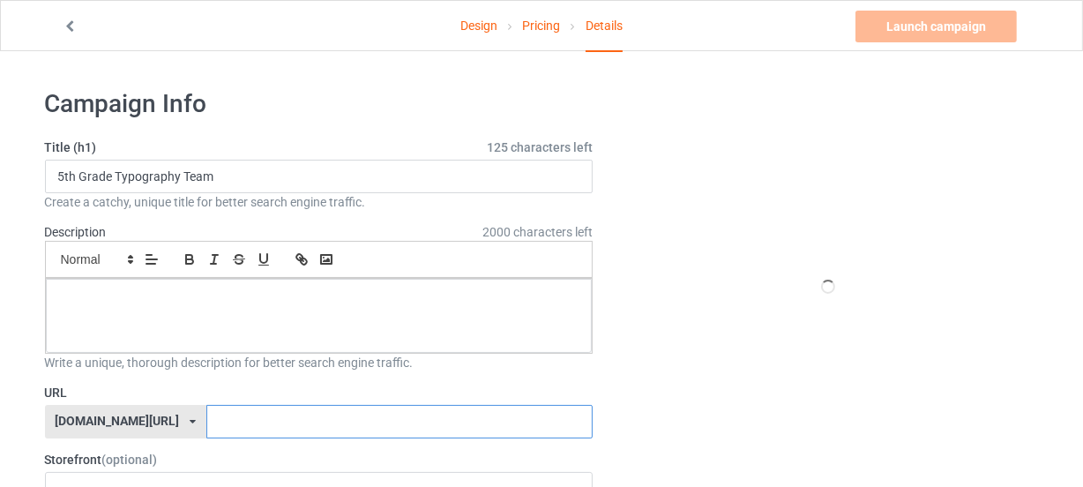
click at [303, 414] on input "text" at bounding box center [399, 422] width 386 height 34
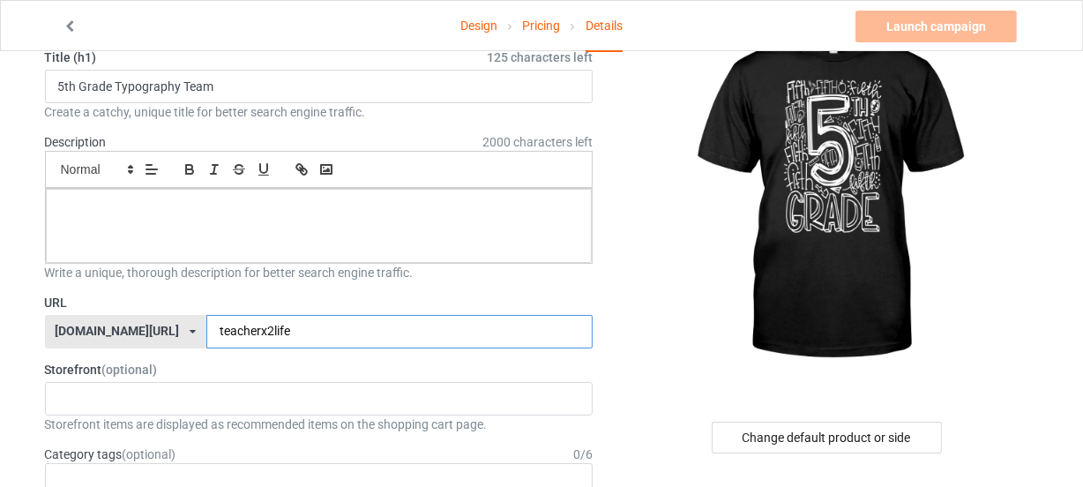
scroll to position [320, 0]
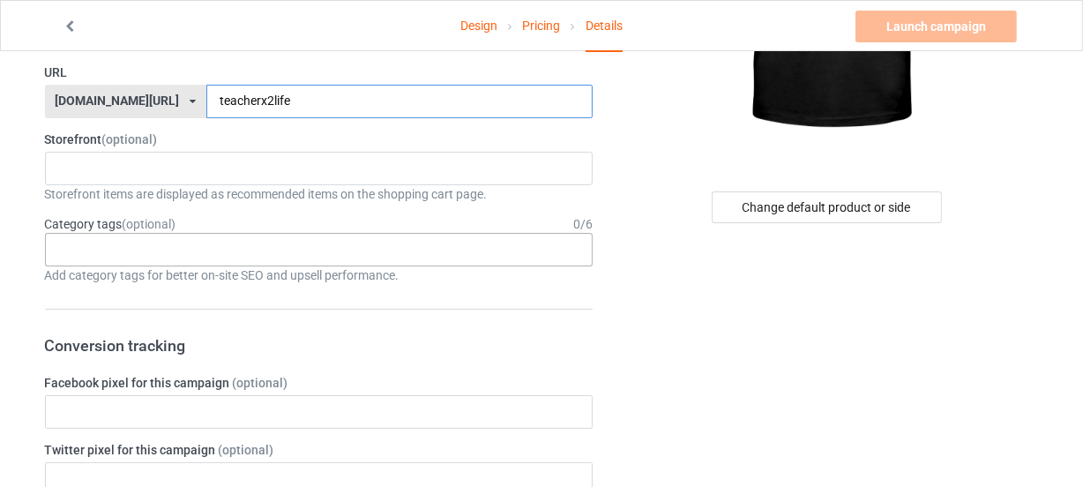
type input "teacherx2life"
click at [266, 263] on div "Age > [DEMOGRAPHIC_DATA] > 1 Age > [DEMOGRAPHIC_DATA] Months > 1 Month Age > [D…" at bounding box center [319, 250] width 549 height 34
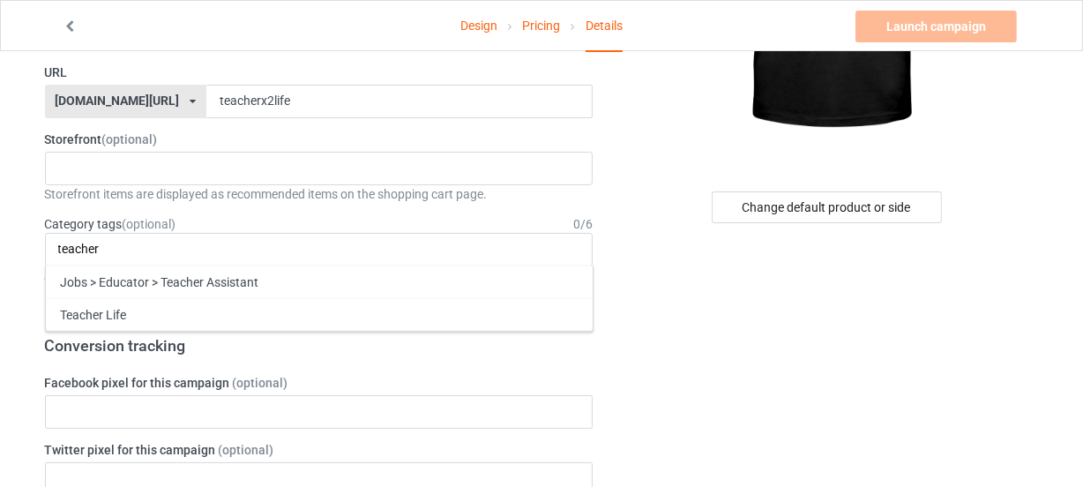
type input "teacher"
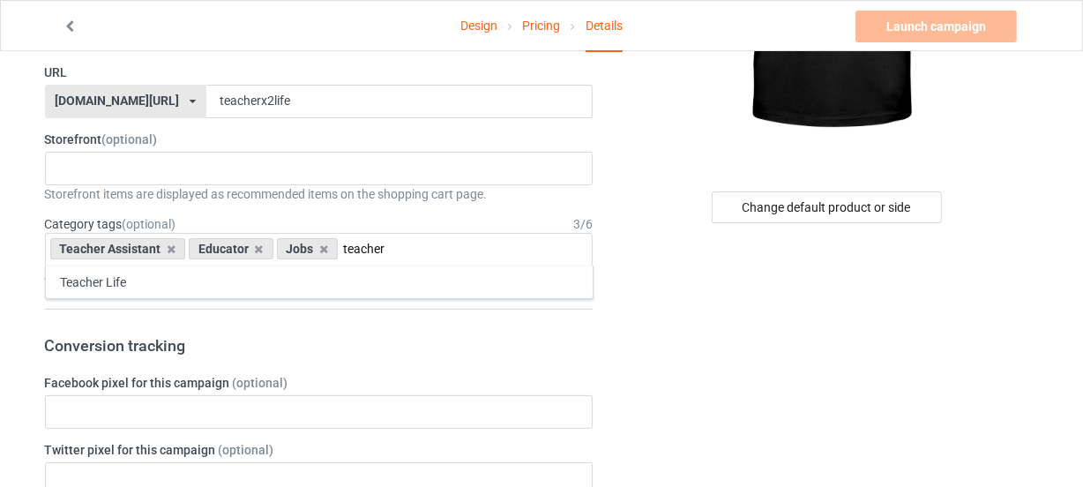
type input "teacher"
type input "jobs &"
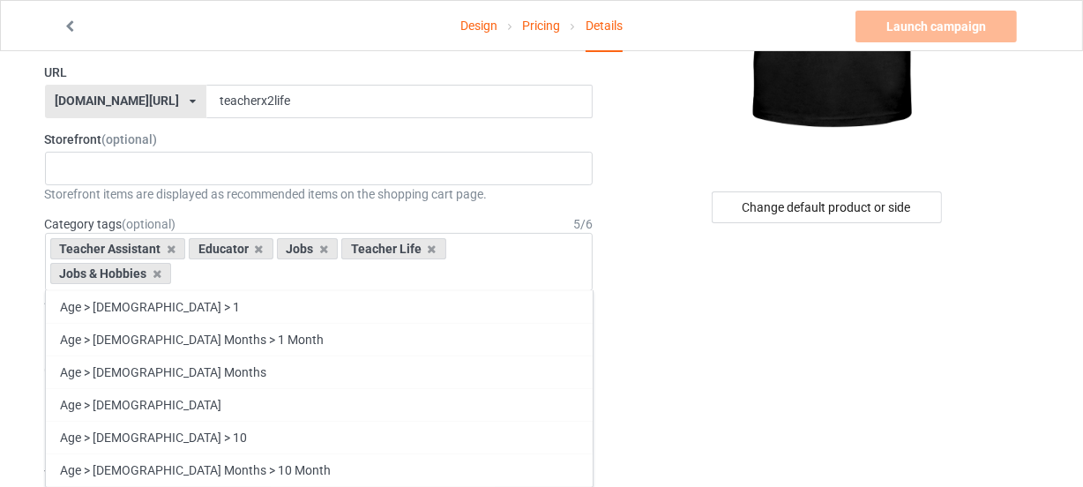
scroll to position [0, 0]
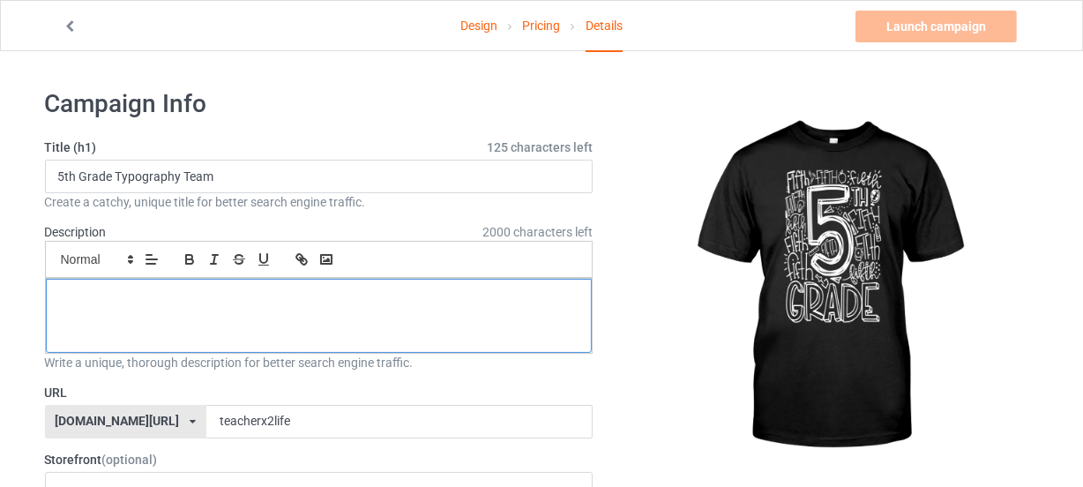
click at [282, 296] on p at bounding box center [319, 298] width 519 height 17
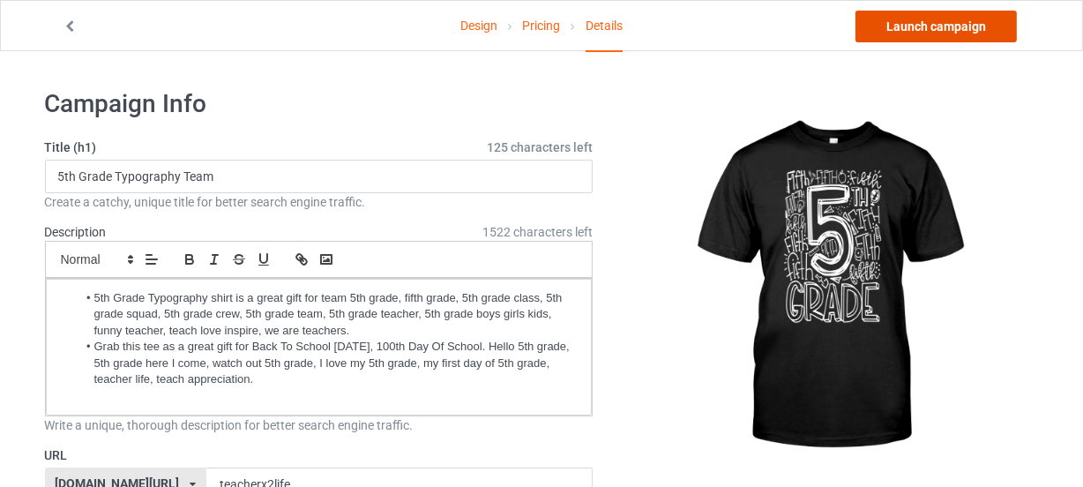
click at [916, 33] on link "Launch campaign" at bounding box center [936, 27] width 161 height 32
